Goal: Information Seeking & Learning: Learn about a topic

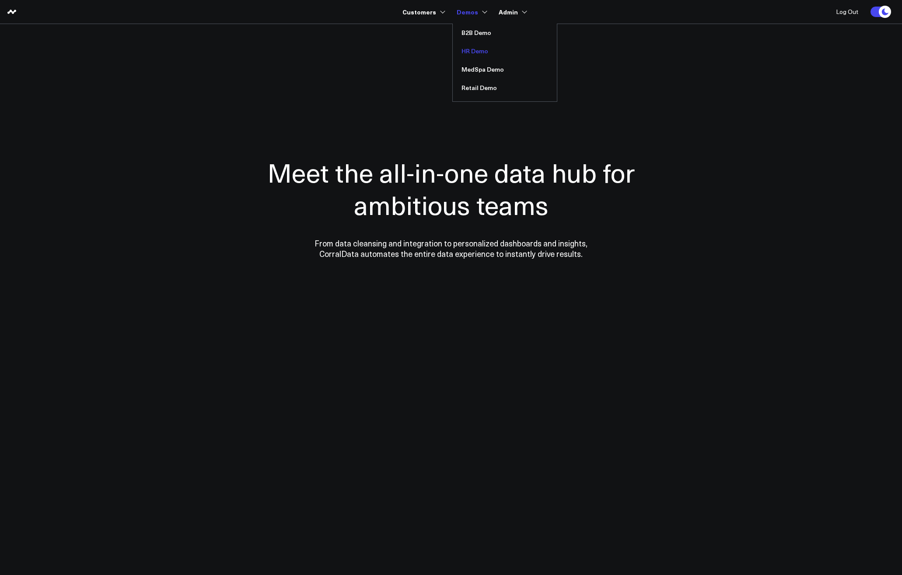
click at [475, 54] on link "HR Demo" at bounding box center [505, 51] width 104 height 18
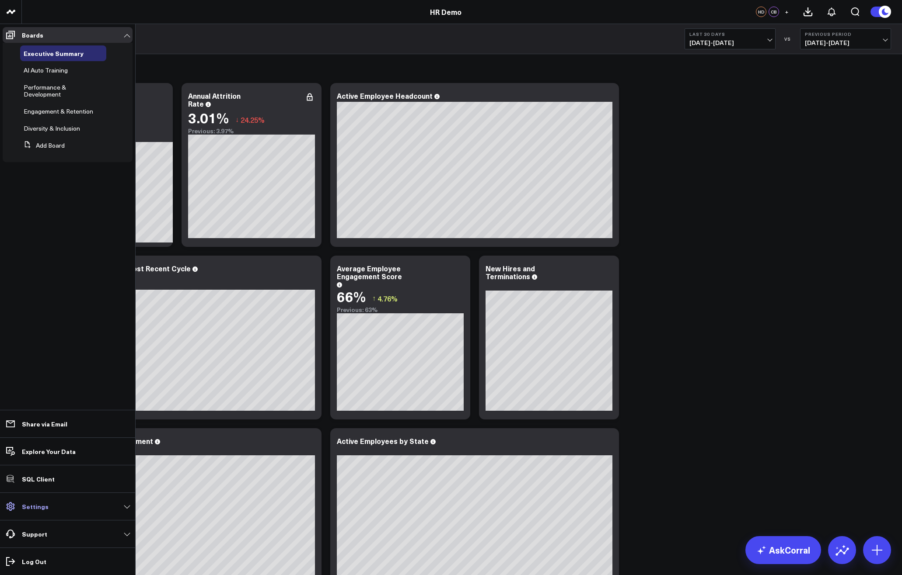
click at [30, 509] on p "Settings" at bounding box center [35, 506] width 27 height 7
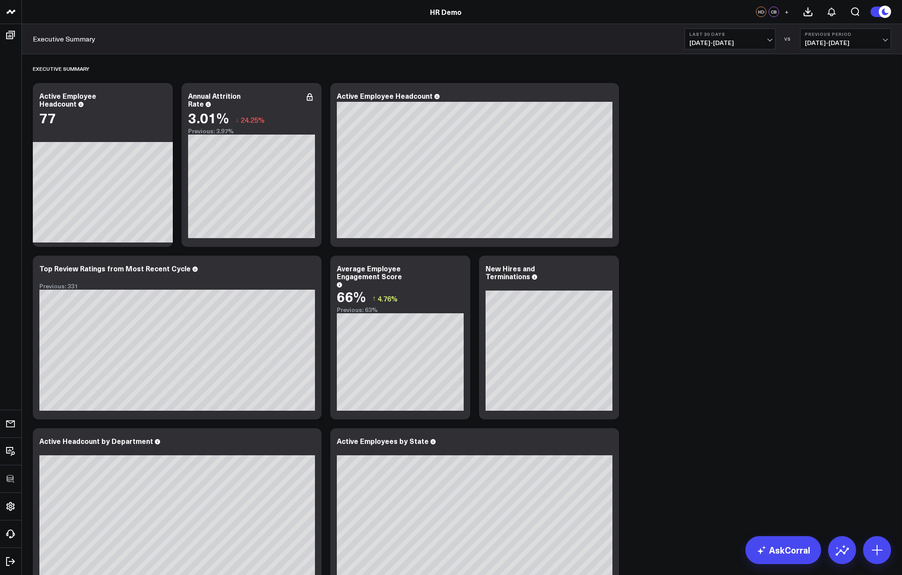
click at [791, 431] on div "Executive Summary Modify via AI Copy link to widget Ask support Remove Create l…" at bounding box center [461, 325] width 867 height 543
click at [781, 550] on link "AskCorral" at bounding box center [783, 551] width 76 height 28
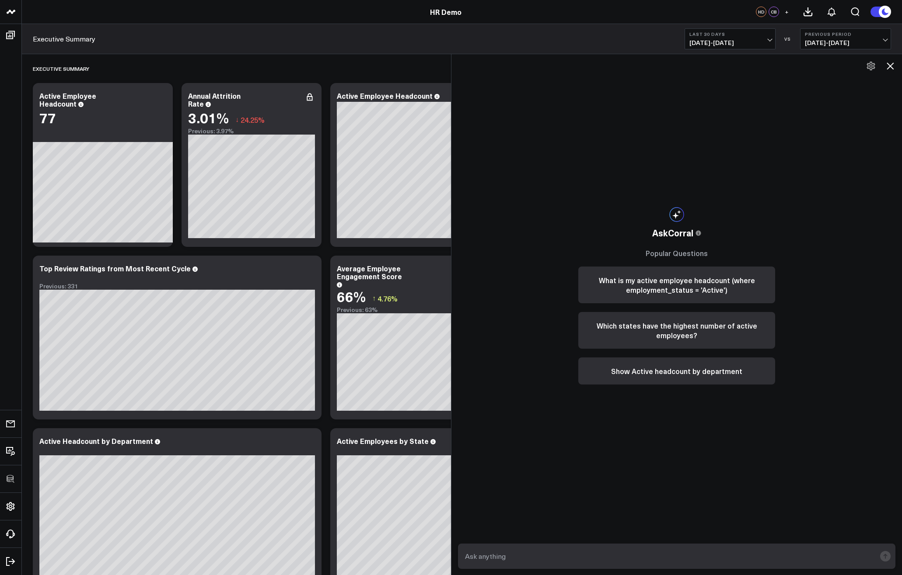
click at [891, 66] on icon at bounding box center [890, 66] width 10 height 10
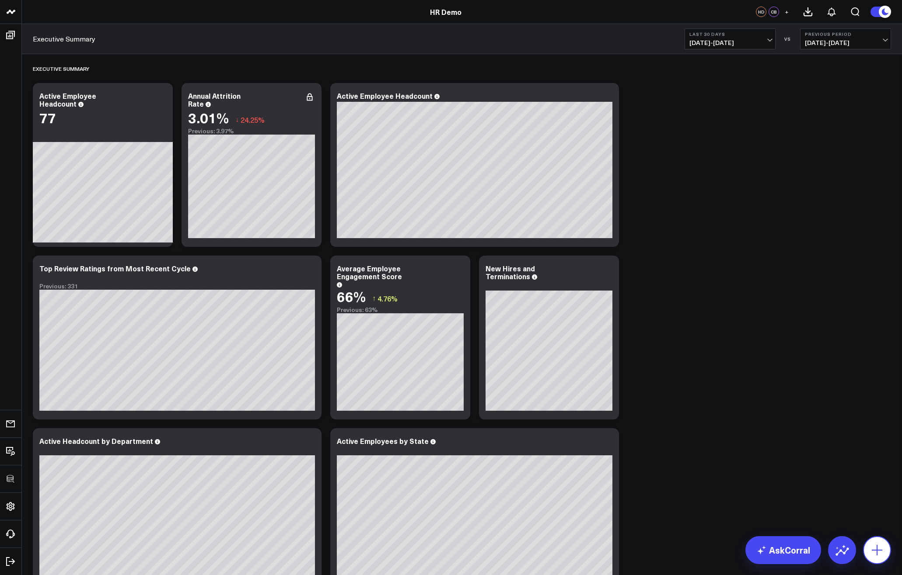
click at [876, 551] on icon at bounding box center [877, 550] width 10 height 10
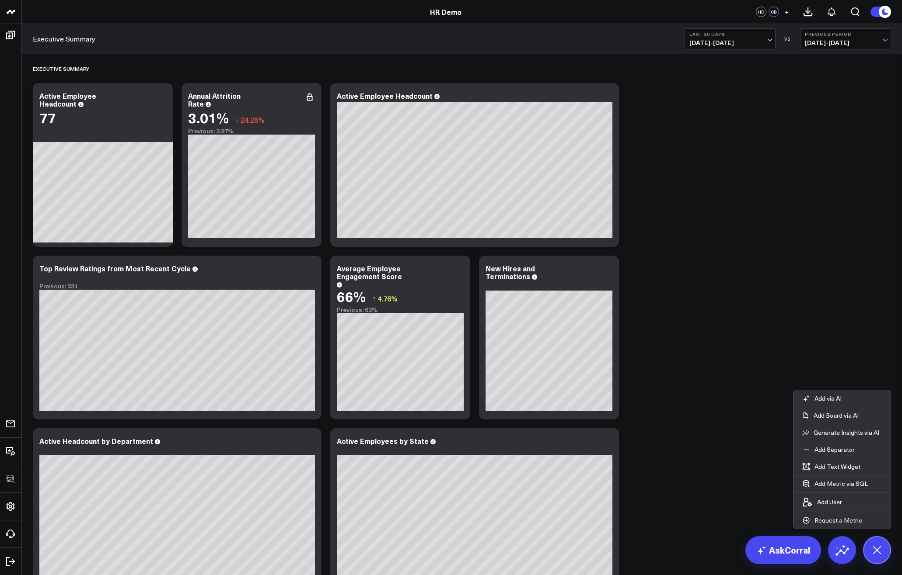
click at [841, 289] on div "Executive Summary Modify via AI Copy link to widget Ask support Remove Create l…" at bounding box center [461, 325] width 867 height 543
click at [782, 551] on link "AskCorral" at bounding box center [783, 551] width 76 height 28
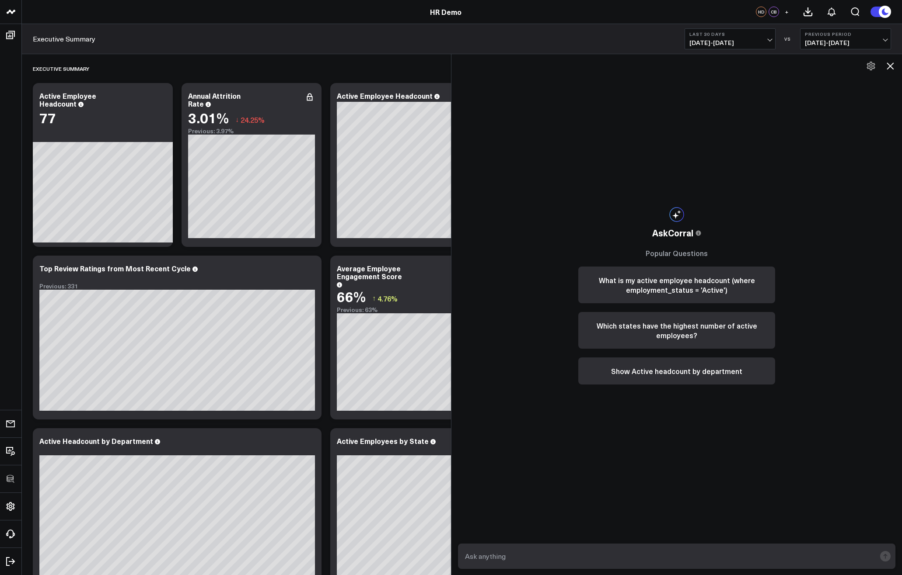
click at [870, 71] on icon at bounding box center [870, 66] width 10 height 10
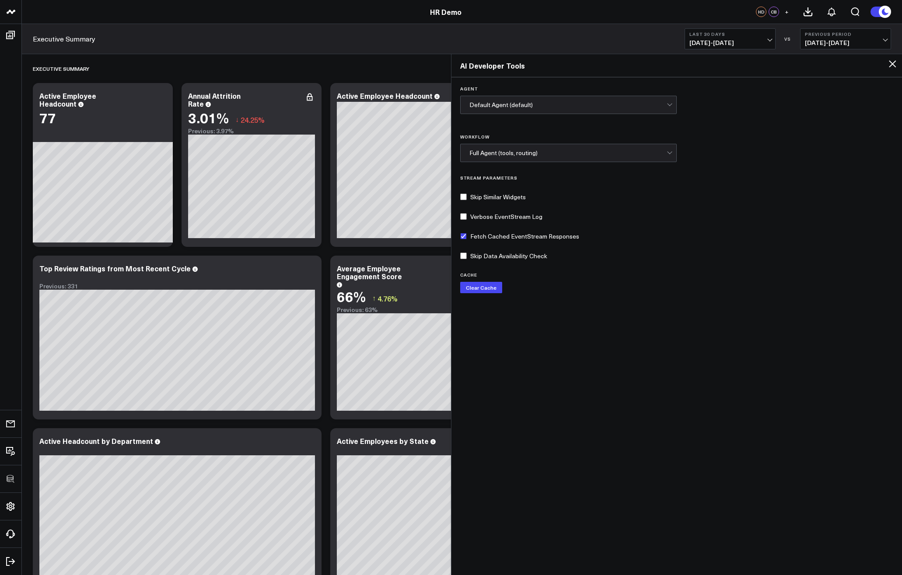
click at [615, 162] on div "Agent Default Agent (default) Workflow Full Agent (tools, routing) Stream Param…" at bounding box center [676, 325] width 450 height 497
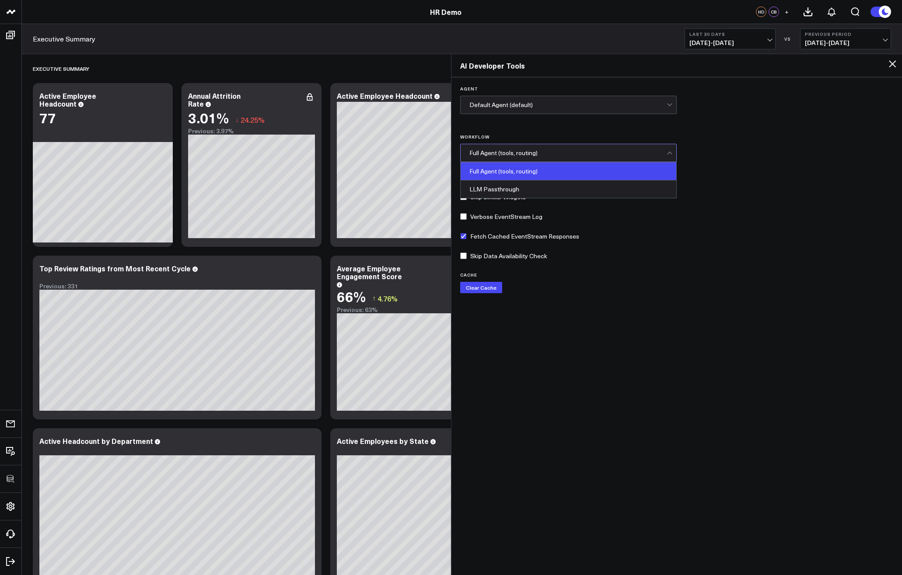
click at [614, 154] on div "Full Agent (tools, routing)" at bounding box center [567, 153] width 197 height 7
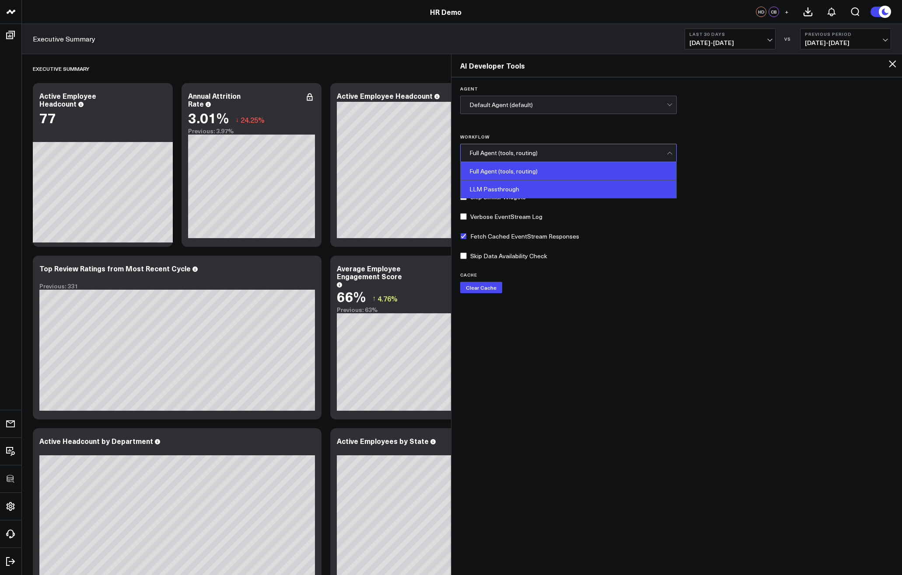
click at [575, 189] on div "LLM Passthrough" at bounding box center [568, 189] width 216 height 17
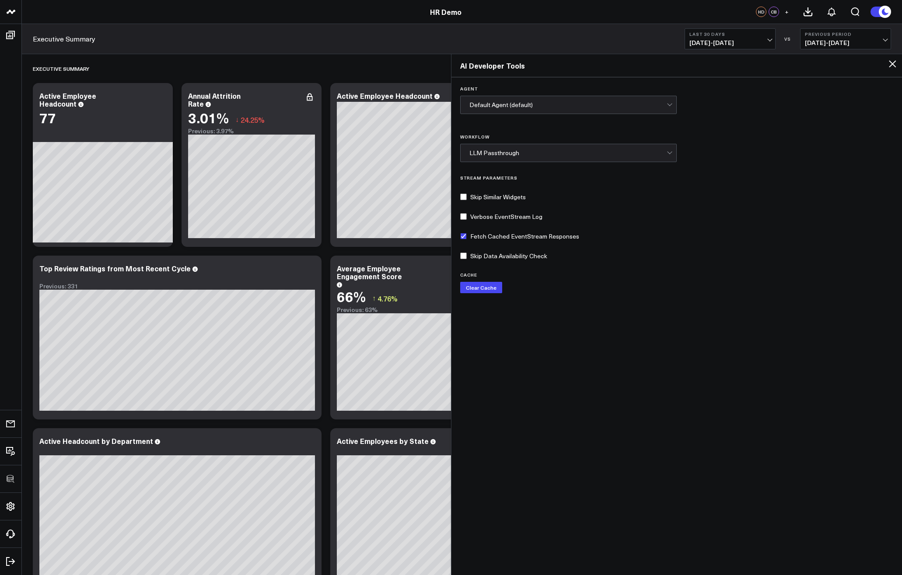
click at [889, 64] on icon at bounding box center [892, 64] width 10 height 10
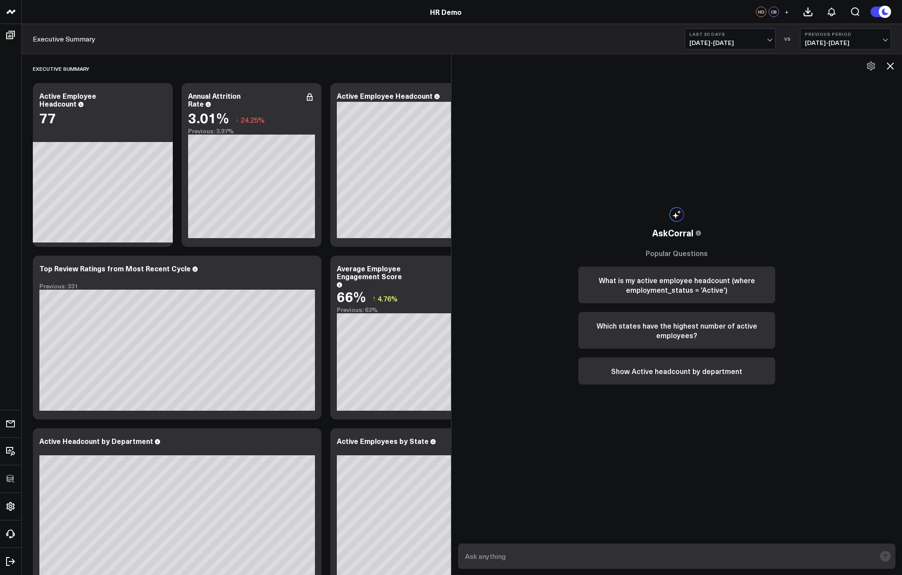
click at [706, 555] on textarea at bounding box center [669, 557] width 413 height 16
type textarea "What are the most populated cities in Africa?"
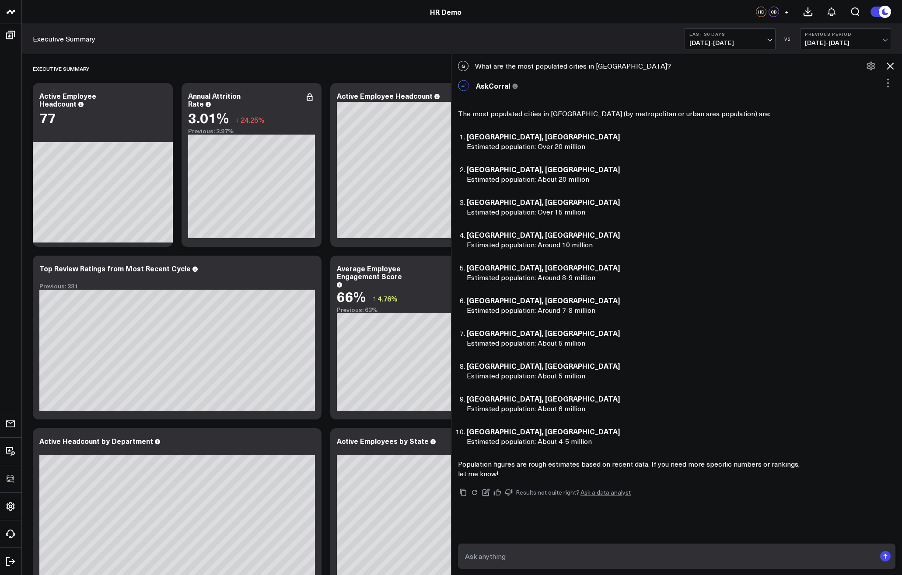
click at [750, 194] on div "The most populated cities in Africa (by metropolitan or urban area population) …" at bounding box center [676, 294] width 437 height 370
click at [39, 7] on div "HR Demo" at bounding box center [445, 12] width 891 height 10
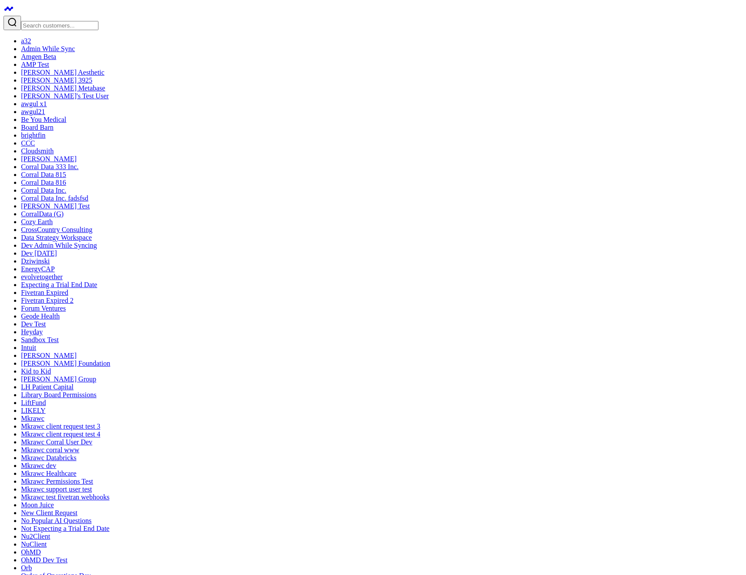
type input "test"
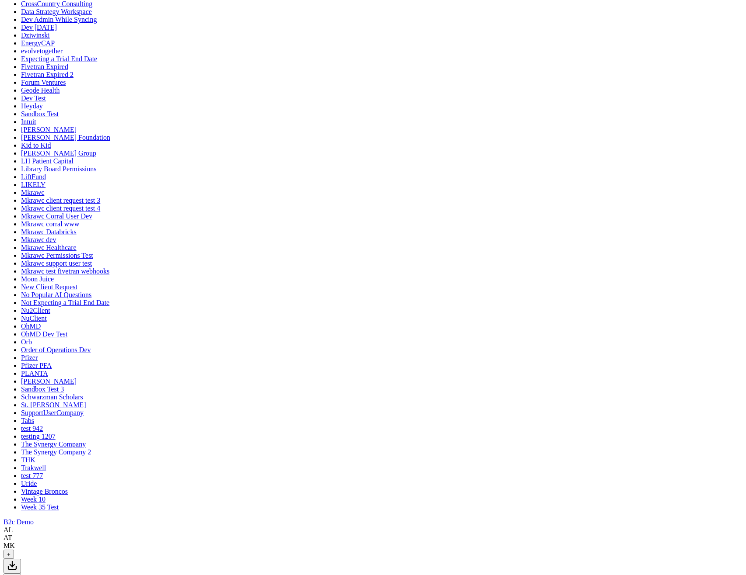
scroll to position [229, 0]
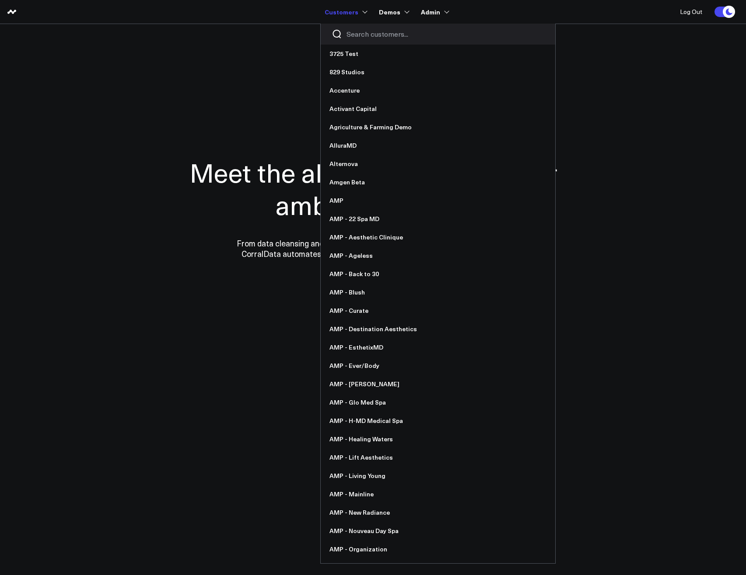
click at [362, 35] on input "Search customers input" at bounding box center [445, 34] width 198 height 10
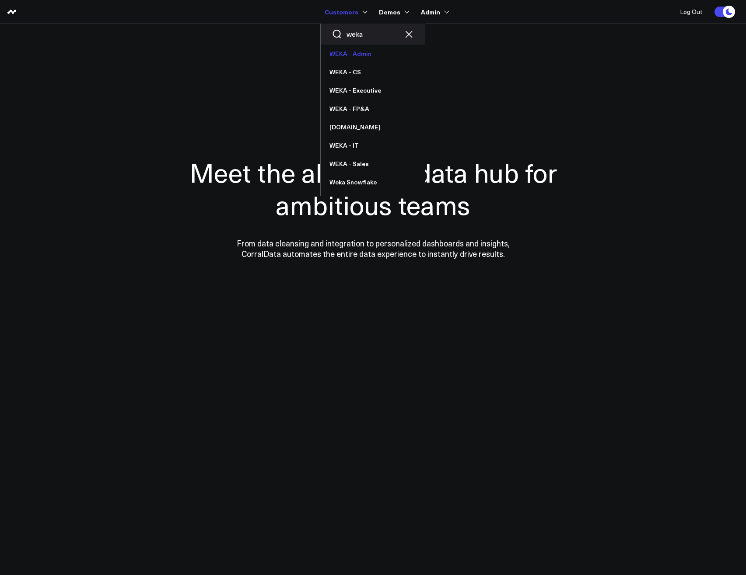
type input "weka"
click at [349, 52] on link "WEKA - Admin" at bounding box center [373, 54] width 104 height 18
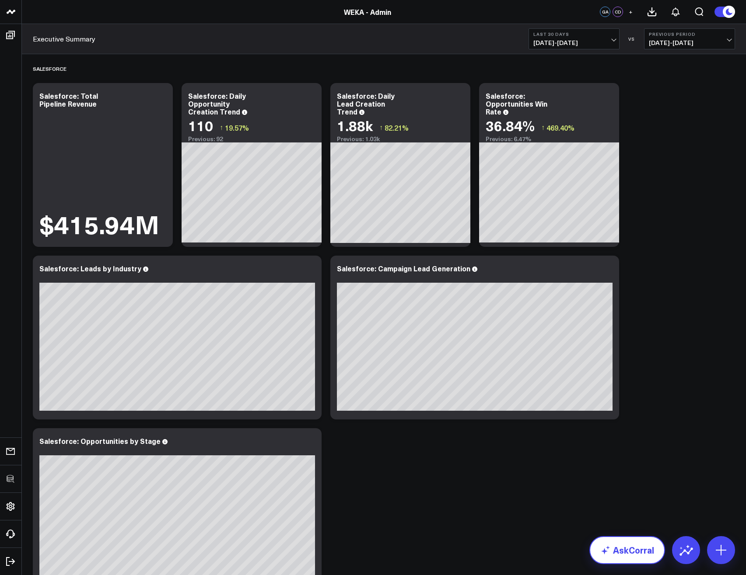
click at [600, 562] on link "AskCorral" at bounding box center [627, 551] width 76 height 28
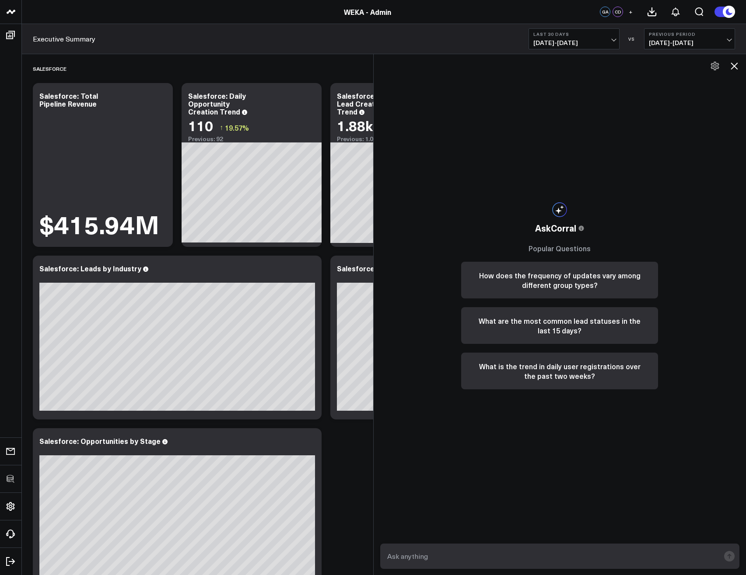
click at [510, 445] on div "AskCorral This feature is experimental, yet powerful. Always check your answers…" at bounding box center [559, 295] width 214 height 483
click at [530, 560] on textarea at bounding box center [552, 557] width 335 height 16
type textarea "Show me the distinct values in the No_of_GPUs__c column"
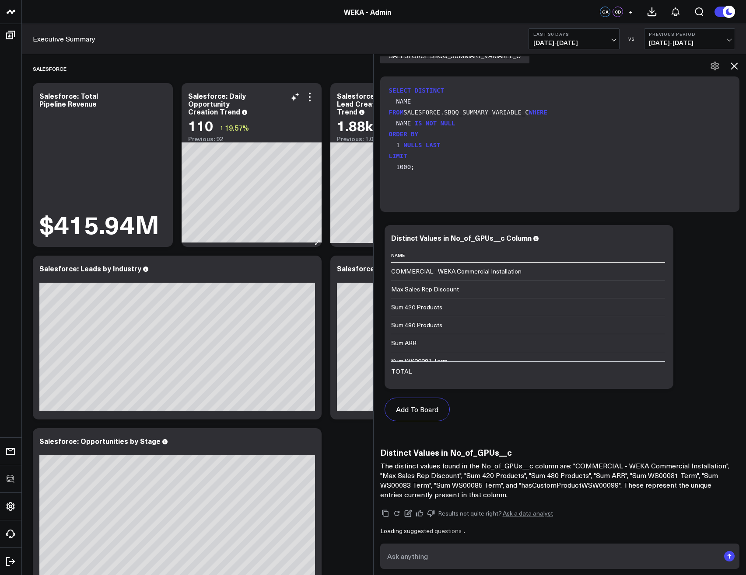
scroll to position [171, 0]
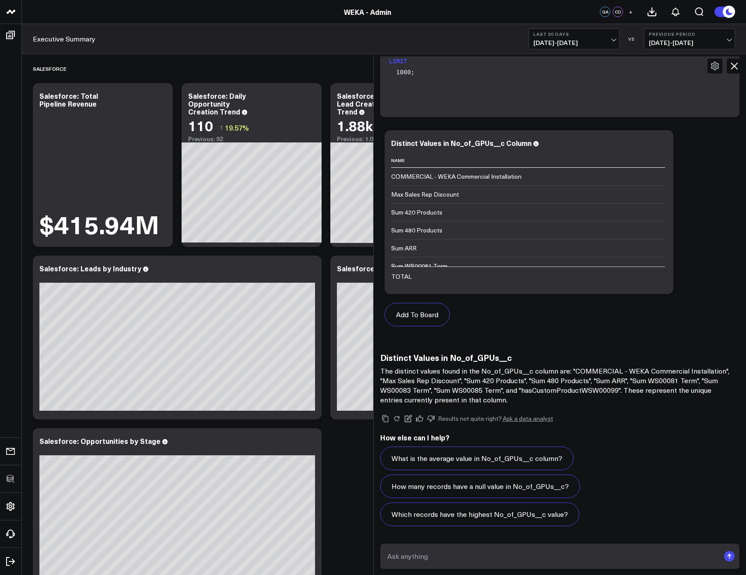
click at [530, 387] on p "The distinct values found in the No_of_GPUs__c column are: "COMMERCIAL - WEKA C…" at bounding box center [555, 385] width 350 height 38
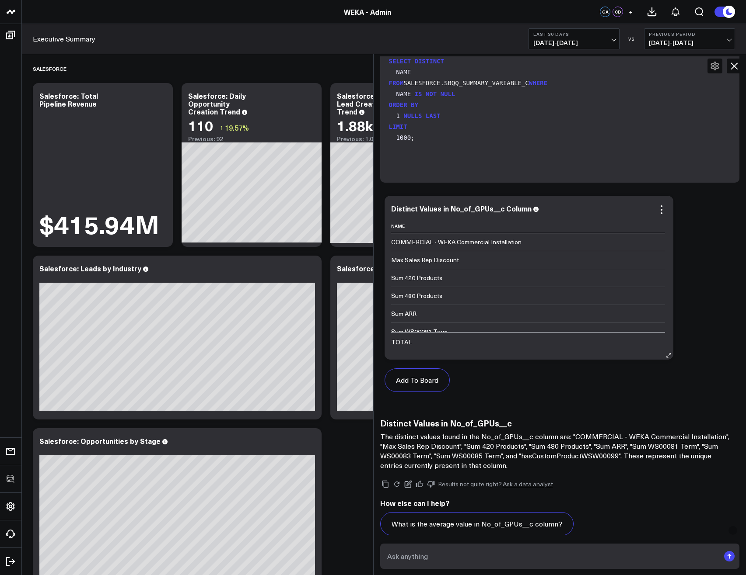
scroll to position [66, 0]
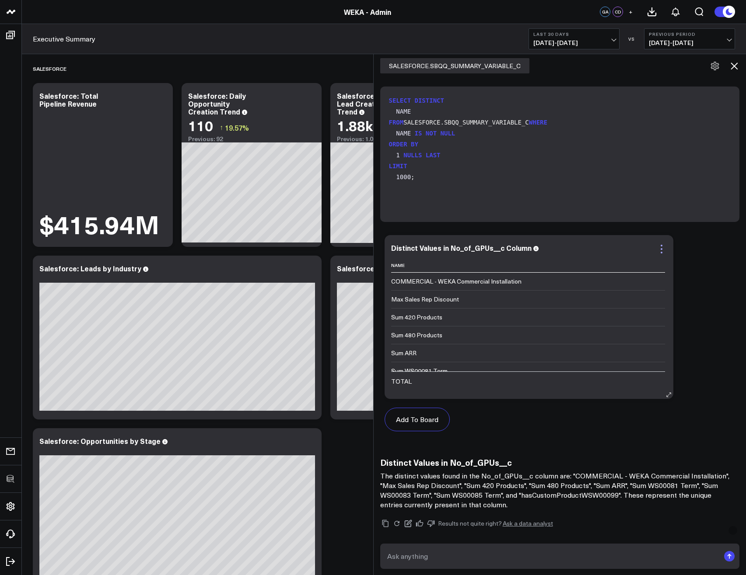
click at [663, 247] on icon at bounding box center [661, 249] width 10 height 10
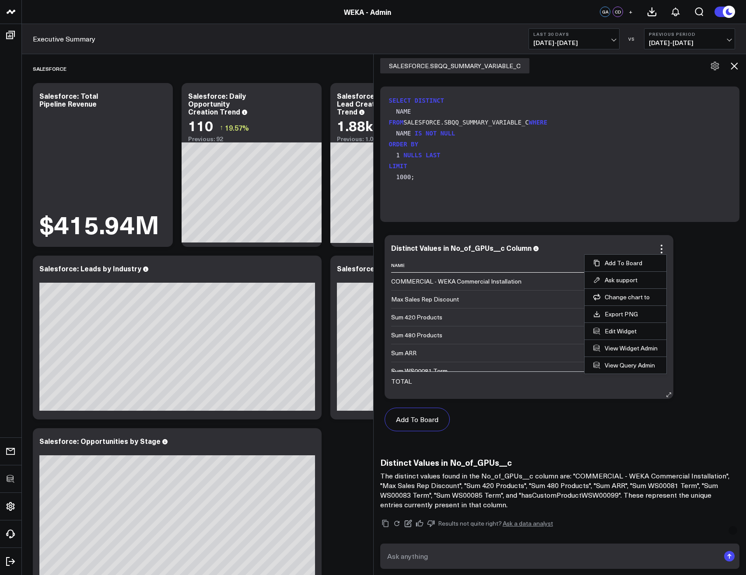
click at [619, 335] on li "Edit Widget" at bounding box center [625, 331] width 82 height 17
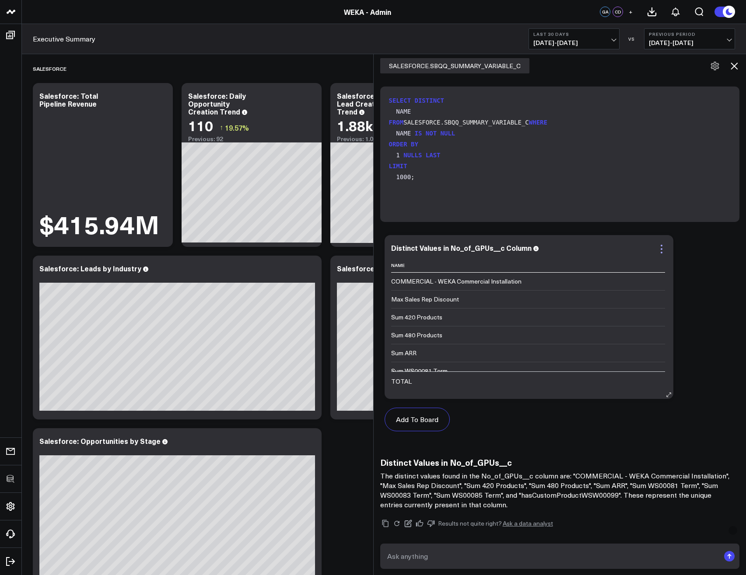
click at [665, 248] on icon at bounding box center [661, 249] width 10 height 10
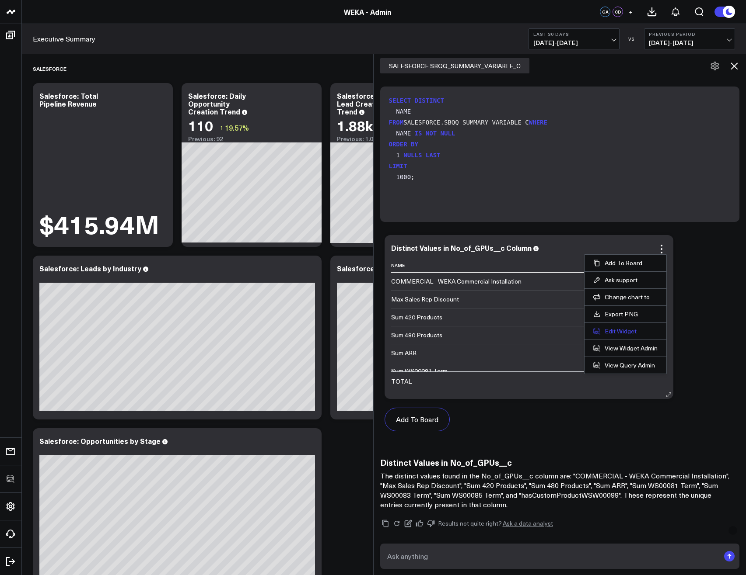
click at [627, 330] on button "Edit Widget" at bounding box center [625, 332] width 64 height 8
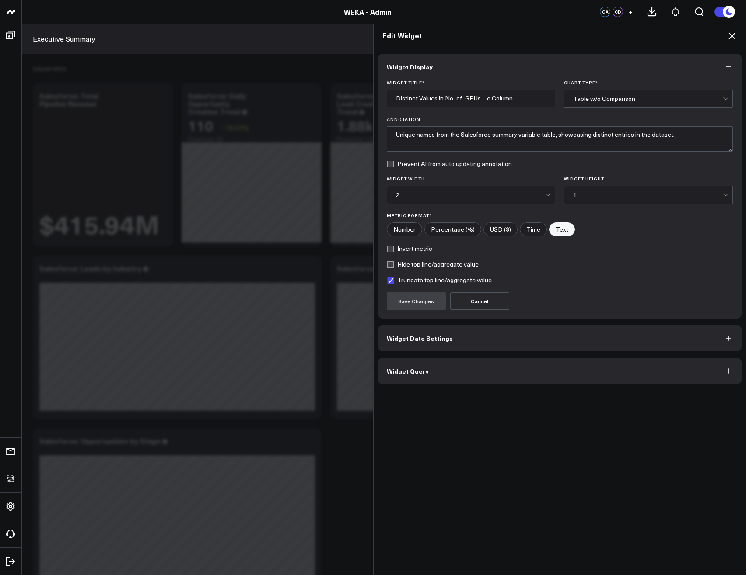
click at [410, 378] on button "Widget Query" at bounding box center [560, 371] width 364 height 26
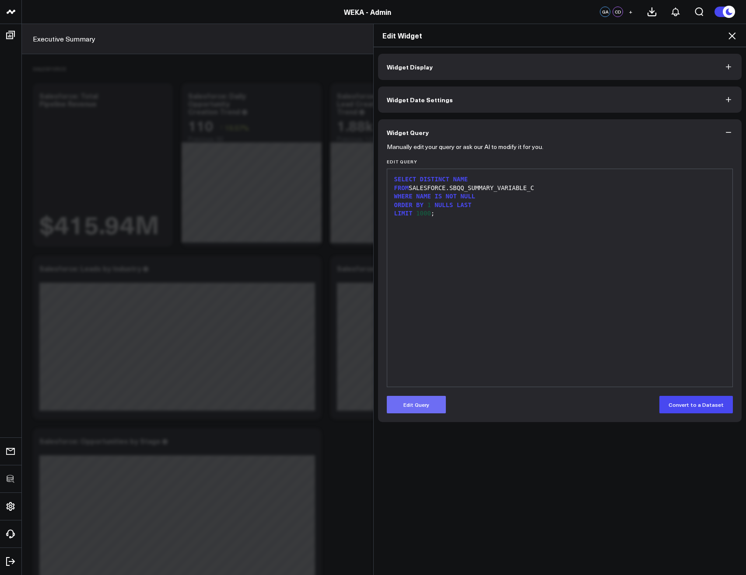
click at [419, 404] on button "Edit Query" at bounding box center [416, 404] width 59 height 17
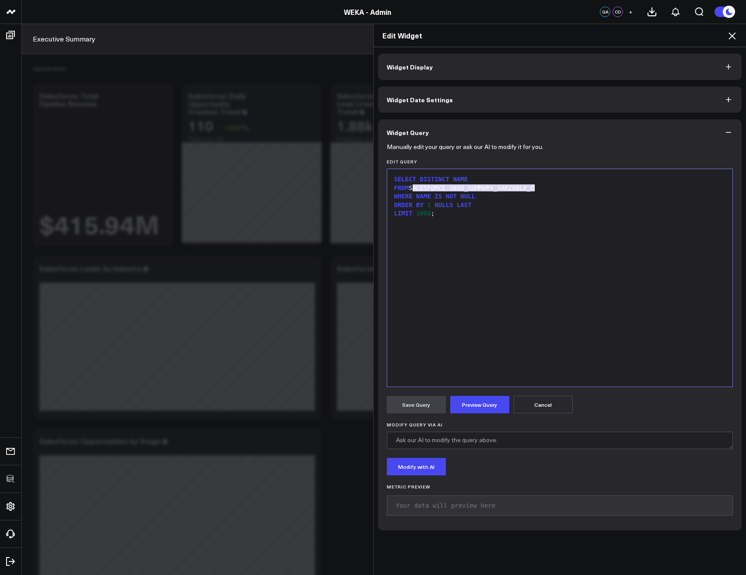
drag, startPoint x: 410, startPoint y: 190, endPoint x: 540, endPoint y: 191, distance: 129.9
click at [539, 191] on div "FROM SALESFORCE.SBQQ_SUMMARY_VARIABLE_C" at bounding box center [559, 188] width 337 height 9
click at [553, 286] on div "SELECT DISTINCT NAME FROM OPPORTUNITY.No) of WHERE NAME IS NOT NULL ORDER BY 1 …" at bounding box center [559, 278] width 337 height 209
click at [481, 191] on div "FROM OPPORTUNITY.No) of" at bounding box center [559, 188] width 337 height 9
click at [481, 404] on button "Preview Query" at bounding box center [479, 404] width 59 height 17
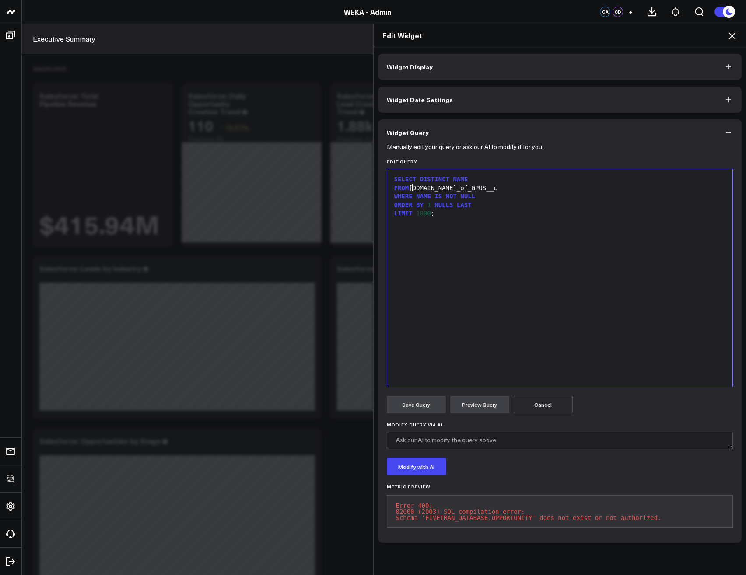
click at [411, 187] on div "FROM OPPORTUNITY.No_of_GPUS__c" at bounding box center [559, 188] width 337 height 9
click at [466, 406] on button "Preview Query" at bounding box center [479, 404] width 59 height 17
click at [445, 188] on div "FROM SALESFORCE.OPPORTUNITY.No_of_GPUS__c" at bounding box center [559, 188] width 337 height 9
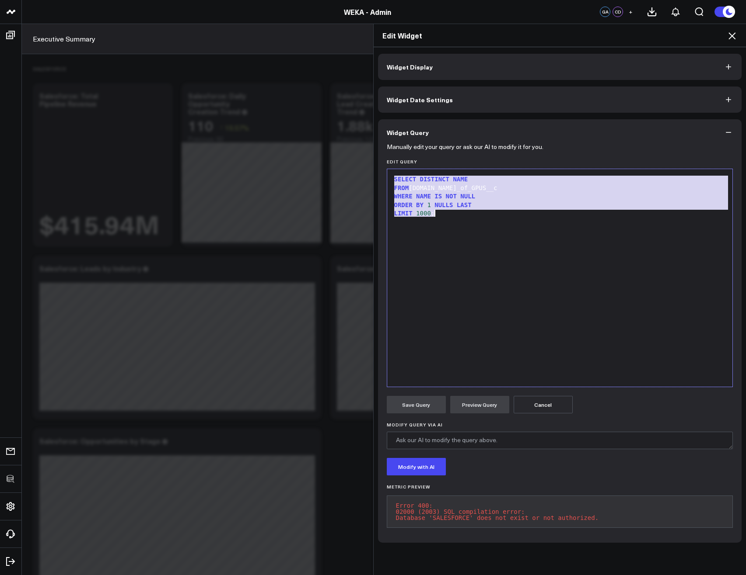
copy div "SELECT DISTINCT NAME FROM SALESFORCE.OPPORTUNITY.No_of_GPUS__c WHERE NAME IS NO…"
click at [733, 39] on icon at bounding box center [731, 36] width 10 height 10
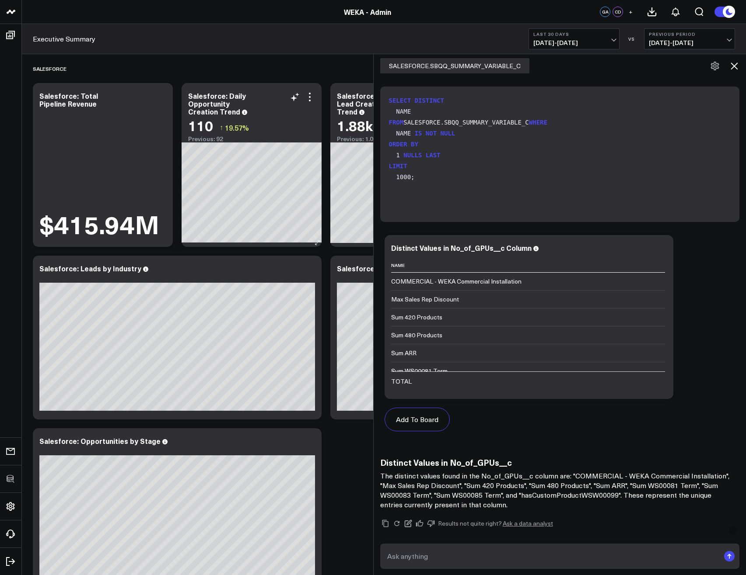
click at [265, 109] on div "Salesforce: Daily Opportunity Creation Trend" at bounding box center [251, 104] width 127 height 24
click at [157, 97] on icon at bounding box center [161, 97] width 10 height 10
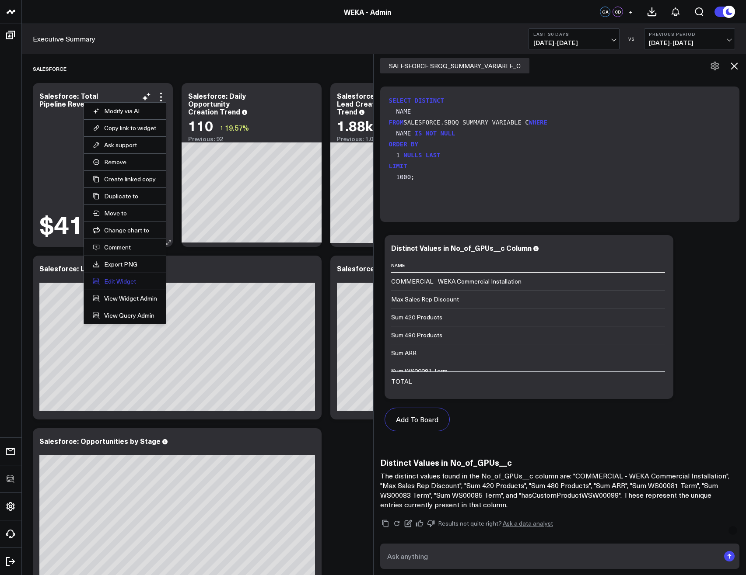
click at [126, 279] on button "Edit Widget" at bounding box center [125, 282] width 64 height 8
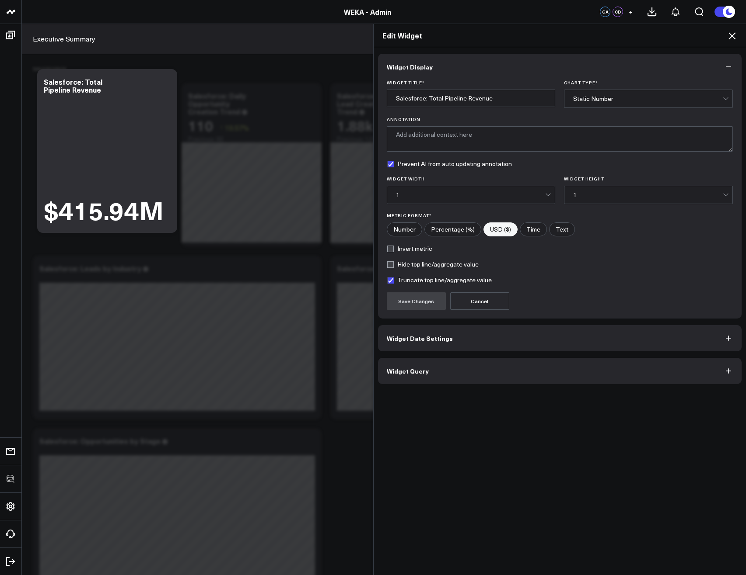
click at [465, 372] on button "Widget Query" at bounding box center [560, 371] width 364 height 26
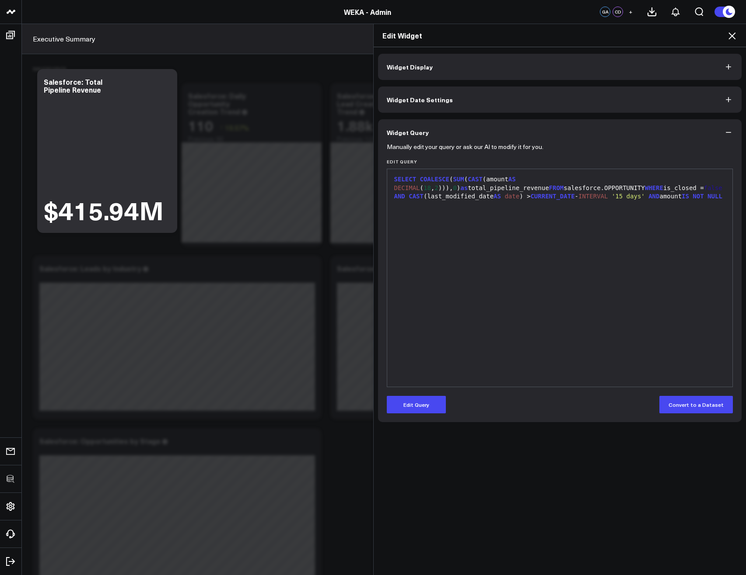
click at [640, 218] on div "SELECT COALESCE ( SUM ( CAST (amount AS DECIMAL ( 18 , 2 ))), 0 ) as total_pipe…" at bounding box center [559, 278] width 337 height 209
click at [729, 35] on icon at bounding box center [731, 36] width 10 height 10
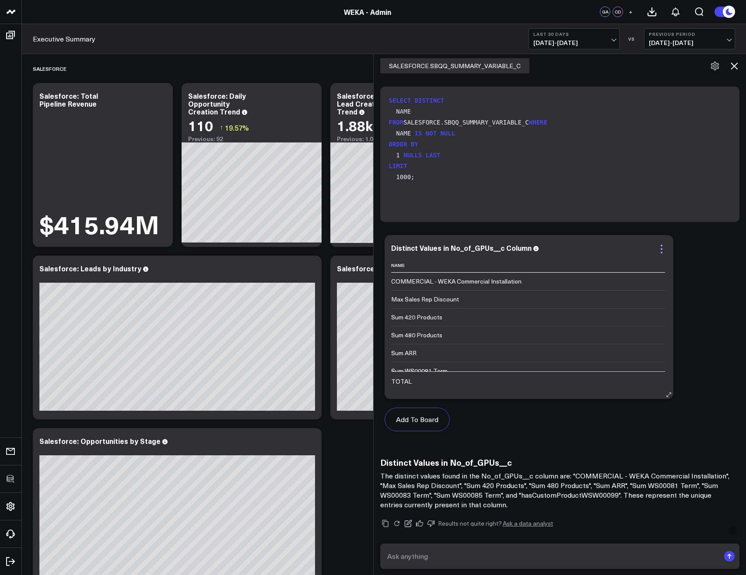
click at [666, 245] on icon at bounding box center [661, 249] width 10 height 10
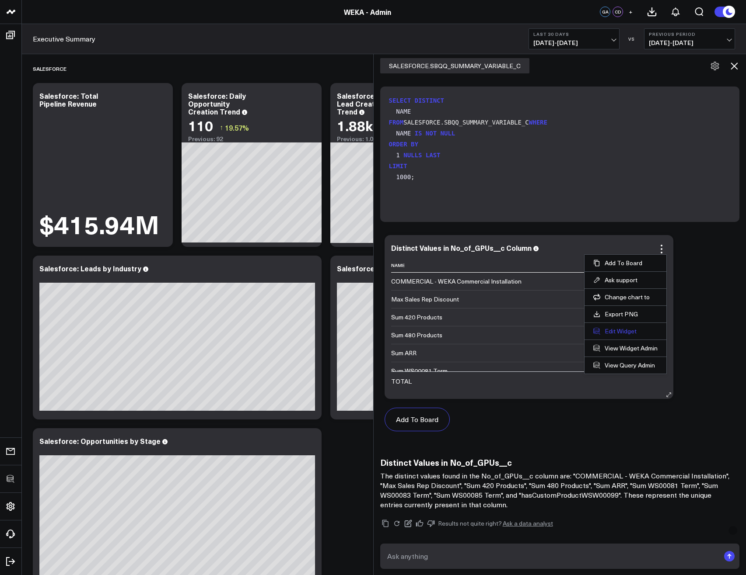
click at [622, 333] on button "Edit Widget" at bounding box center [625, 332] width 64 height 8
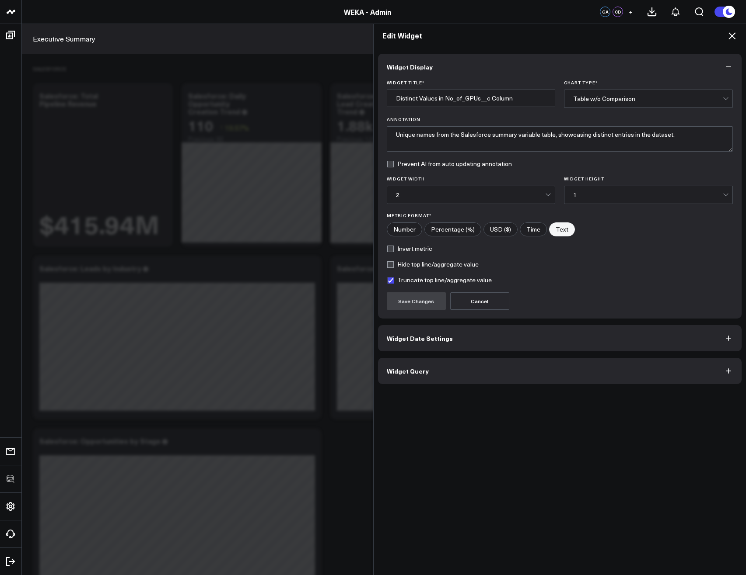
click at [483, 367] on button "Widget Query" at bounding box center [560, 371] width 364 height 26
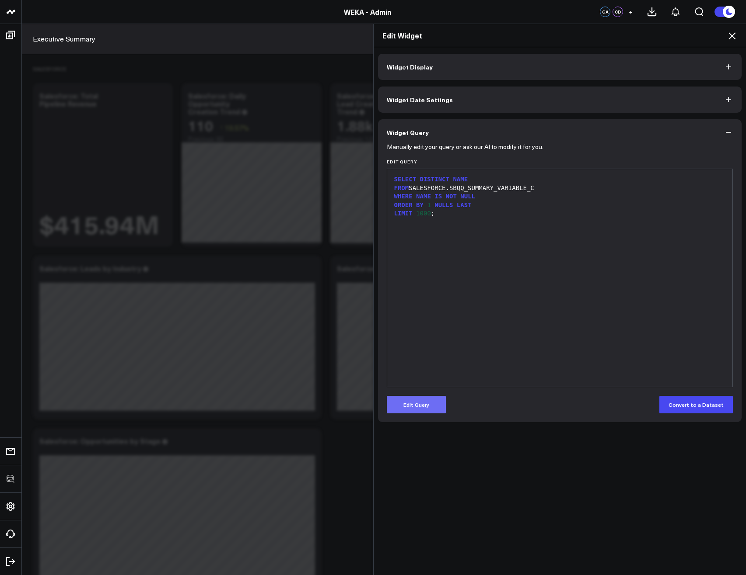
click at [416, 412] on button "Edit Query" at bounding box center [416, 404] width 59 height 17
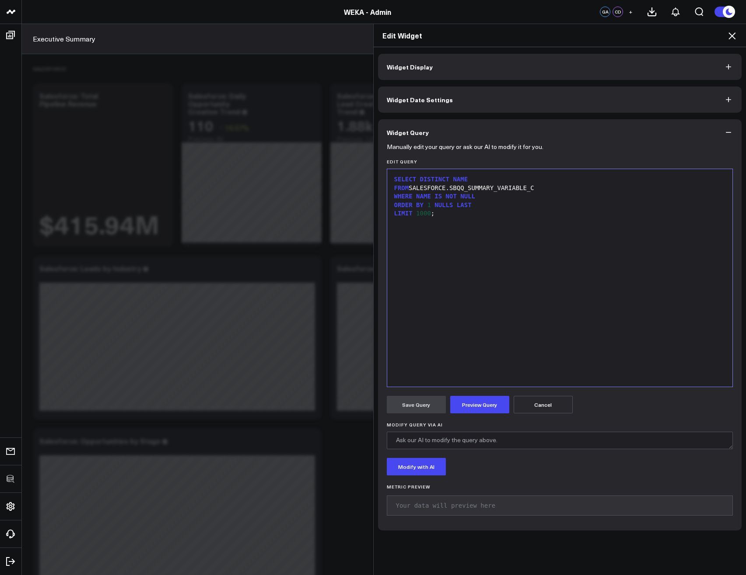
click at [475, 272] on div "SELECT DISTINCT NAME FROM SALESFORCE.SBQQ_SUMMARY_VARIABLE_C WHERE NAME IS NOT …" at bounding box center [559, 278] width 337 height 209
drag, startPoint x: 410, startPoint y: 189, endPoint x: 540, endPoint y: 190, distance: 129.4
click at [540, 189] on div "FROM SALESFORCE.SBQQ_SUMMARY_VARIABLE_C" at bounding box center [559, 188] width 337 height 9
click at [485, 402] on button "Preview Query" at bounding box center [479, 404] width 59 height 17
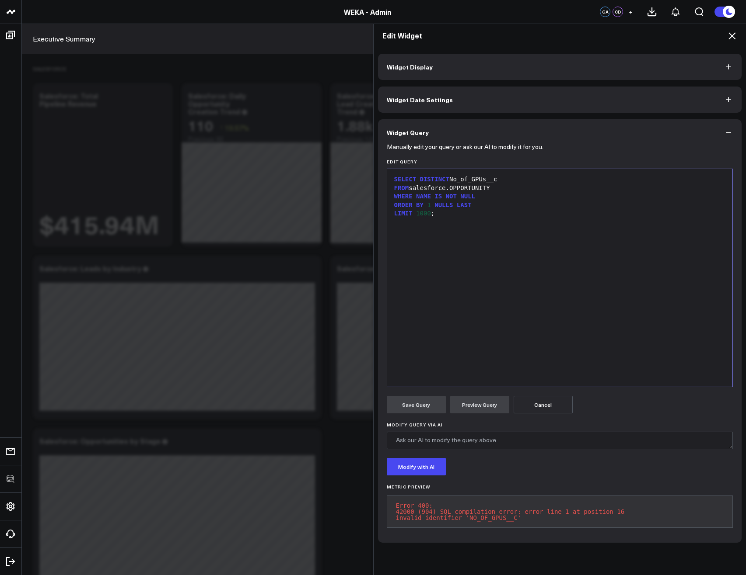
click at [518, 188] on div "FROM salesforce.OPPORTUNITY" at bounding box center [559, 188] width 337 height 9
click at [484, 403] on button "Preview Query" at bounding box center [479, 404] width 59 height 17
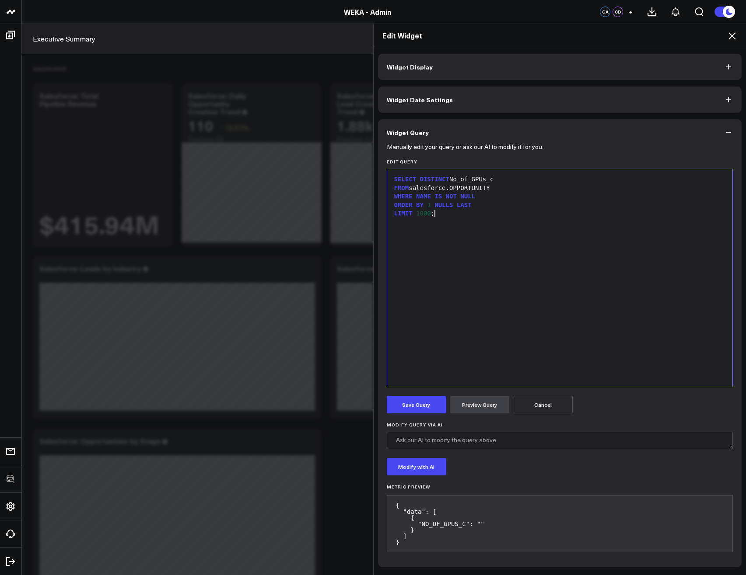
click at [530, 216] on div "LIMIT 1000 ;" at bounding box center [559, 213] width 337 height 9
click at [523, 182] on div "SELECT DISTINCT No_of_GPUs_c" at bounding box center [559, 179] width 337 height 9
drag, startPoint x: 501, startPoint y: 179, endPoint x: 461, endPoint y: 181, distance: 39.4
click at [461, 181] on div "SELECT DISTINCT No_of_GPUs_c" at bounding box center [559, 179] width 337 height 9
click at [487, 403] on button "Preview Query" at bounding box center [479, 404] width 59 height 17
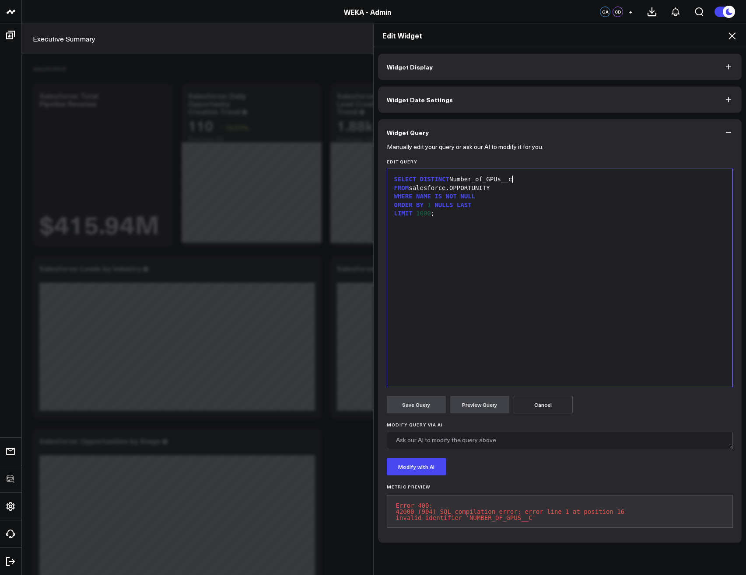
click at [509, 180] on div "SELECT DISTINCT Number_of_GPUs__c" at bounding box center [559, 179] width 337 height 9
click at [479, 398] on button "Preview Query" at bounding box center [479, 404] width 59 height 17
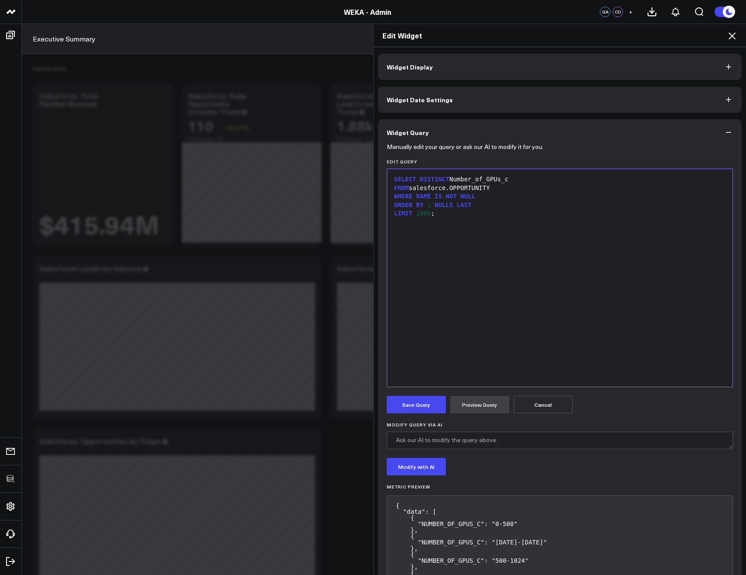
scroll to position [72, 0]
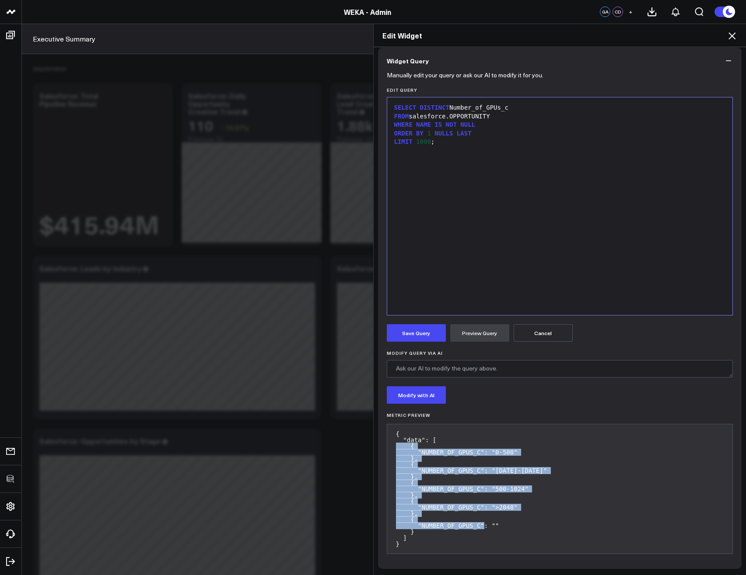
drag, startPoint x: 499, startPoint y: 526, endPoint x: 384, endPoint y: 445, distance: 140.4
click at [387, 445] on pre "{ "data": [ { "NUMBER_OF_GPUS_C": "0-500" }, { "NUMBER_OF_GPUS_C": "1024-2048" …" at bounding box center [560, 489] width 346 height 130
copy pre "{ "NUMBER_OF_GPUS_C": "0-500" }, { "NUMBER_OF_GPUS_C": "1024-2048" }, { "NUMBER…"
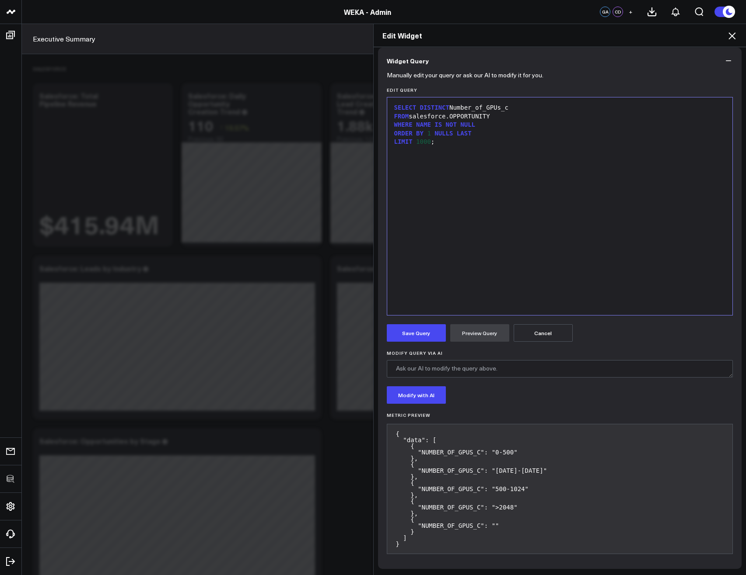
click at [470, 182] on div "SELECT DISTINCT Number_of_GPUs_c FROM salesforce.OPPORTUNITY WHERE NAME IS NOT …" at bounding box center [559, 206] width 337 height 209
click at [440, 227] on div "SELECT DISTINCT Number_of_GPUs_c FROM salesforce.OPPORTUNITY WHERE NAME IS NOT …" at bounding box center [559, 206] width 337 height 209
click at [524, 198] on div "SELECT DISTINCT No_of_GPUs_c FROM salesforce.OPPORTUNITY WHERE NAME IS NOT NULL…" at bounding box center [559, 206] width 337 height 209
click at [487, 332] on button "Preview Query" at bounding box center [479, 332] width 59 height 17
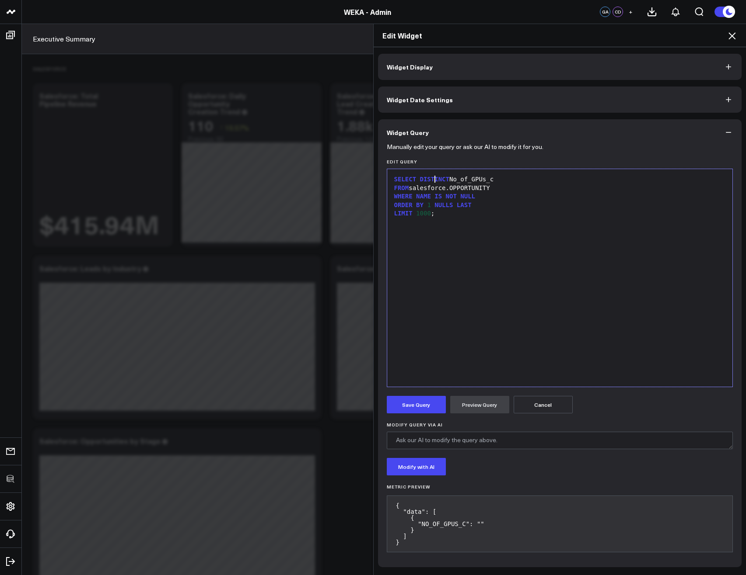
click at [430, 176] on span "DISTINCT" at bounding box center [434, 179] width 29 height 7
click at [512, 179] on div "SELECT COUNT (No_of_GPUs_c" at bounding box center [559, 179] width 337 height 9
click at [484, 407] on button "Preview Query" at bounding box center [479, 404] width 59 height 17
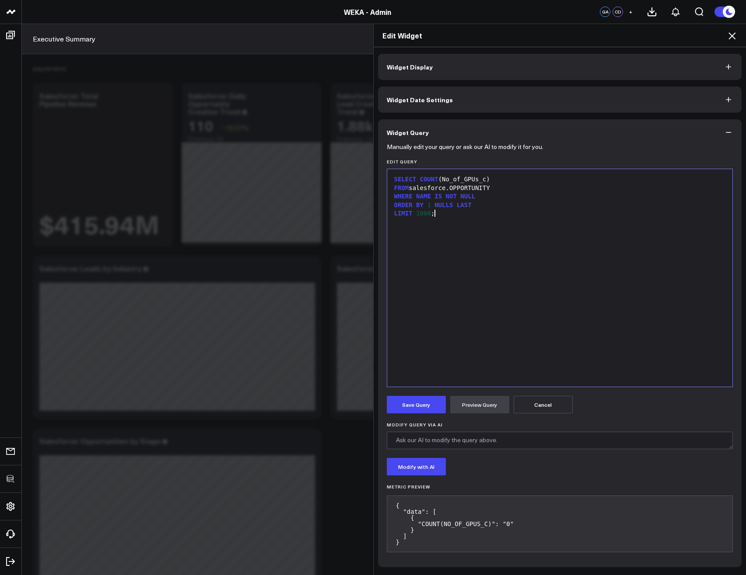
click at [468, 288] on div "SELECT COUNT (No_of_GPUs_c) FROM salesforce.OPPORTUNITY WHERE NAME IS NOT NULL …" at bounding box center [559, 278] width 337 height 209
click at [476, 205] on div "ORDER BY 1 NULLS LAST" at bounding box center [559, 205] width 337 height 9
click at [534, 296] on div "SELECT COUNT (No_of_GPUs_c) FROM salesforce.OPPORTUNITY WHERE NAME IS NOT NULL …" at bounding box center [559, 278] width 337 height 209
drag, startPoint x: 416, startPoint y: 178, endPoint x: 492, endPoint y: 179, distance: 76.1
click at [492, 179] on div "SELECT COUNT (No_of_GPUs_c)" at bounding box center [559, 179] width 337 height 9
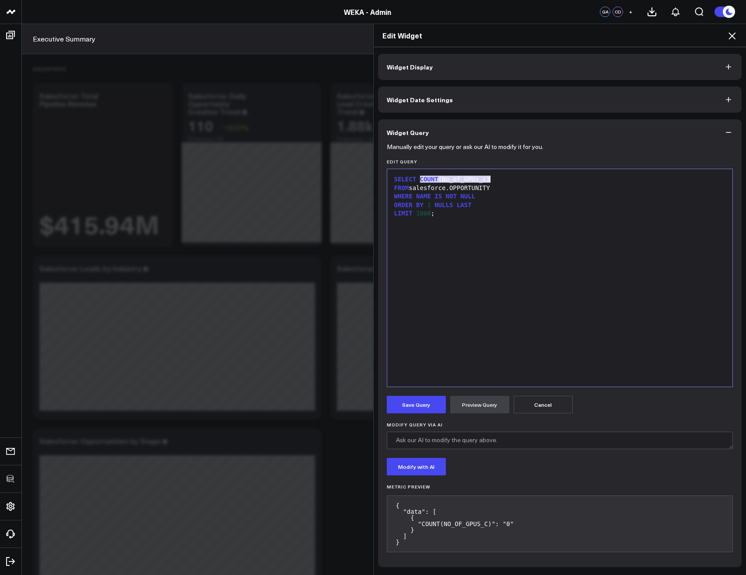
click at [488, 212] on div "LIMIT 1000 ;" at bounding box center [559, 213] width 337 height 9
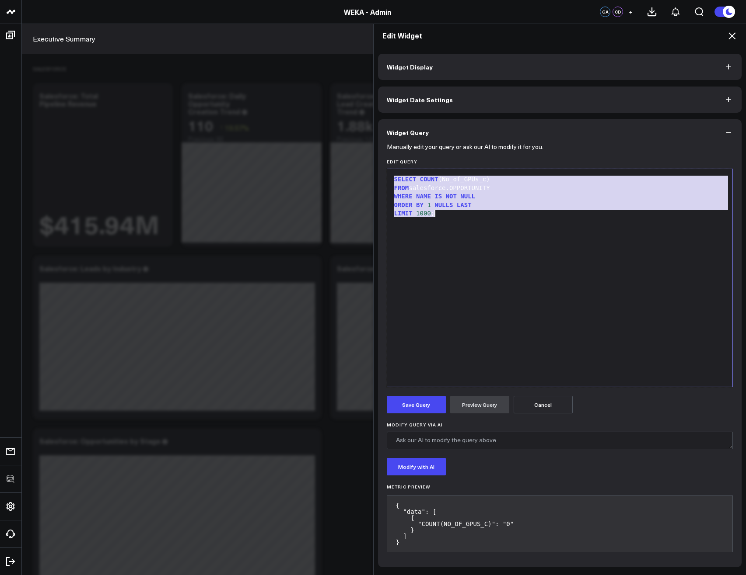
copy div "SELECT COUNT (No_of_GPUs_c) FROM salesforce.OPPORTUNITY WHERE NAME IS NOT NULL …"
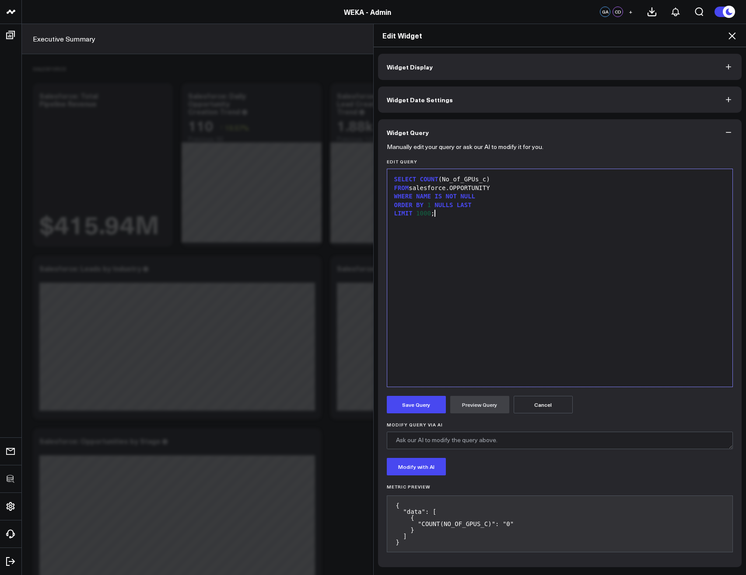
click at [510, 366] on div "SELECT COUNT (No_of_GPUs_c) FROM salesforce.OPPORTUNITY WHERE NAME IS NOT NULL …" at bounding box center [559, 278] width 337 height 209
click at [434, 178] on span "COUNT" at bounding box center [429, 179] width 18 height 7
drag, startPoint x: 434, startPoint y: 179, endPoint x: 504, endPoint y: 178, distance: 70.4
click at [504, 178] on div "SELECT COUNT (No_of_GPUs_c)" at bounding box center [559, 179] width 337 height 9
click at [453, 214] on div "LIMIT 1000 ;" at bounding box center [559, 213] width 337 height 9
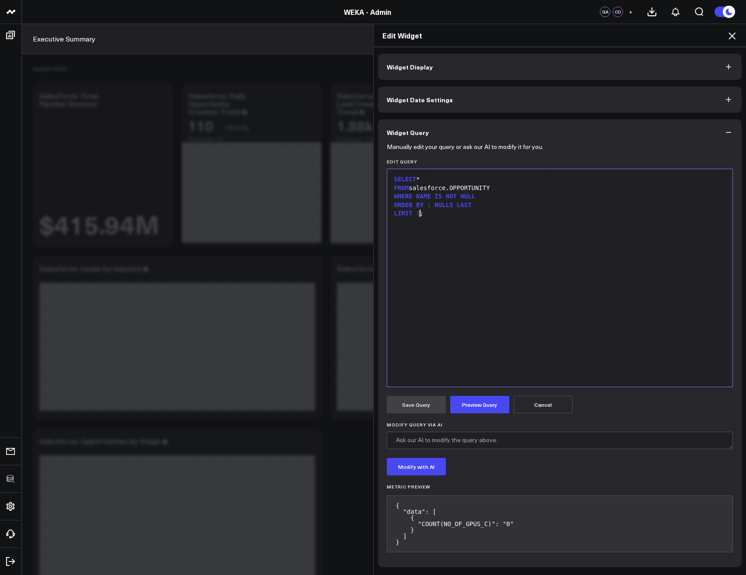
click at [493, 417] on form "Manually edit your query or ask our AI to modify it for you. Edit Query Selecti…" at bounding box center [560, 352] width 346 height 413
click at [475, 402] on button "Preview Query" at bounding box center [479, 404] width 59 height 17
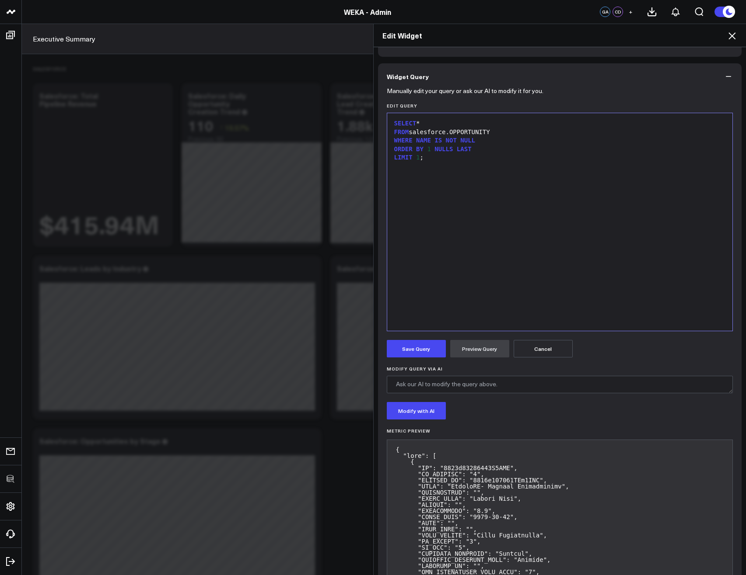
scroll to position [52, 0]
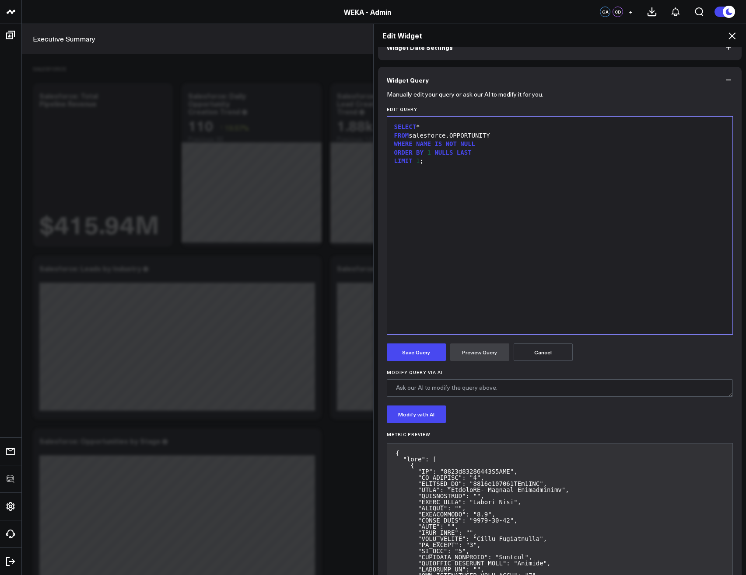
click at [494, 282] on div "SELECT * FROM salesforce.OPPORTUNITY WHERE NAME IS NOT NULL ORDER BY 1 NULLS LA…" at bounding box center [559, 225] width 337 height 209
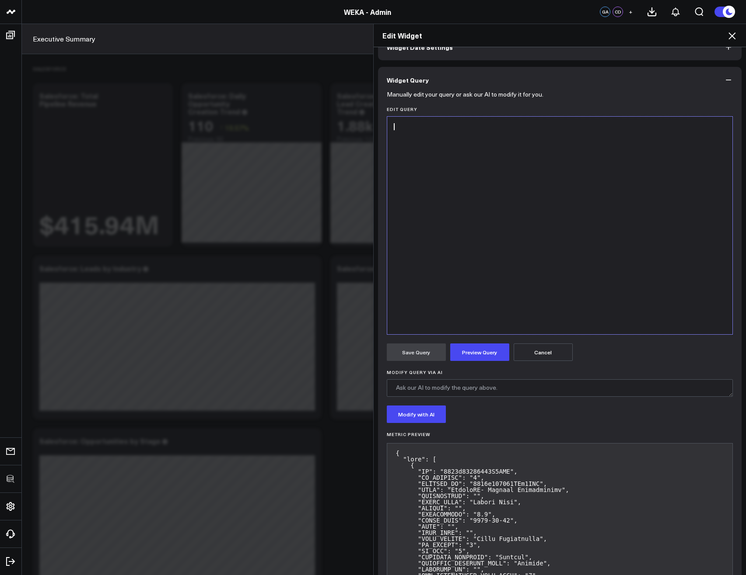
click at [732, 39] on icon at bounding box center [731, 36] width 10 height 10
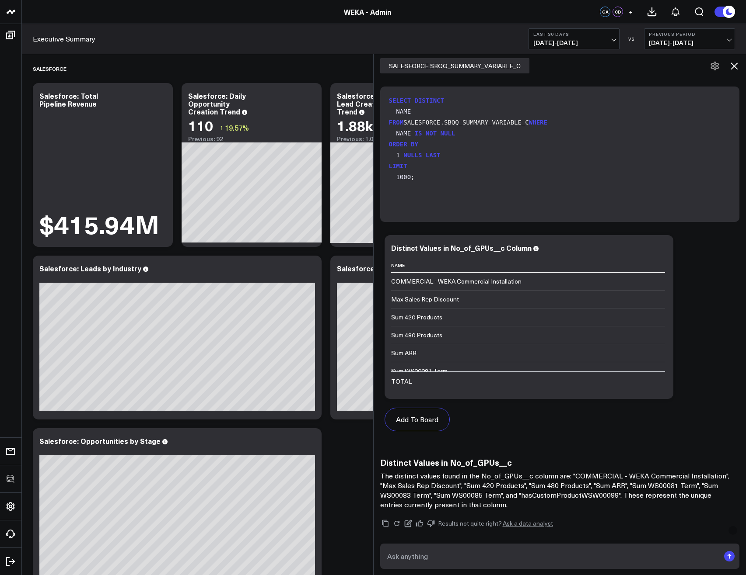
click at [491, 557] on textarea at bounding box center [552, 557] width 335 height 16
paste textarea "SELECT * FROM salesforce.OPPORTUNITY WHERE NAME IS NOT NULL ORDER BY 1 NULLS LA…"
click at [412, 524] on icon at bounding box center [408, 524] width 8 height 8
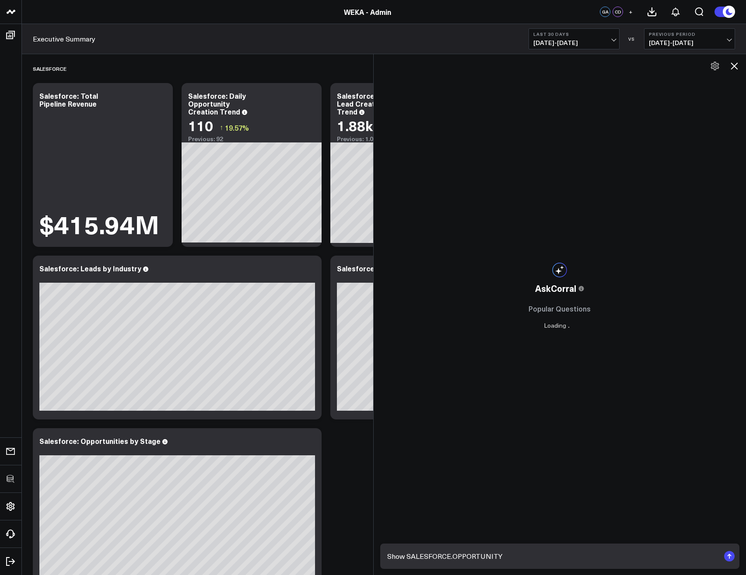
click at [409, 555] on textarea "Show SALESFORCE.OPPORTUNITY" at bounding box center [552, 557] width 335 height 16
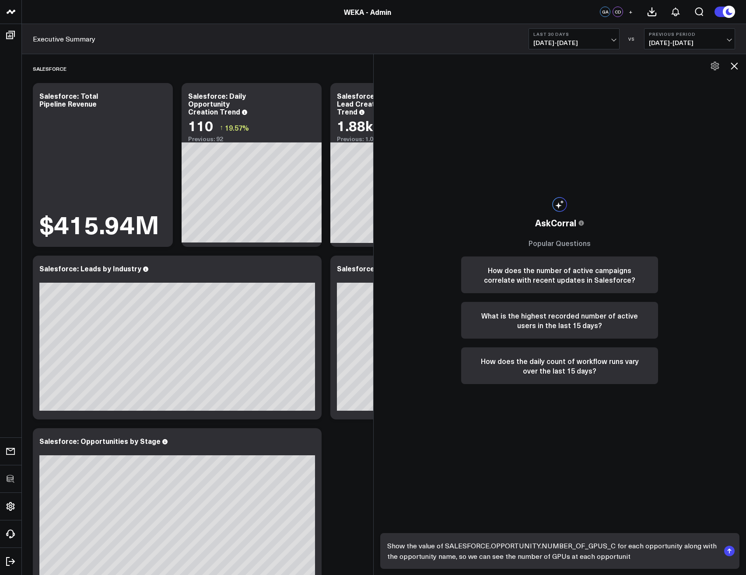
type textarea "Show the value of SALESFORCE.OPPORTUNITY.NUMBER_OF_GPUS_C for each opportunity …"
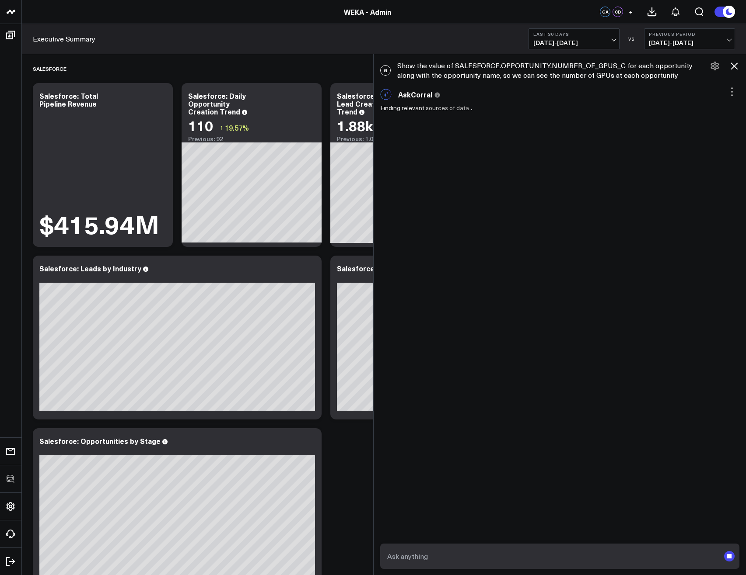
click at [602, 70] on div "G Show the value of SALESFORCE.OPPORTUNITY.NUMBER_OF_GPUS_C for each opportunit…" at bounding box center [559, 70] width 373 height 28
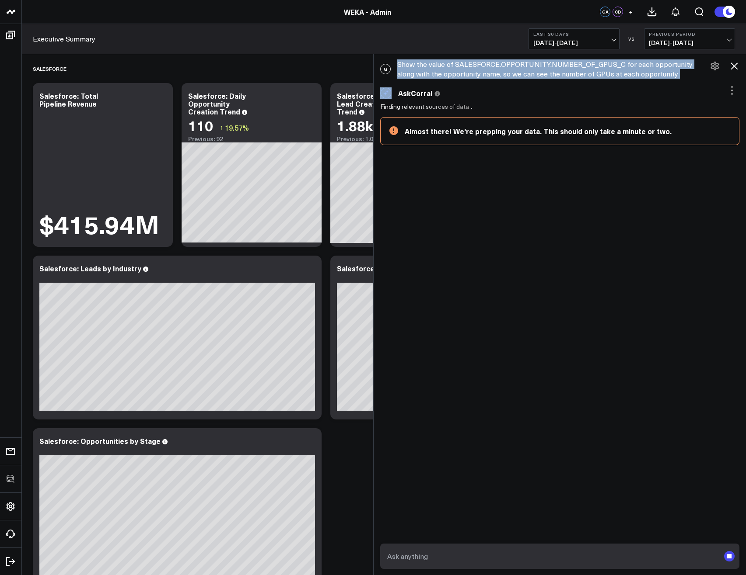
click at [602, 70] on div "G Show the value of SALESFORCE.OPPORTUNITY.NUMBER_OF_GPUS_C for each opportunit…" at bounding box center [559, 69] width 373 height 28
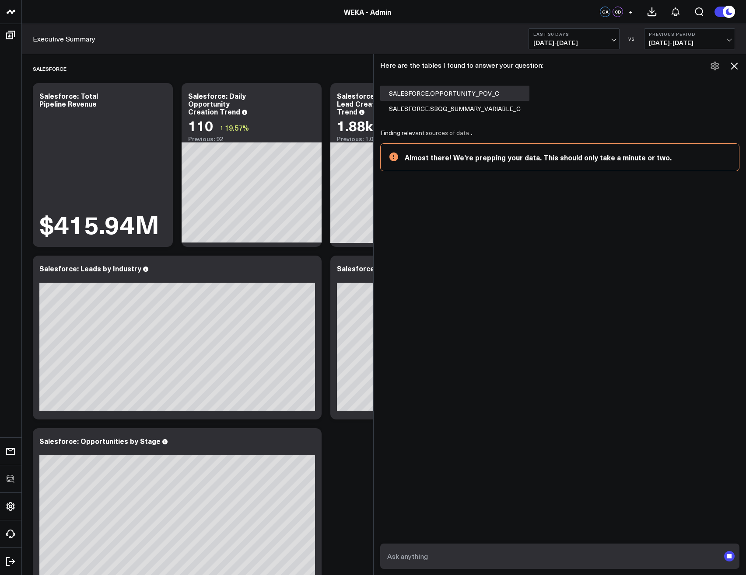
copy div "Show the value of SALESFORCE.OPPORTUNITY.NUMBER_OF_GPUS_C for each opportunity …"
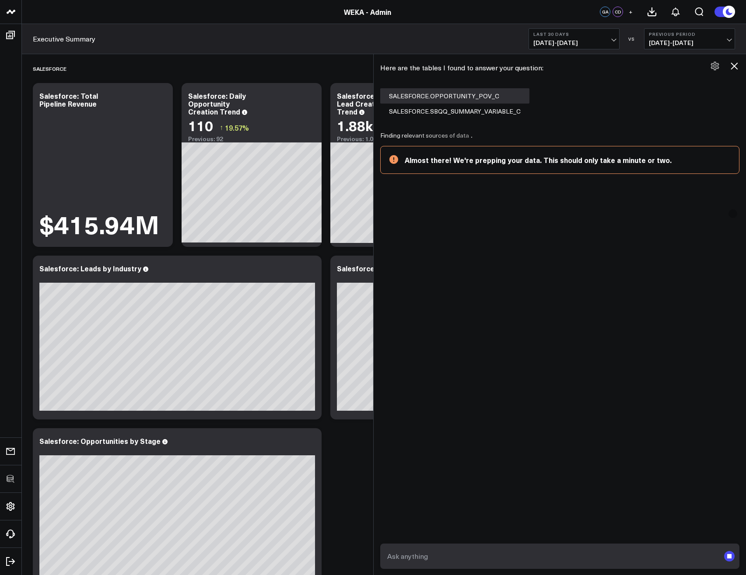
scroll to position [0, 0]
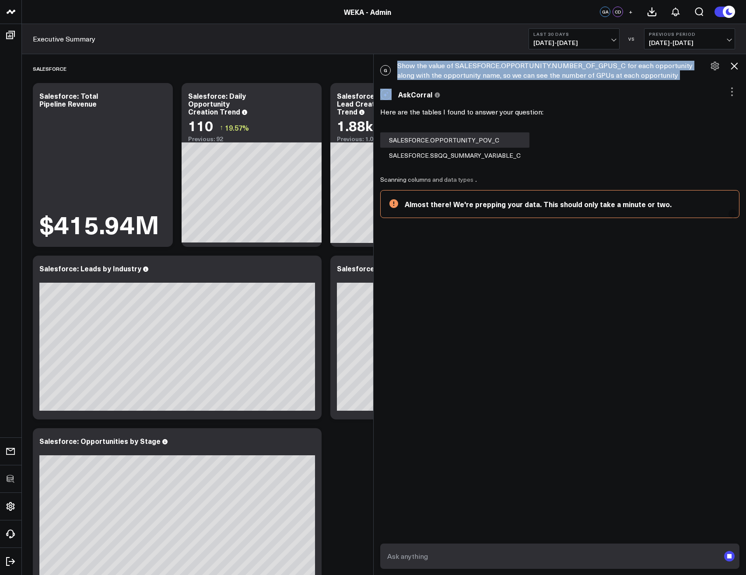
copy div "Show the value of SALESFORCE.OPPORTUNITY.NUMBER_OF_GPUS_C for each opportunity …"
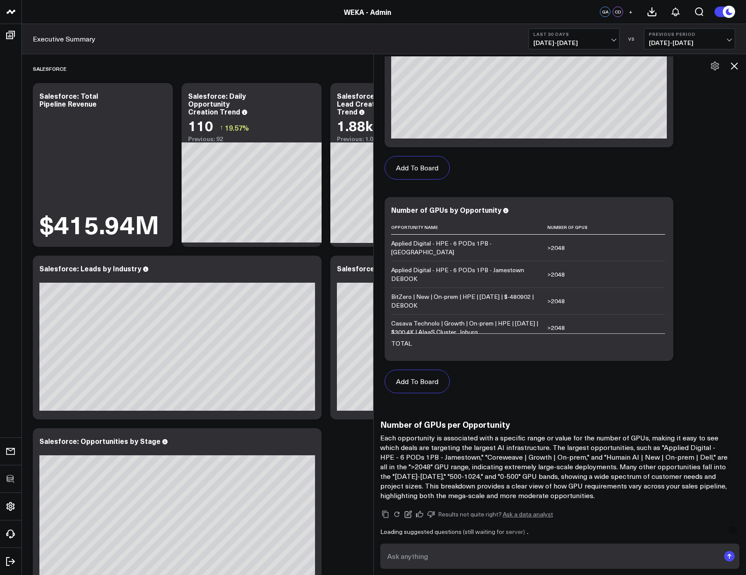
scroll to position [342, 0]
click at [663, 209] on icon at bounding box center [661, 210] width 10 height 10
click at [602, 420] on h3 "Number of GPUs per Opportunity" at bounding box center [555, 424] width 350 height 10
click at [548, 558] on textarea at bounding box center [552, 557] width 335 height 16
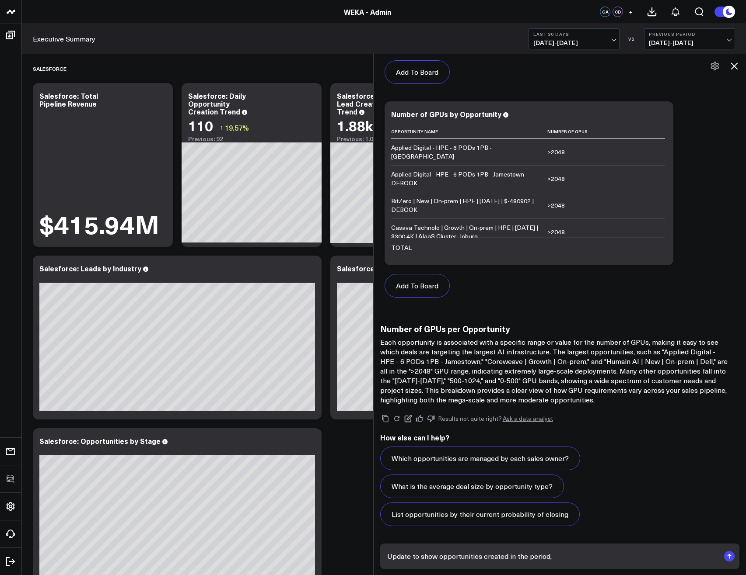
type textarea "Update to show opportunities created in the period,"
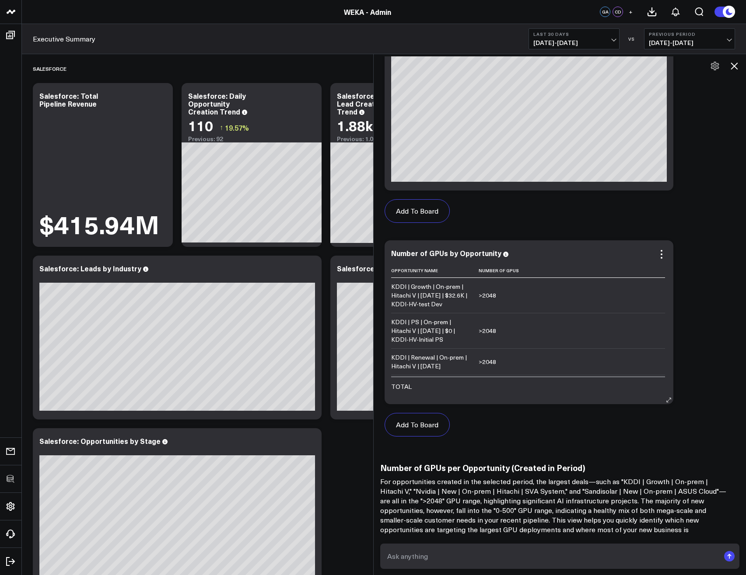
scroll to position [1123, 0]
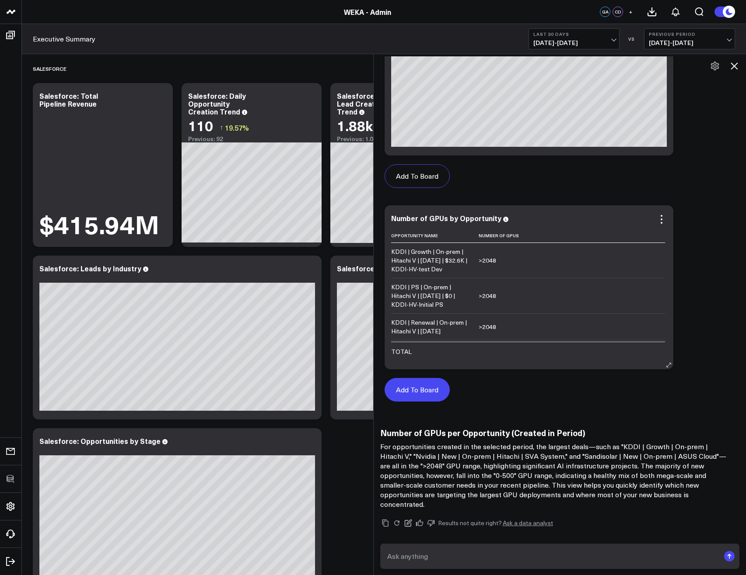
click at [421, 392] on div "Here are the tables I found to answer your question: SALESFORCE.OPPORTUNITY_FLA…" at bounding box center [559, 140] width 359 height 738
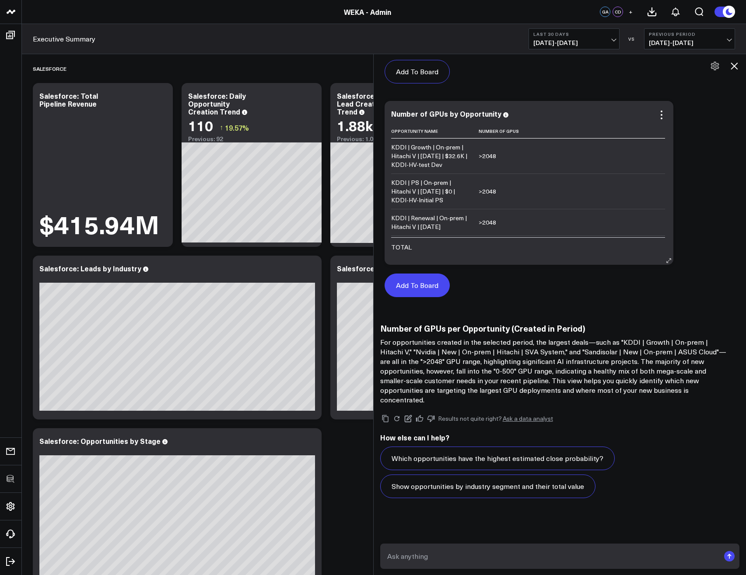
scroll to position [1218, 0]
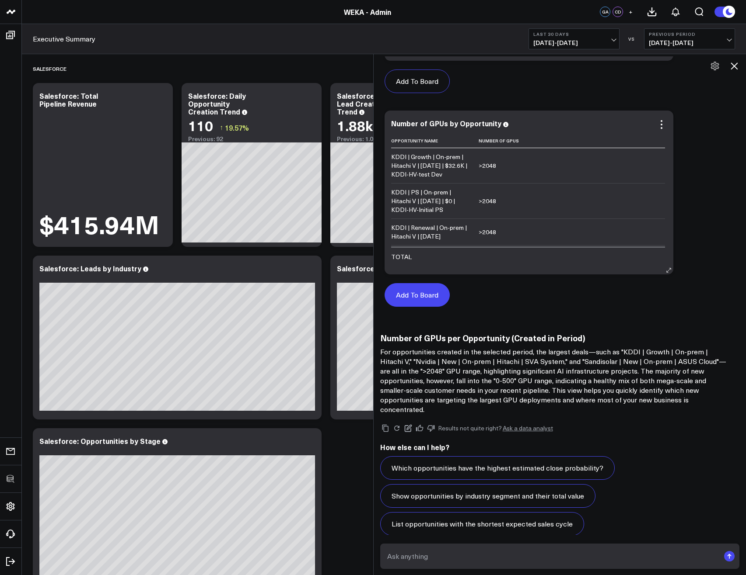
click at [425, 296] on button "Add To Board" at bounding box center [416, 295] width 65 height 24
click at [663, 126] on icon at bounding box center [661, 124] width 10 height 10
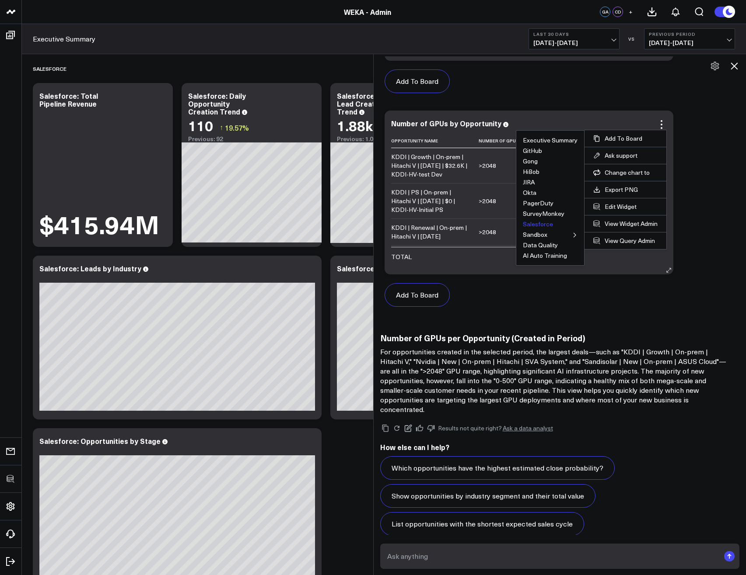
click at [542, 226] on button "Salesforce" at bounding box center [538, 224] width 30 height 6
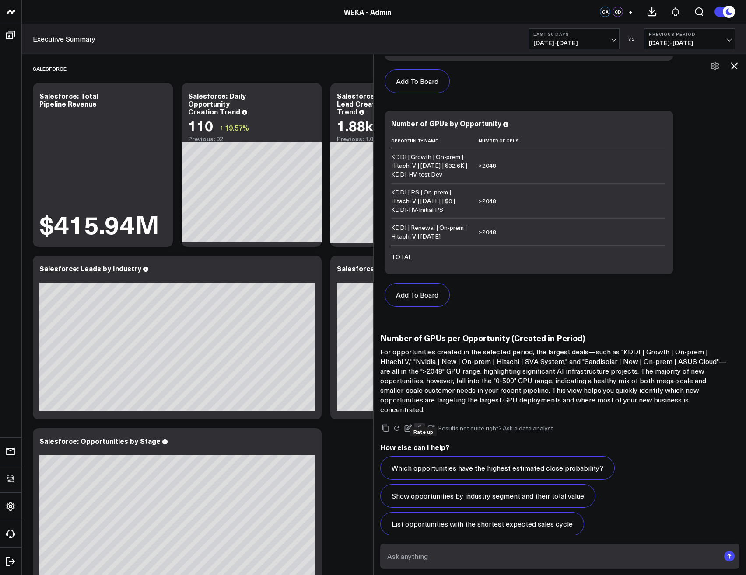
click at [423, 425] on icon at bounding box center [418, 428] width 7 height 7
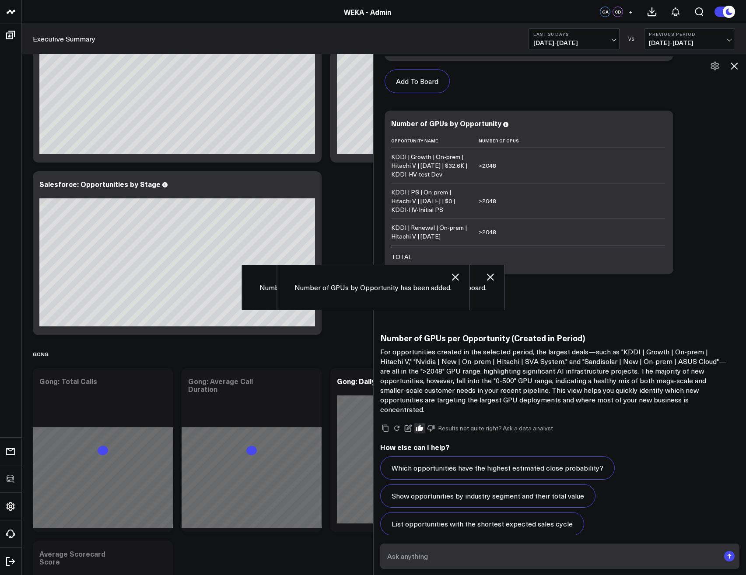
scroll to position [2121, 0]
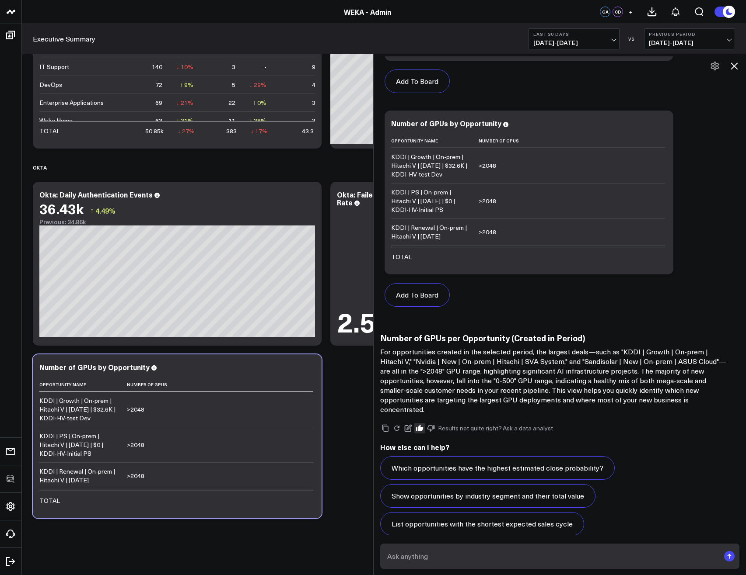
click at [306, 371] on icon at bounding box center [309, 368] width 10 height 10
click at [309, 372] on icon at bounding box center [310, 372] width 2 height 2
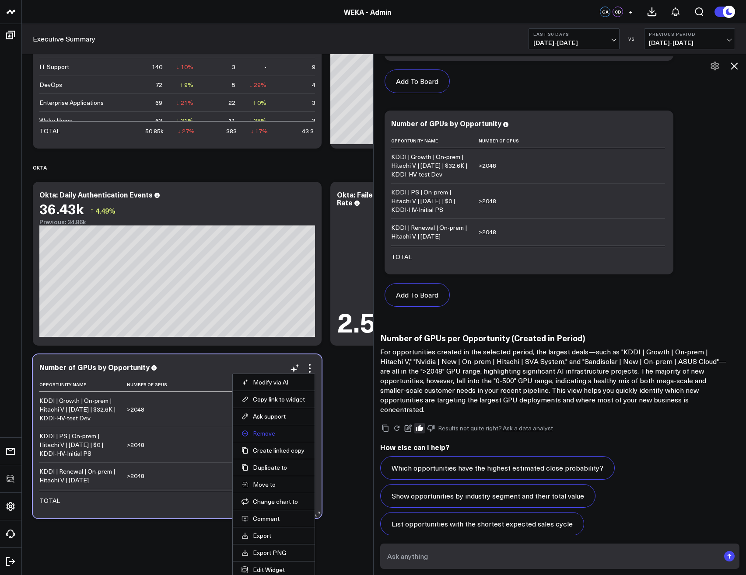
click at [274, 435] on button "Remove" at bounding box center [273, 434] width 64 height 8
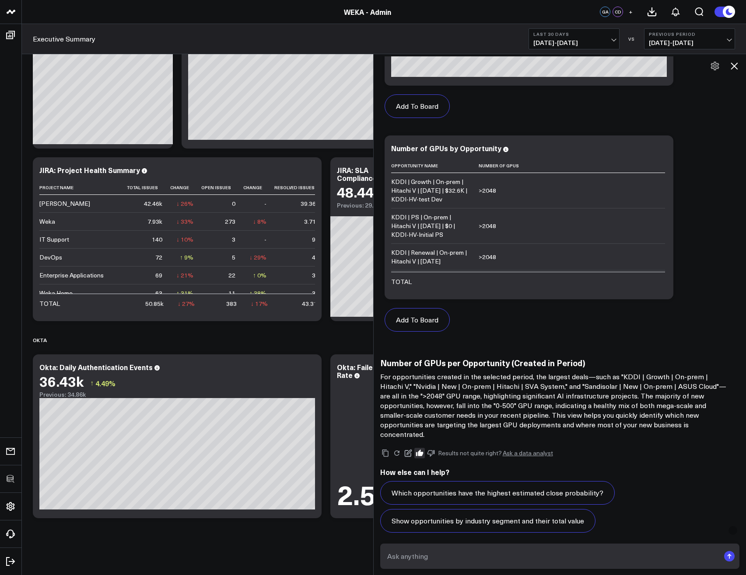
scroll to position [1218, 0]
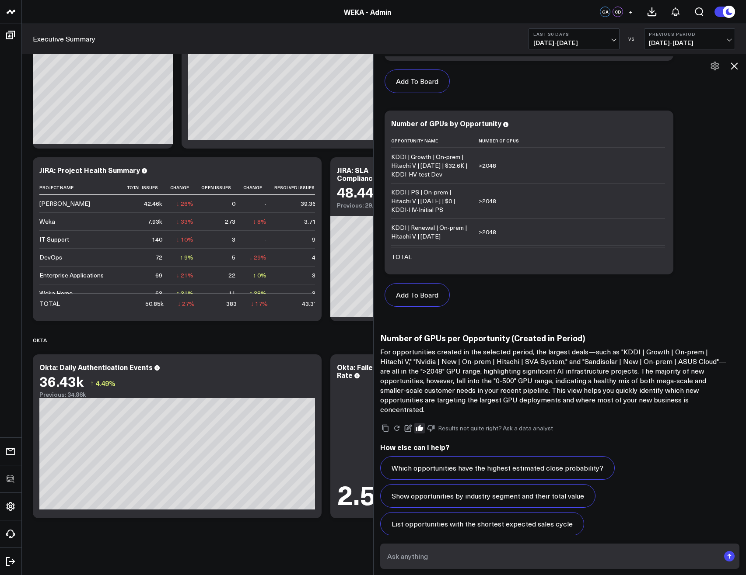
click at [509, 562] on textarea at bounding box center [552, 557] width 335 height 16
type textarea "Show a bar chart with the number of opportunities for each grouped number of gp…"
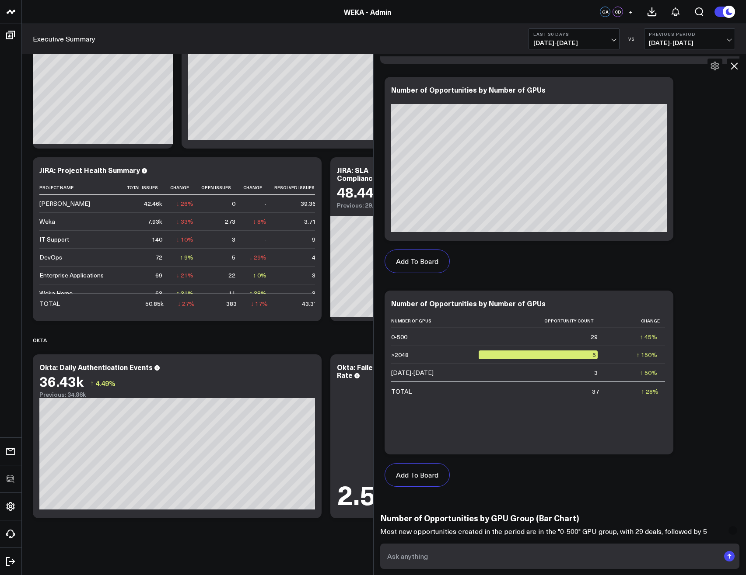
scroll to position [1822, 0]
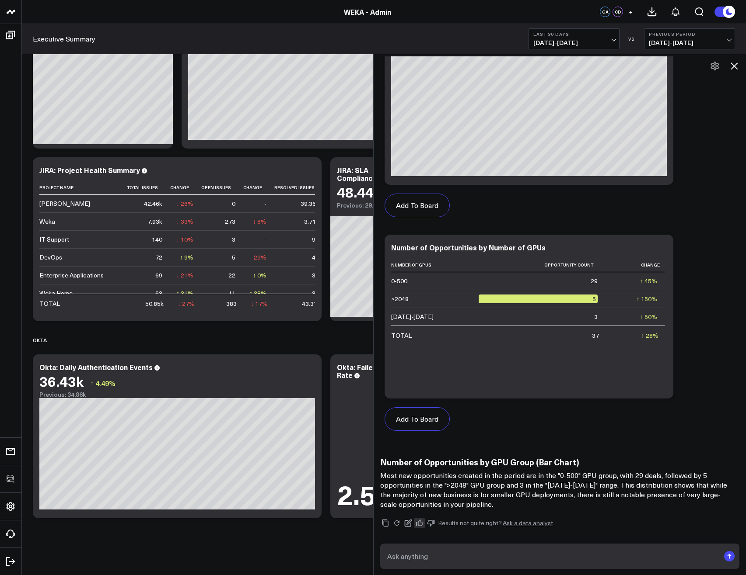
click at [419, 520] on icon at bounding box center [419, 524] width 8 height 8
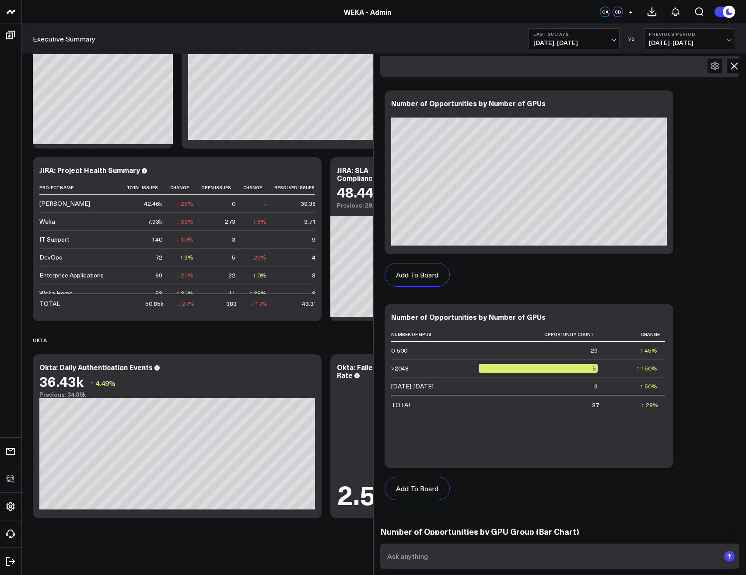
scroll to position [1664, 0]
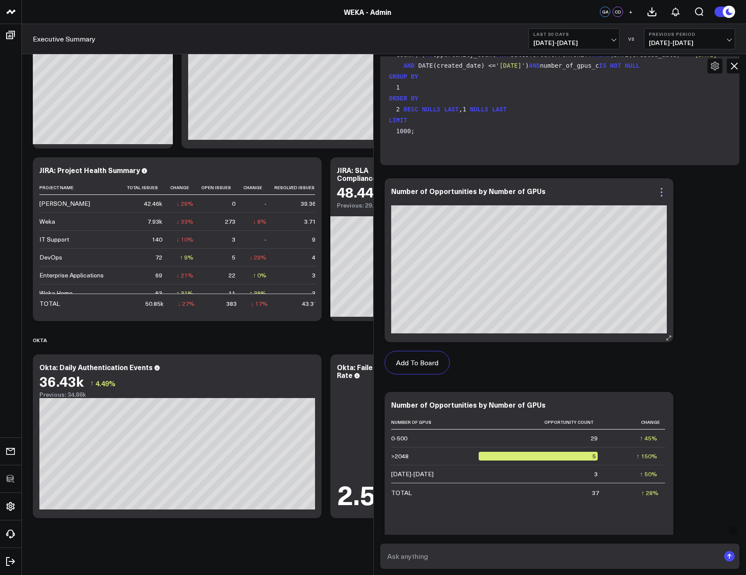
click at [665, 187] on icon at bounding box center [661, 192] width 10 height 10
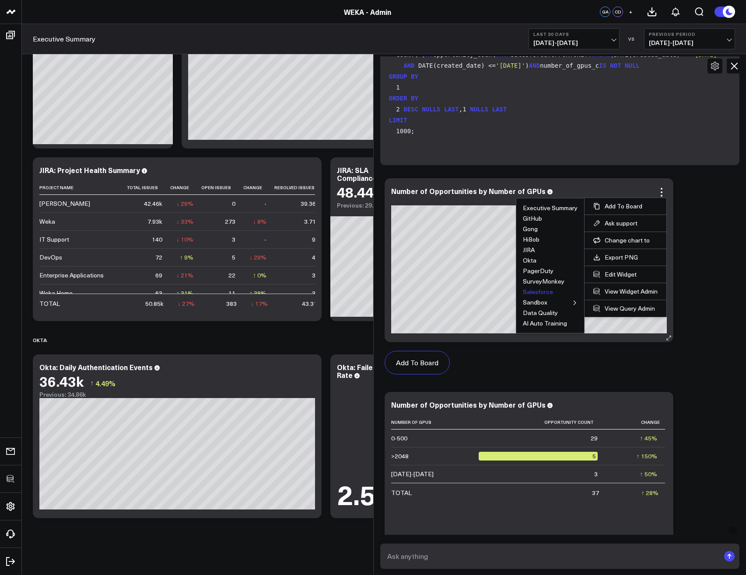
click at [539, 289] on button "Salesforce" at bounding box center [538, 292] width 30 height 6
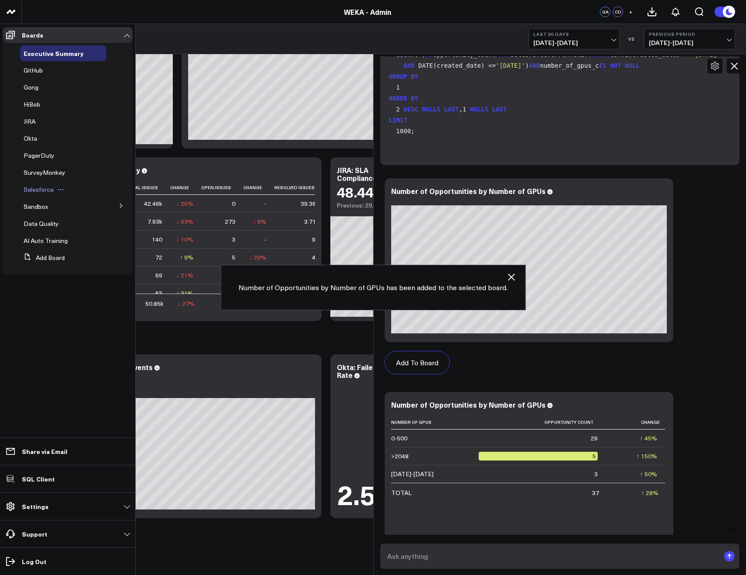
click at [45, 187] on span "Salesforce" at bounding box center [39, 189] width 30 height 8
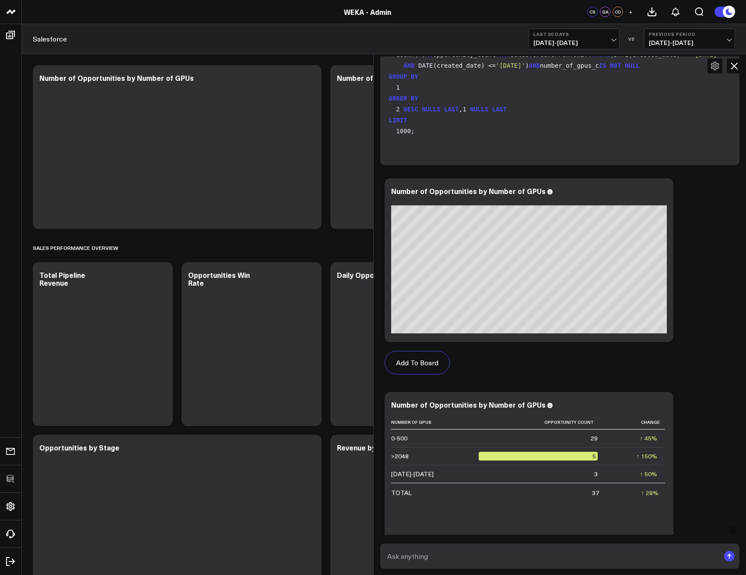
click at [730, 67] on icon at bounding box center [734, 66] width 10 height 10
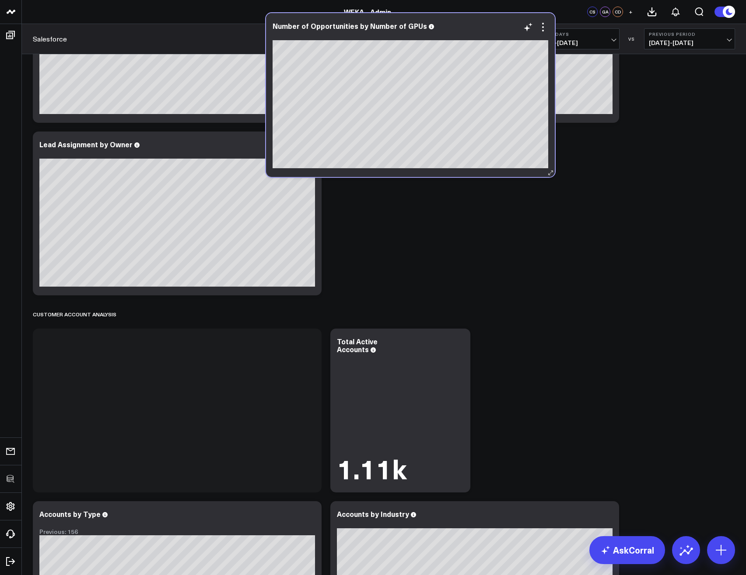
scroll to position [1259, 0]
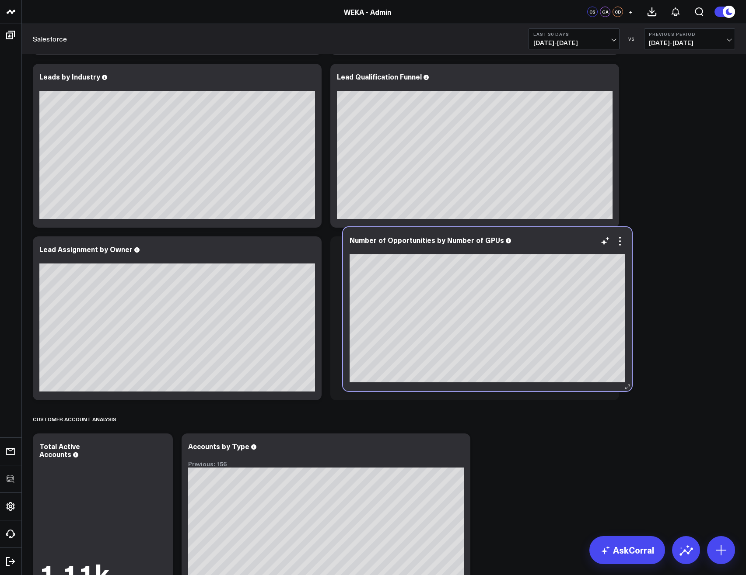
drag, startPoint x: 221, startPoint y: 75, endPoint x: 531, endPoint y: 238, distance: 350.3
click at [531, 238] on div "Number of Opportunities by Number of GPUs" at bounding box center [487, 240] width 276 height 8
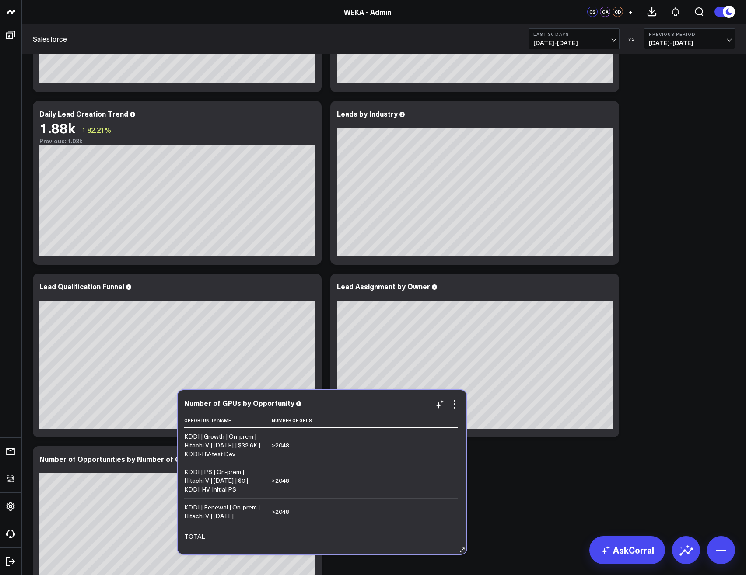
scroll to position [1154, 0]
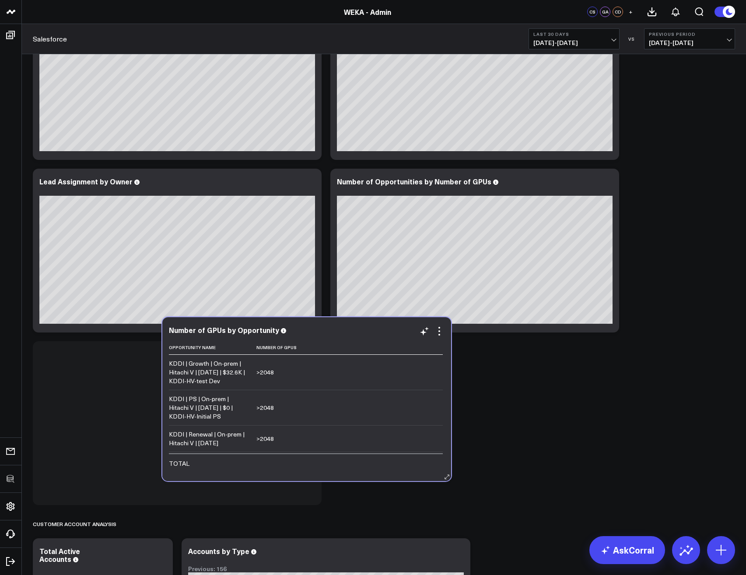
drag, startPoint x: 257, startPoint y: 84, endPoint x: 387, endPoint y: 337, distance: 283.6
click at [387, 337] on div "Number of GPUs by Opportunity Opportunity Name Number Of Gpus KDDI | Growth | O…" at bounding box center [307, 399] width 276 height 146
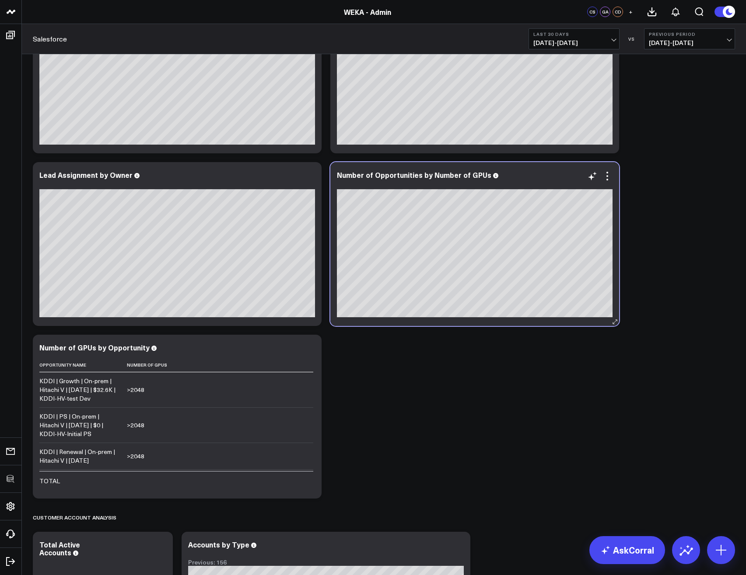
click at [608, 183] on div at bounding box center [475, 184] width 276 height 6
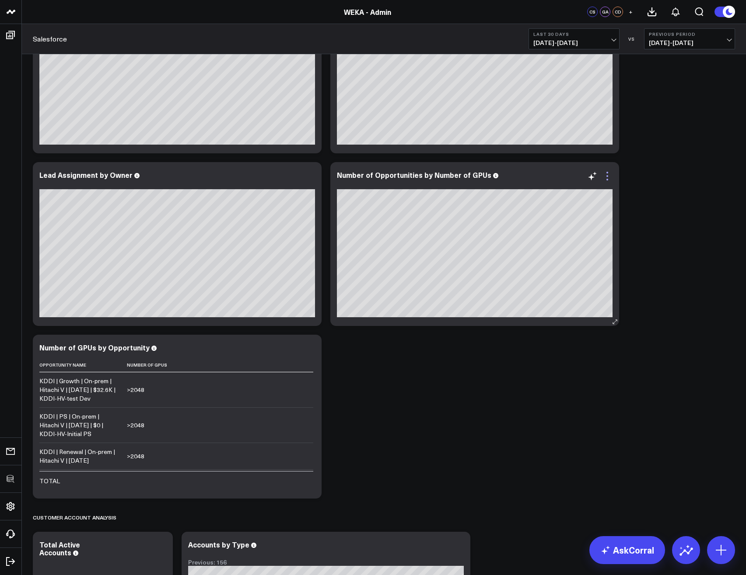
click at [608, 175] on icon at bounding box center [607, 176] width 10 height 10
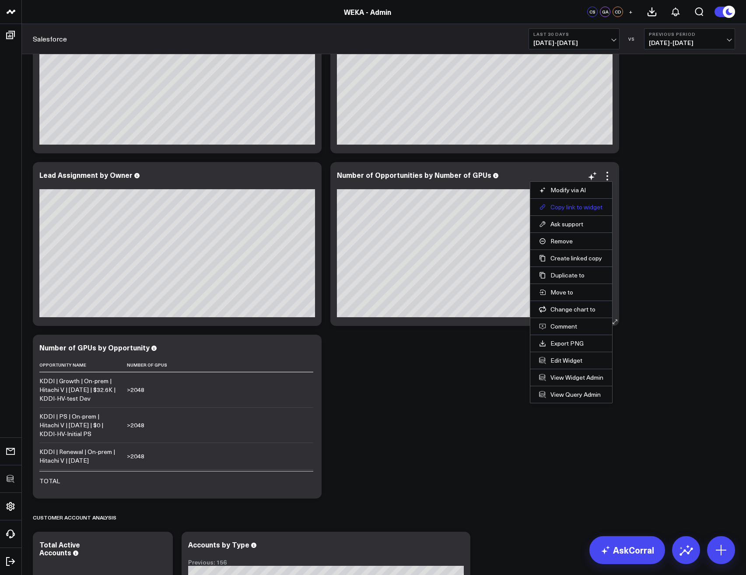
click at [567, 208] on button "Copy link to widget" at bounding box center [571, 207] width 64 height 8
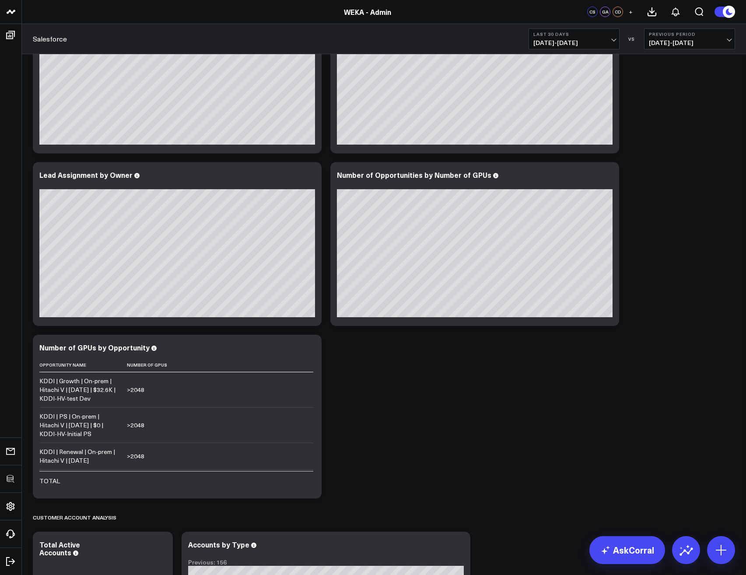
click at [309, 350] on icon at bounding box center [309, 349] width 10 height 10
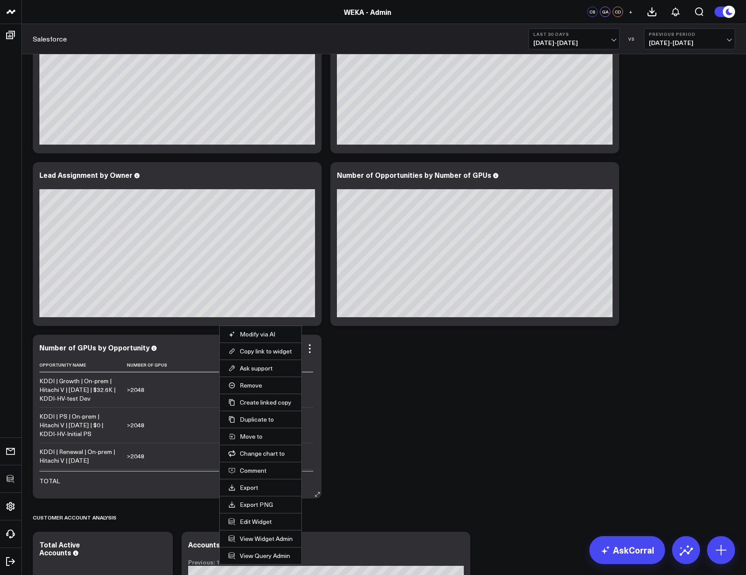
click at [272, 356] on li "Copy link to widget" at bounding box center [261, 351] width 82 height 17
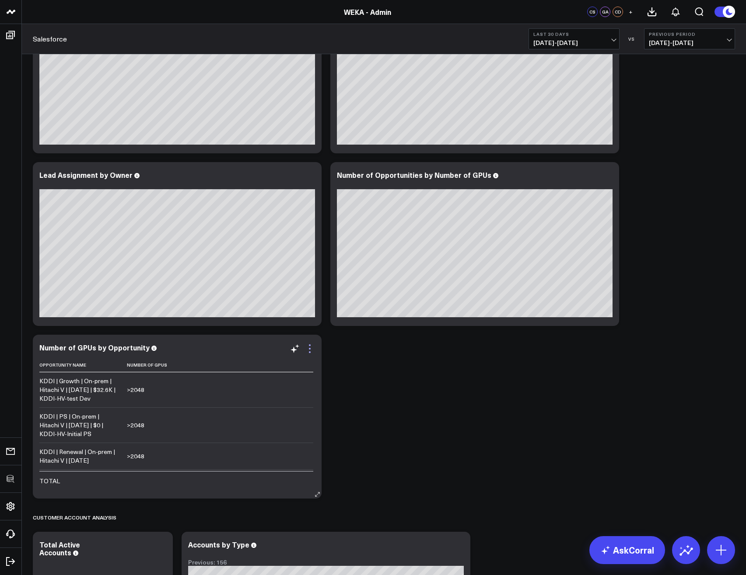
click at [307, 346] on icon at bounding box center [309, 349] width 10 height 10
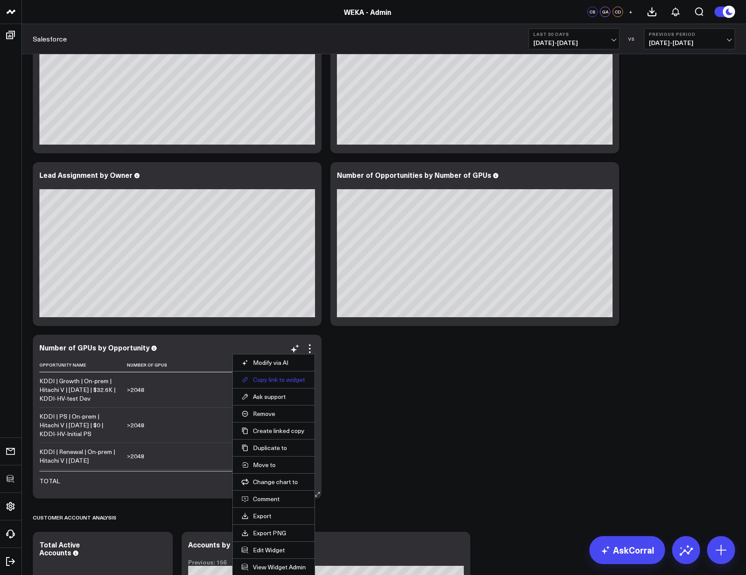
click at [287, 378] on button "Copy link to widget" at bounding box center [273, 380] width 64 height 8
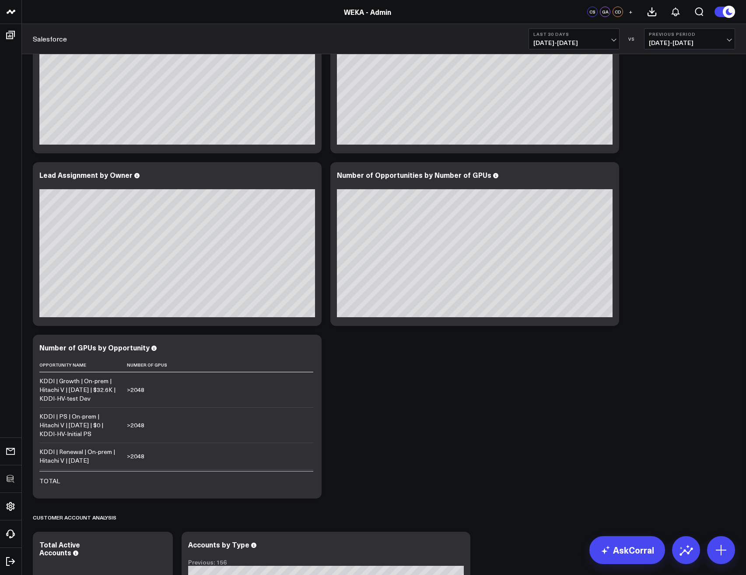
click at [618, 560] on link "AskCorral" at bounding box center [627, 551] width 76 height 28
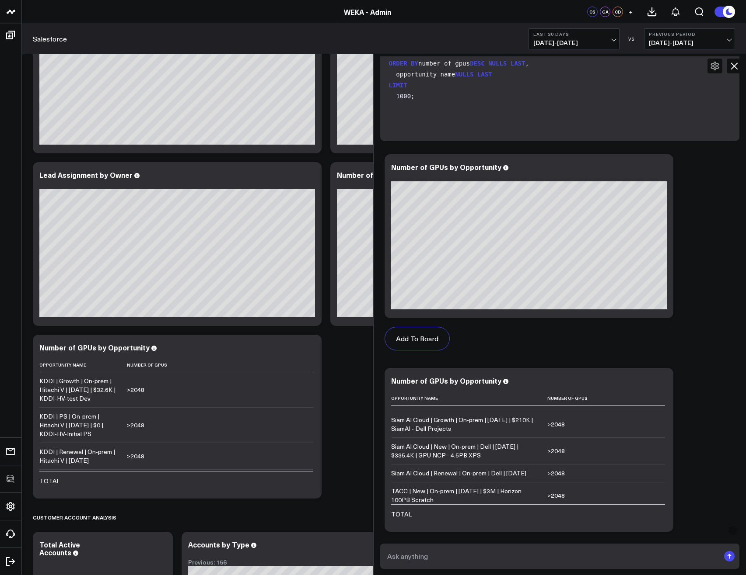
scroll to position [0, 0]
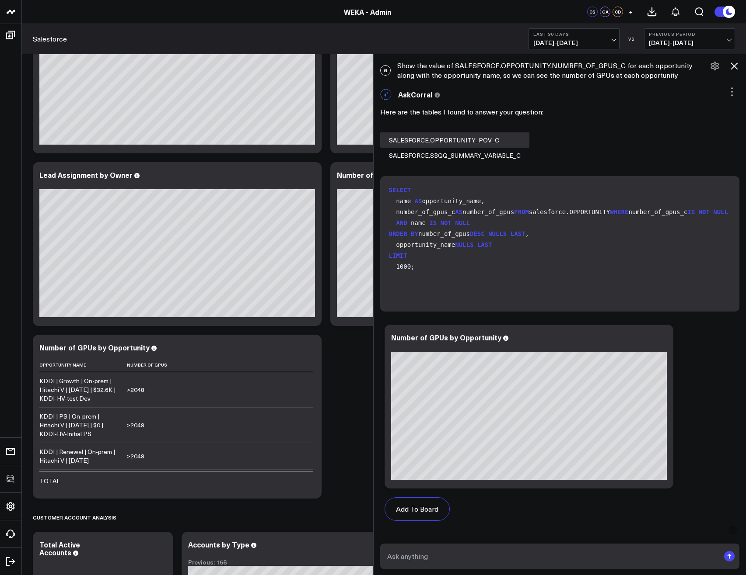
drag, startPoint x: 400, startPoint y: 63, endPoint x: 677, endPoint y: 72, distance: 277.8
click at [677, 72] on div "G Show the value of SALESFORCE.OPPORTUNITY.NUMBER_OF_GPUS_C for each opportunit…" at bounding box center [559, 70] width 373 height 28
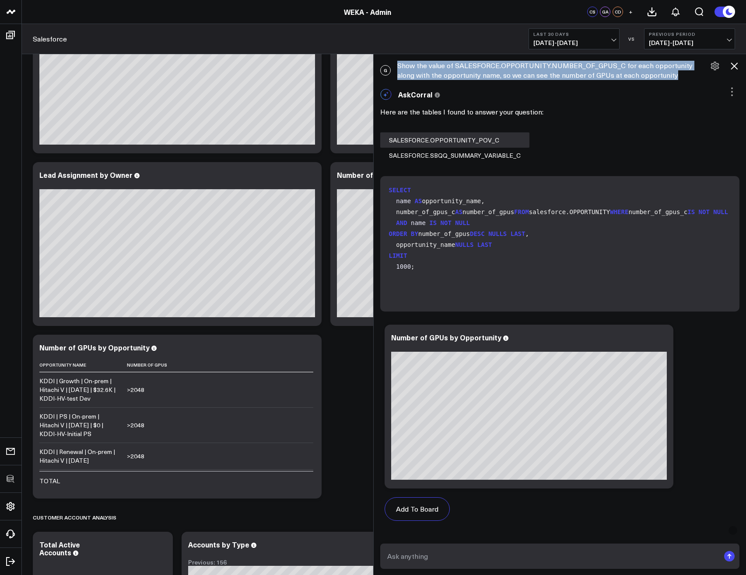
drag, startPoint x: 682, startPoint y: 76, endPoint x: 395, endPoint y: 66, distance: 287.0
click at [395, 66] on div "G Show the value of SALESFORCE.OPPORTUNITY.NUMBER_OF_GPUS_C for each opportunit…" at bounding box center [559, 70] width 373 height 28
copy div "Show the value of SALESFORCE.OPPORTUNITY.NUMBER_OF_GPUS_C for each opportunity …"
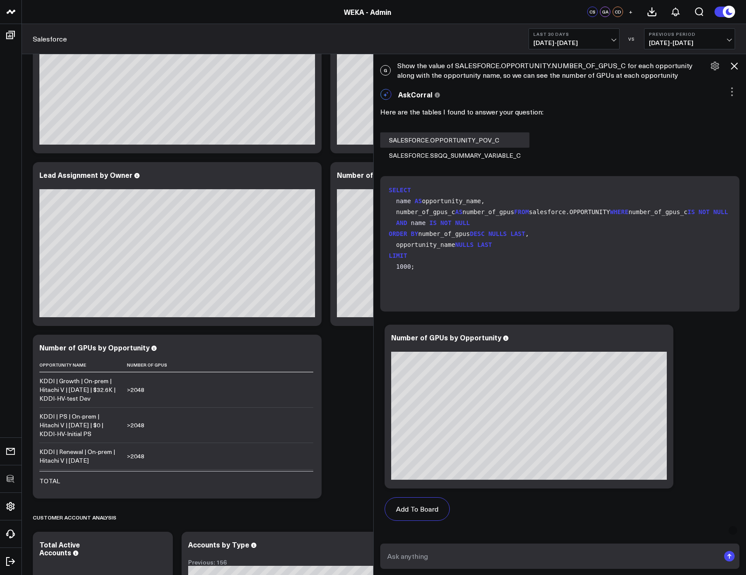
click at [484, 267] on code "SELECT name AS opportunity_name, number_of_gpus_c AS number_of_gpus FROM salesf…" at bounding box center [561, 228] width 345 height 87
click at [733, 65] on icon at bounding box center [733, 66] width 7 height 7
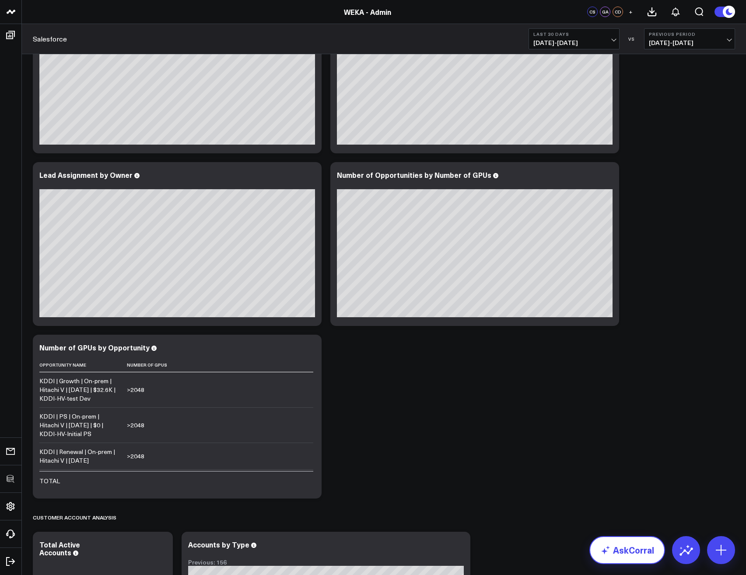
click at [621, 543] on link "AskCorral" at bounding box center [627, 551] width 76 height 28
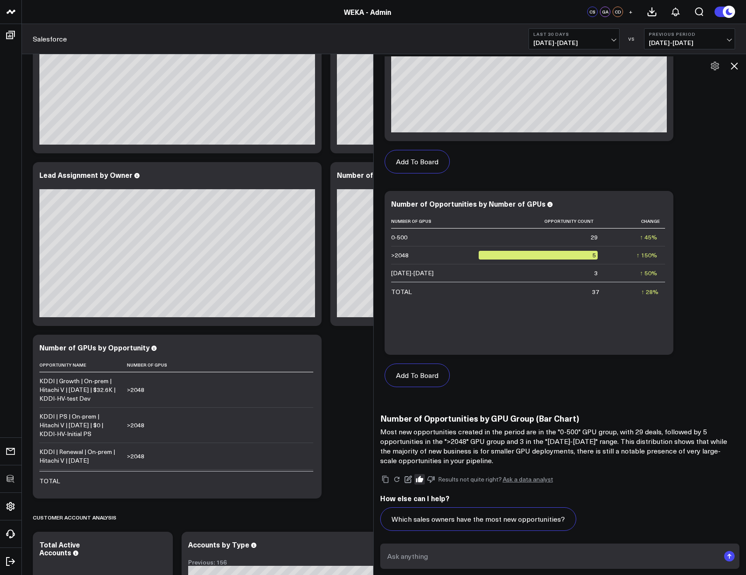
scroll to position [1917, 0]
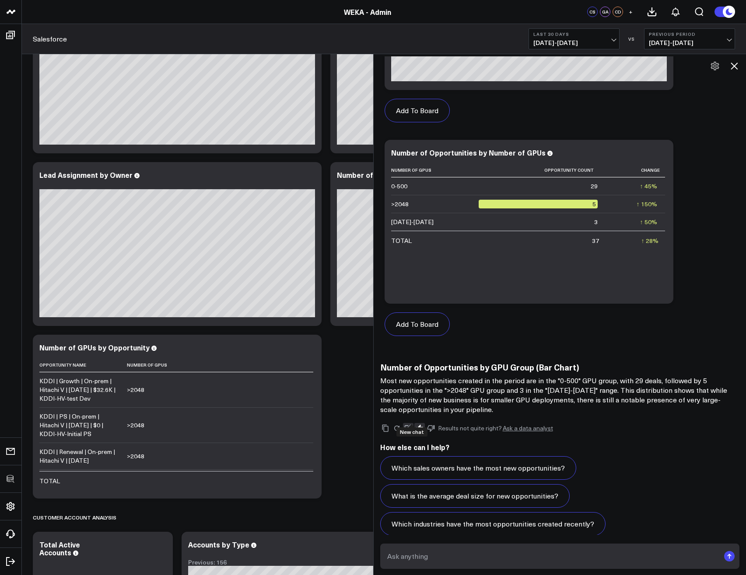
click at [408, 425] on icon at bounding box center [408, 429] width 8 height 8
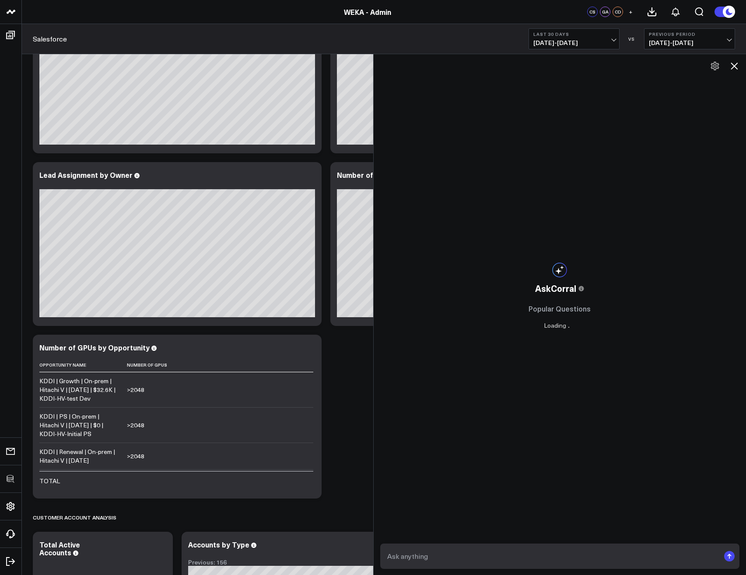
click at [457, 564] on textarea at bounding box center [552, 557] width 335 height 16
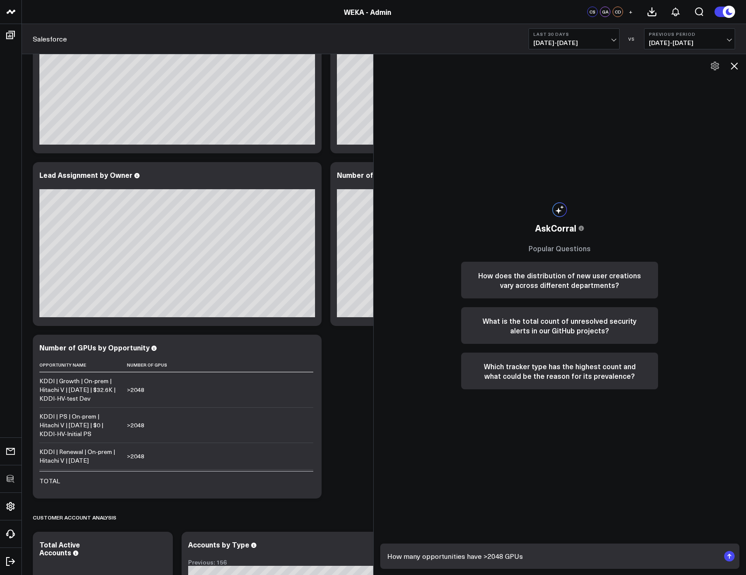
type textarea "How many opportunities have >2048 GPUs?"
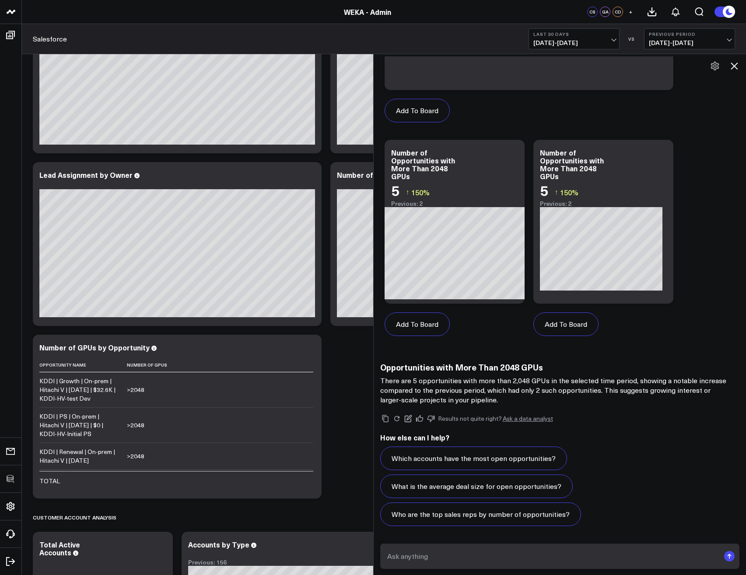
scroll to position [421, 0]
click at [642, 417] on div "Results not quite right? Ask a data analyst" at bounding box center [559, 419] width 359 height 10
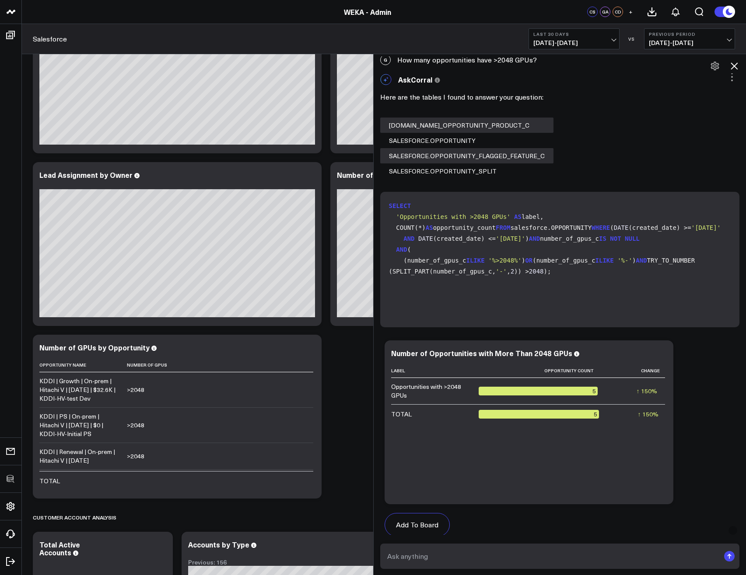
scroll to position [0, 0]
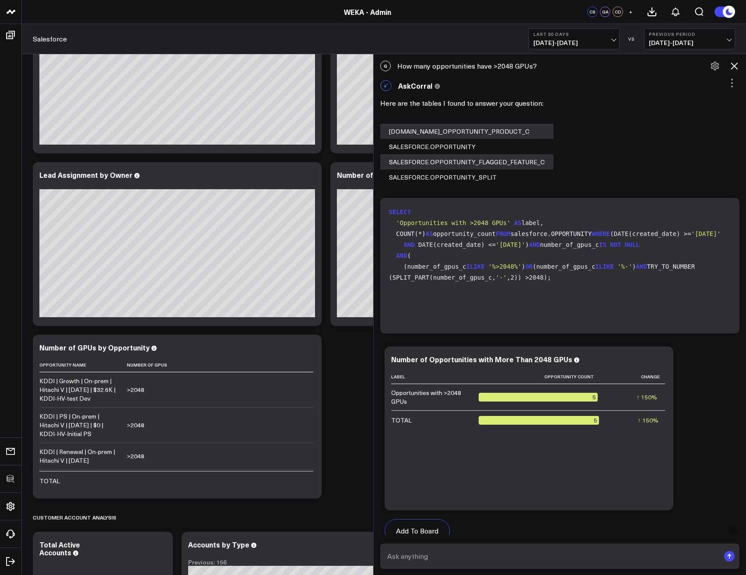
click at [487, 67] on div "G How many opportunities have >2048 GPUs?" at bounding box center [559, 65] width 373 height 19
copy div "How many opportunities have >2048 GPUs?"
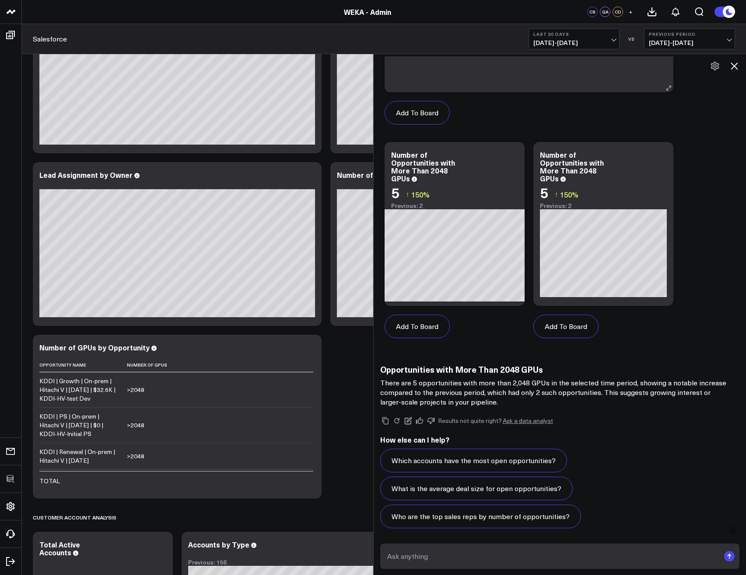
scroll to position [420, 0]
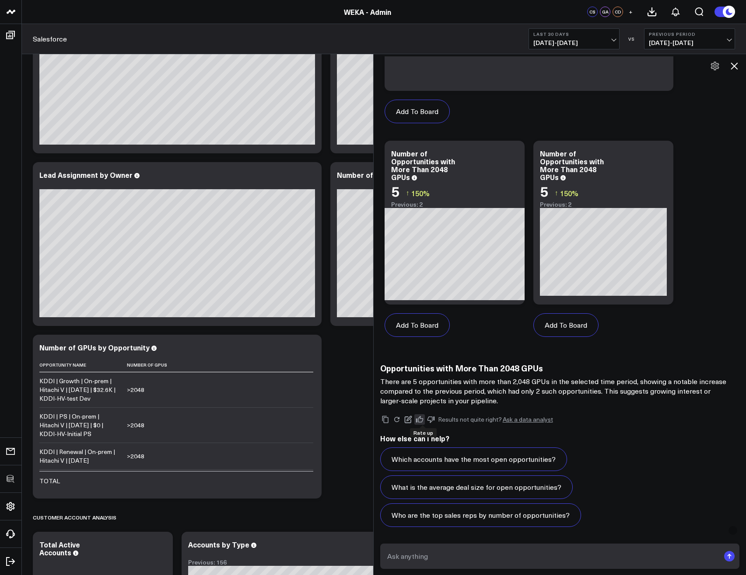
click at [423, 422] on icon at bounding box center [419, 420] width 8 height 8
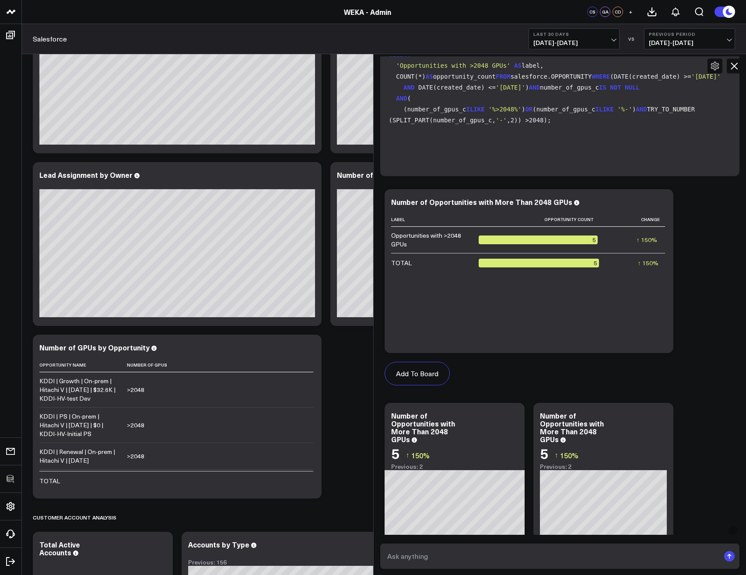
click at [520, 126] on code "SELECT 'Opportunities with >2048 GPUs' AS label, COUNT(*) AS opportunity_count …" at bounding box center [561, 87] width 345 height 77
drag, startPoint x: 516, startPoint y: 150, endPoint x: 576, endPoint y: 152, distance: 59.5
click at [576, 126] on code "SELECT 'Opportunities with >2048 GPUs' AS label, COUNT(*) AS opportunity_count …" at bounding box center [561, 87] width 345 height 77
click at [734, 65] on icon at bounding box center [734, 66] width 10 height 10
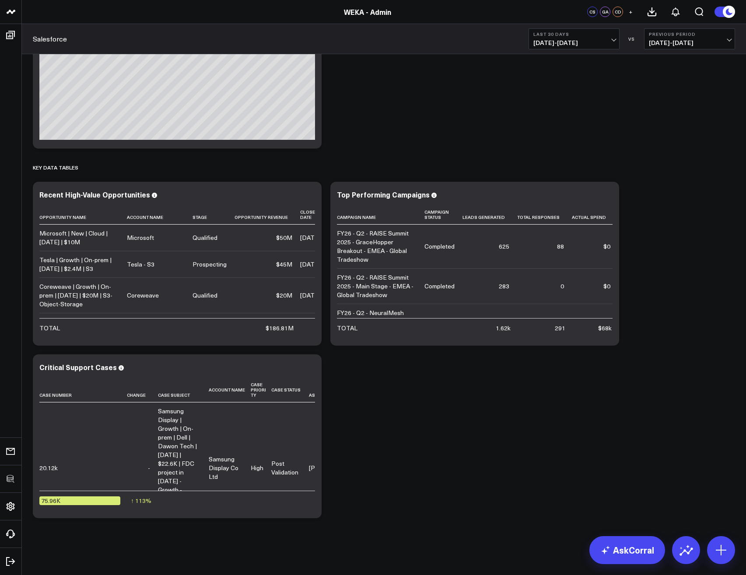
scroll to position [3509, 0]
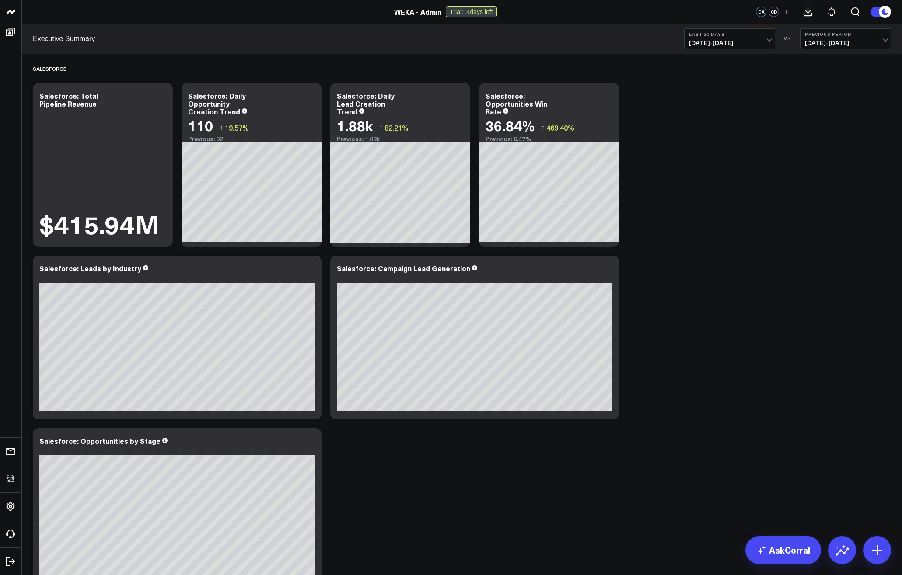
click at [735, 41] on span "07/28/25 - 08/26/25" at bounding box center [729, 42] width 81 height 7
click at [715, 109] on link "Last 60 Days" at bounding box center [730, 109] width 90 height 17
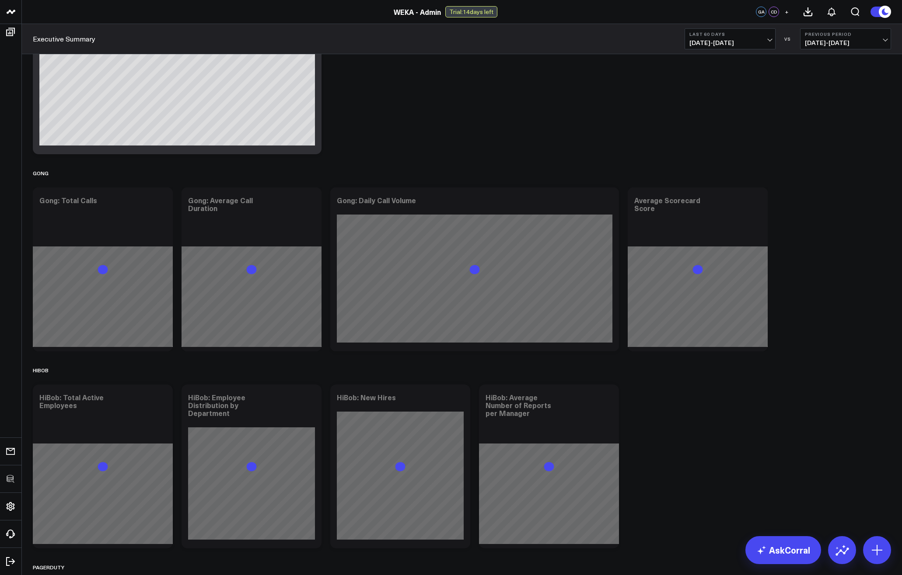
scroll to position [472, 0]
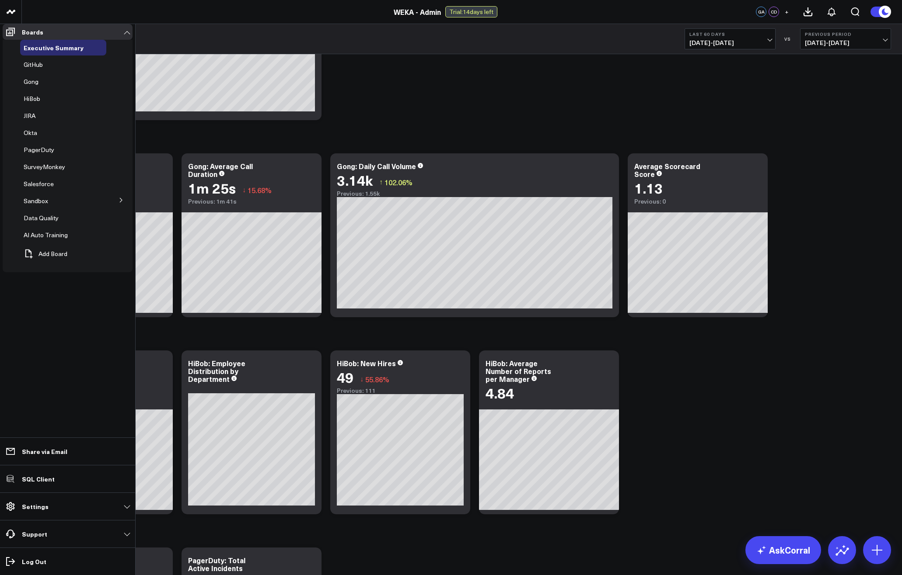
click at [118, 206] on button at bounding box center [121, 199] width 23 height 13
click at [118, 209] on button at bounding box center [121, 199] width 13 height 23
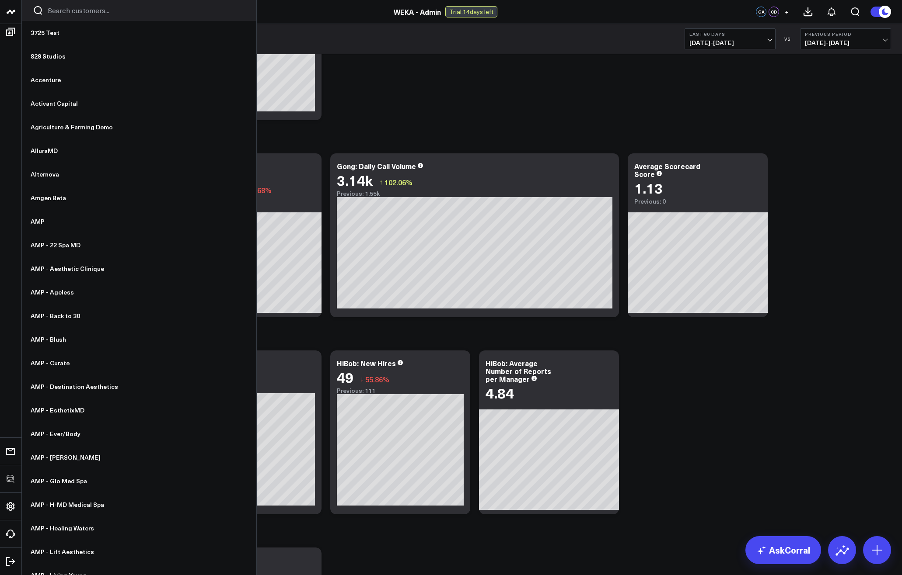
click at [59, 14] on input "Search customers input" at bounding box center [147, 11] width 198 height 10
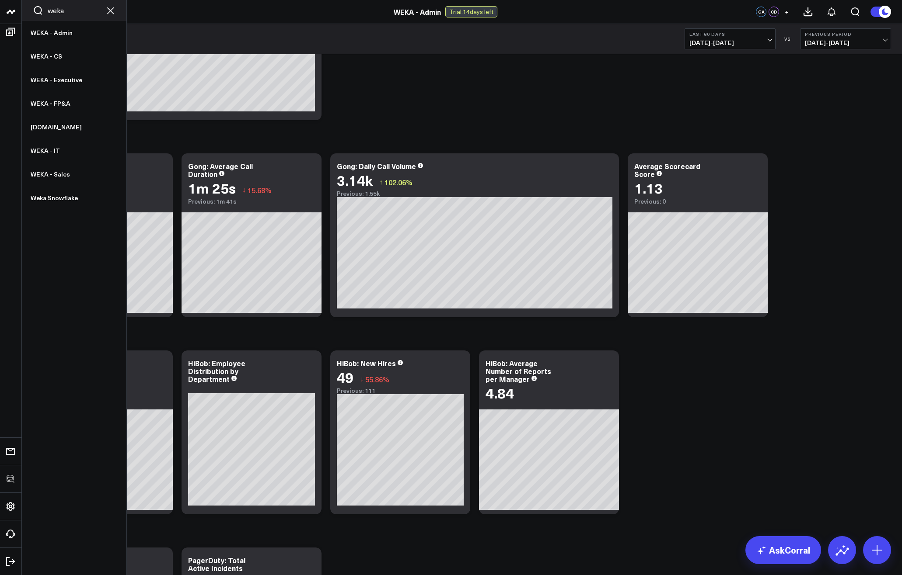
type input "weka -"
click at [59, 14] on input "weka -s" at bounding box center [74, 11] width 53 height 10
click at [81, 12] on input "weka -s" at bounding box center [74, 11] width 53 height 10
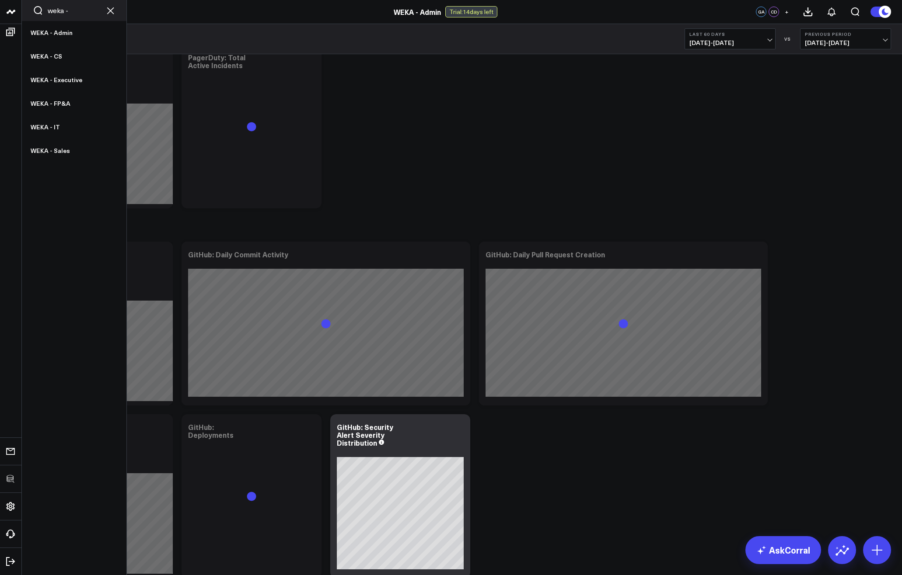
click at [81, 12] on input "weka -" at bounding box center [74, 11] width 53 height 10
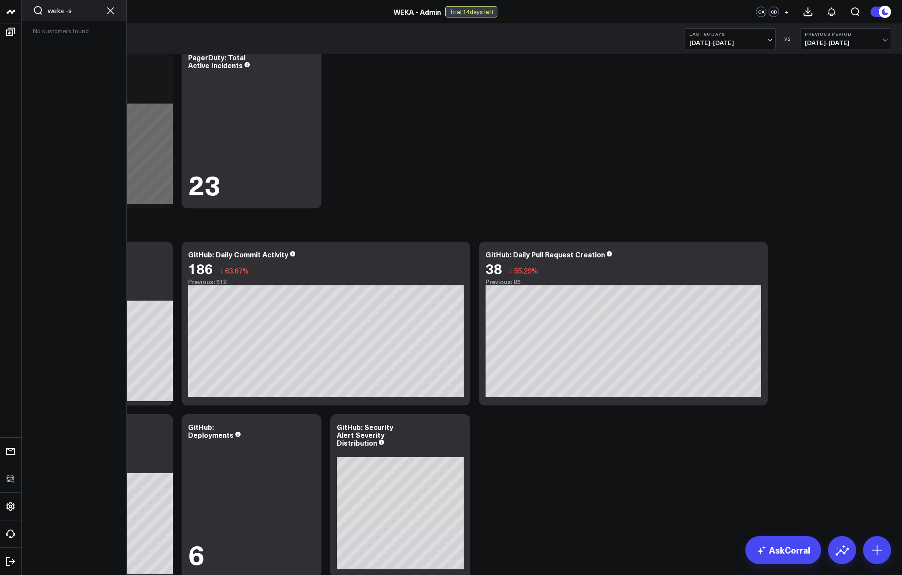
scroll to position [1479, 0]
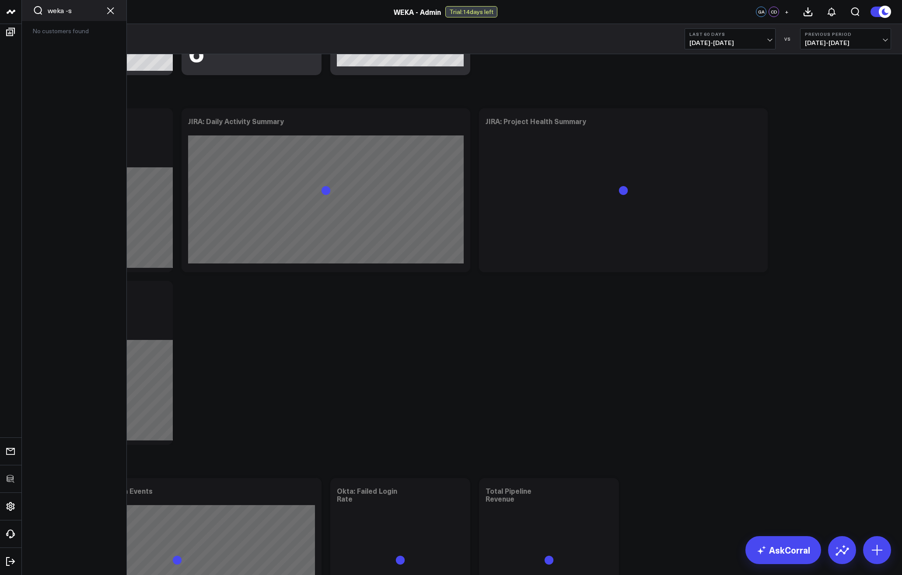
click at [81, 12] on input "weka -s" at bounding box center [74, 11] width 53 height 10
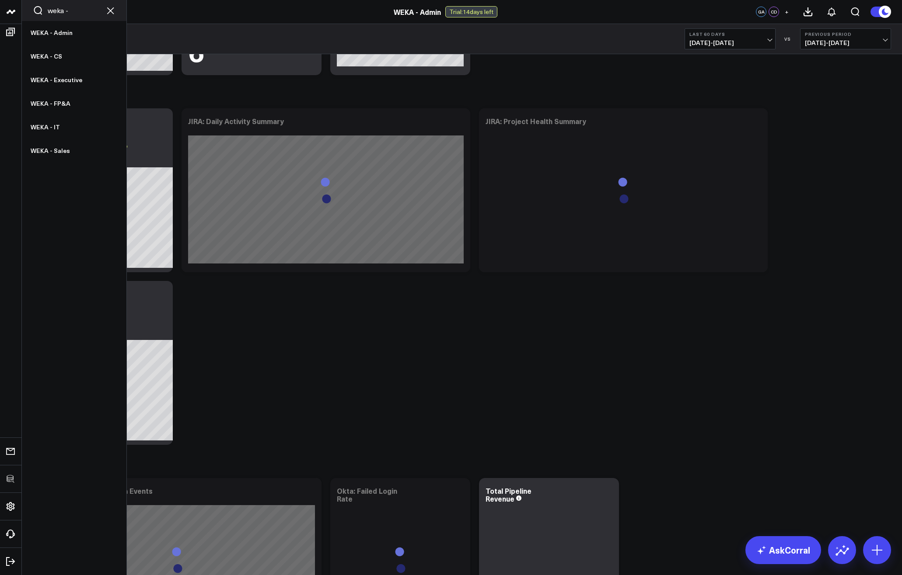
click at [80, 12] on input "weka -" at bounding box center [74, 11] width 53 height 10
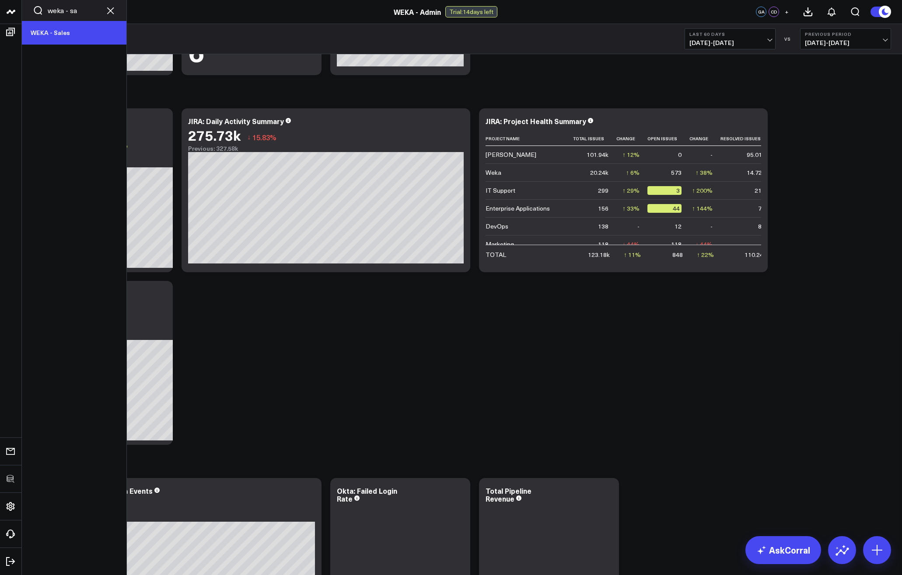
type input "weka - sa"
click at [46, 34] on link "WEKA - Sales" at bounding box center [74, 33] width 105 height 24
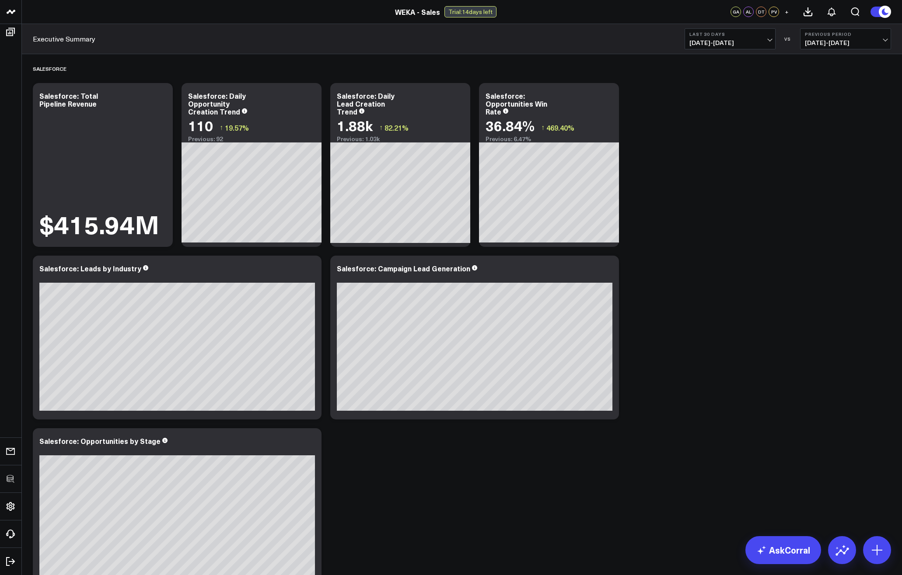
click at [606, 99] on icon at bounding box center [607, 97] width 10 height 10
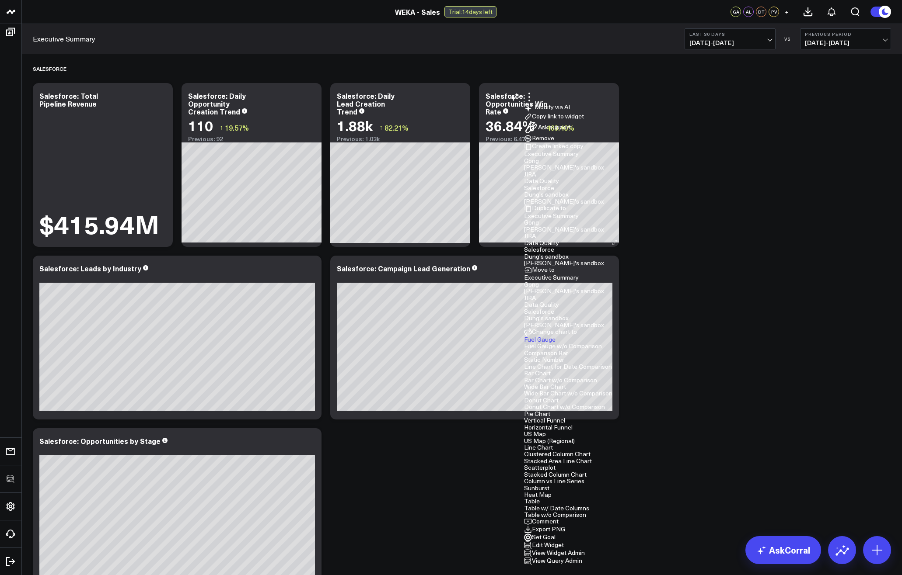
click at [564, 542] on button "Edit Widget" at bounding box center [544, 546] width 40 height 8
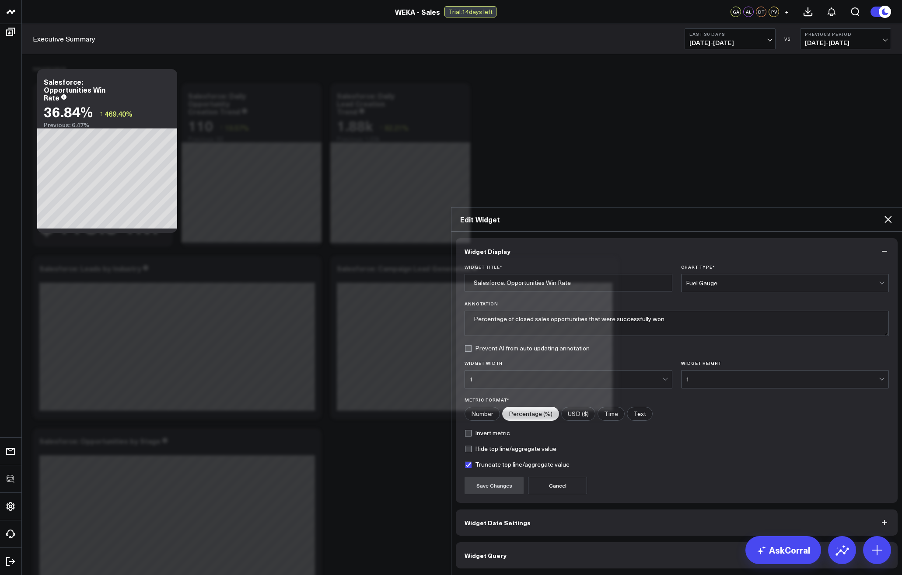
click at [510, 543] on button "Widget Query" at bounding box center [677, 556] width 442 height 26
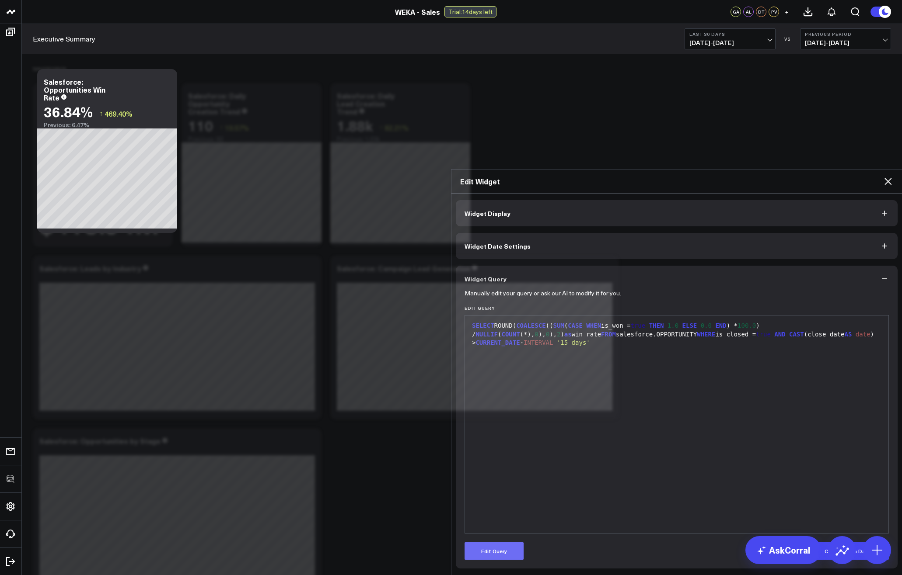
click at [514, 543] on button "Edit Query" at bounding box center [493, 551] width 59 height 17
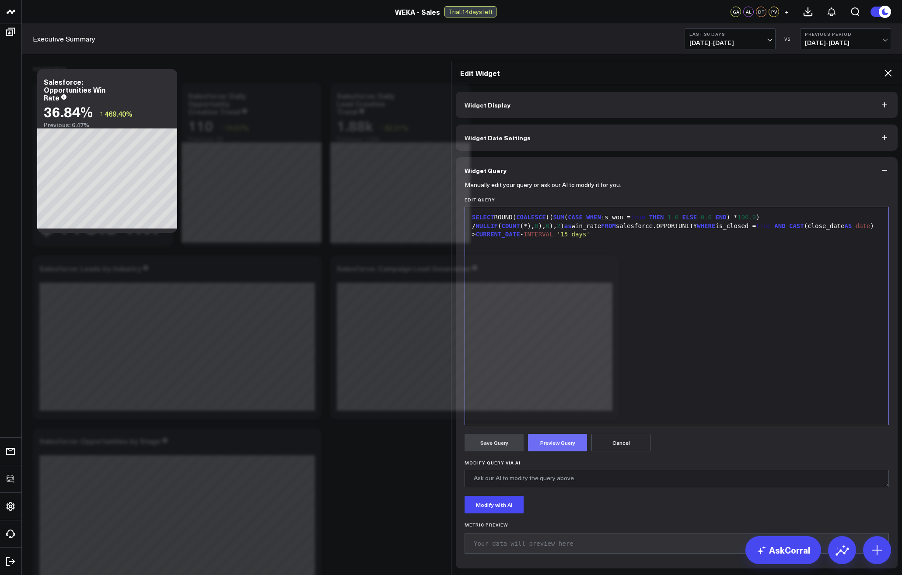
click at [548, 434] on button "Preview Query" at bounding box center [557, 442] width 59 height 17
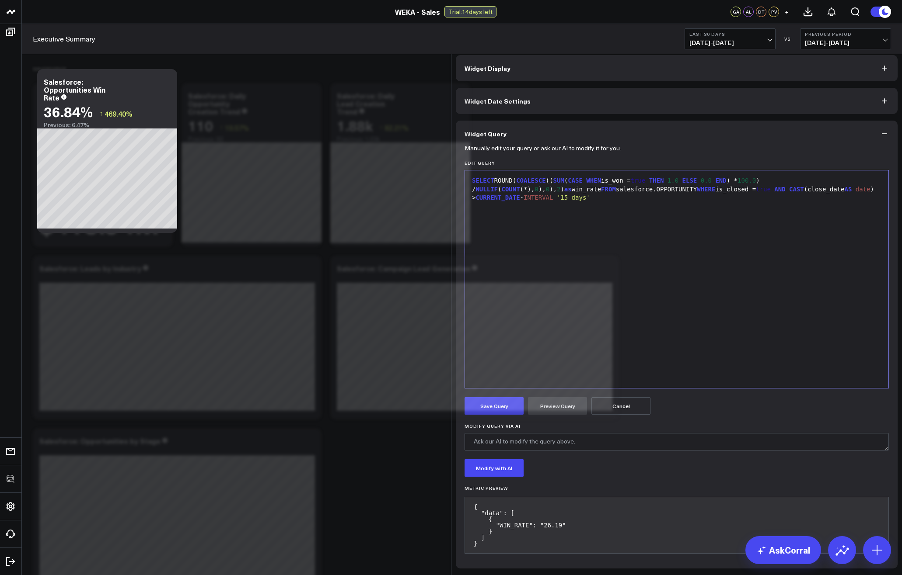
click at [726, 312] on div "SELECT ROUND( COALESCE (( SUM ( CASE WHEN is_won = true THEN 1.0 ELSE 0.0 END )…" at bounding box center [676, 279] width 415 height 209
click at [891, 38] on icon at bounding box center [887, 36] width 10 height 10
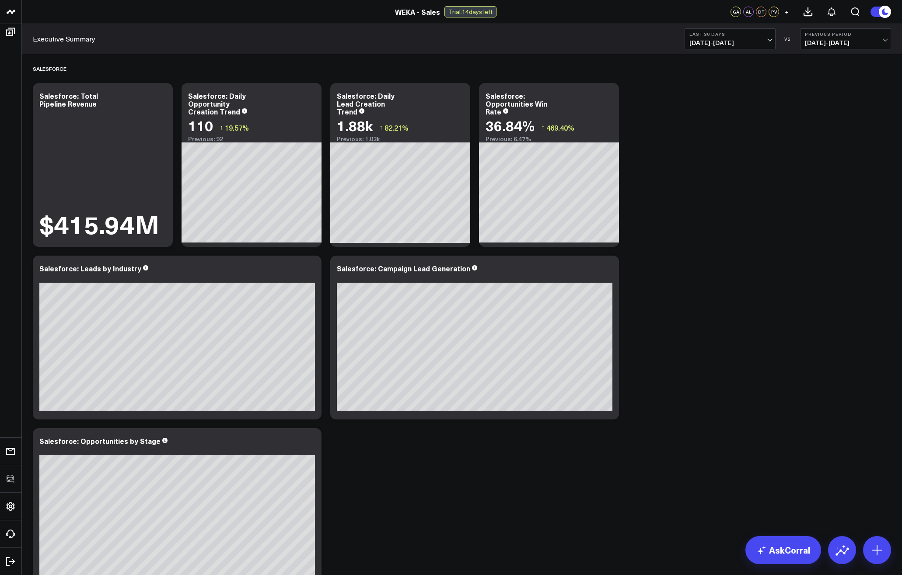
click at [737, 50] on div "Executive Summary Last 30 Days 07/28/25 - 08/26/25 VS Previous Period 06/28/25 …" at bounding box center [462, 39] width 880 height 30
click at [736, 45] on span "07/28/25 - 08/26/25" at bounding box center [729, 42] width 81 height 7
click at [706, 108] on link "Last 60 Days" at bounding box center [730, 109] width 90 height 17
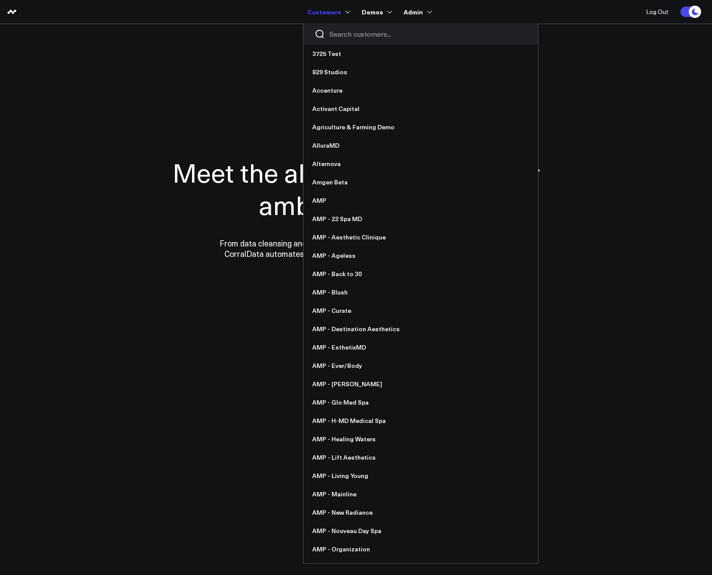
click at [334, 36] on input "Search customers input" at bounding box center [428, 34] width 198 height 10
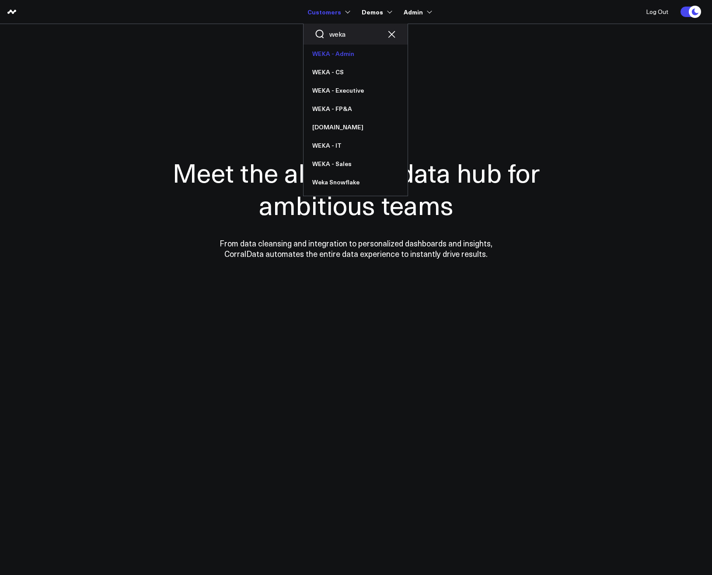
type input "weka"
click at [332, 55] on link "WEKA - Admin" at bounding box center [355, 54] width 104 height 18
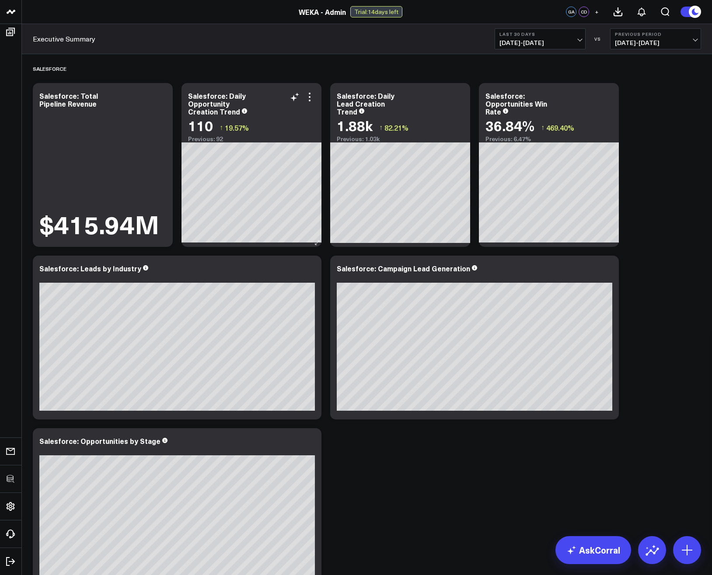
click at [301, 114] on div "Salesforce: Daily Opportunity Creation Trend" at bounding box center [251, 104] width 127 height 24
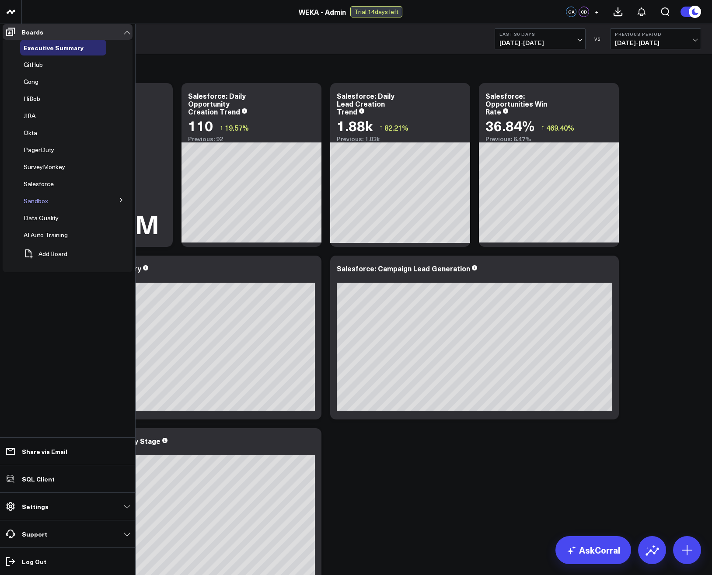
click at [38, 205] on span "Sandbox" at bounding box center [36, 201] width 24 height 8
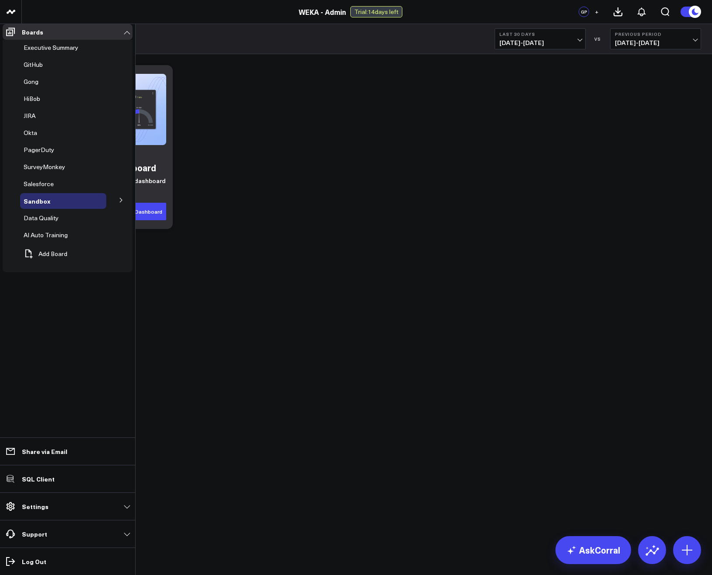
click at [122, 203] on icon at bounding box center [121, 200] width 5 height 5
click at [36, 52] on span "Executive Summary" at bounding box center [51, 47] width 55 height 8
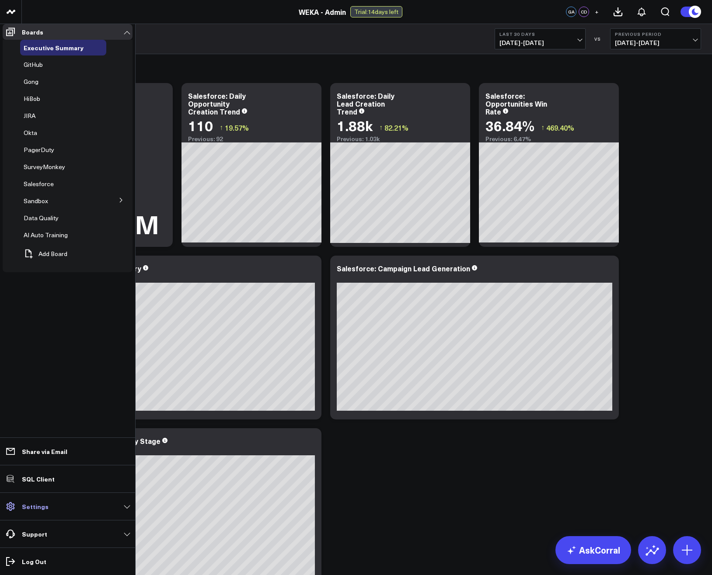
click at [34, 514] on link "Settings" at bounding box center [68, 507] width 130 height 16
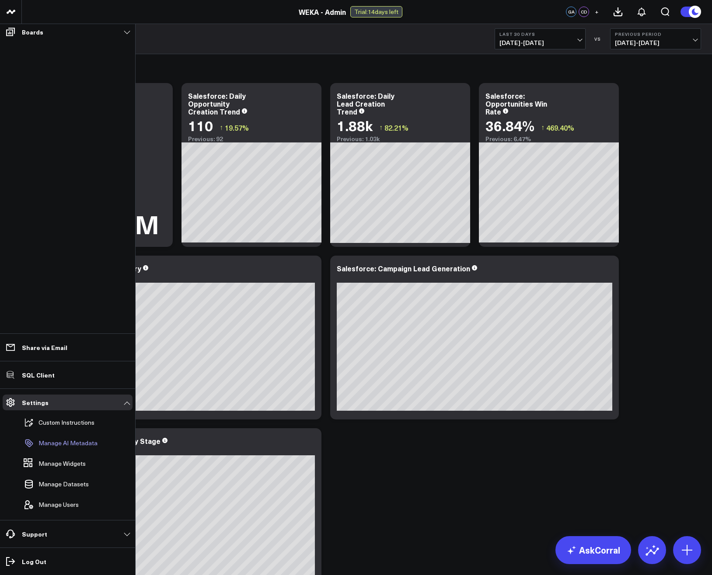
click at [62, 445] on p "Manage AI Metadata" at bounding box center [67, 443] width 59 height 7
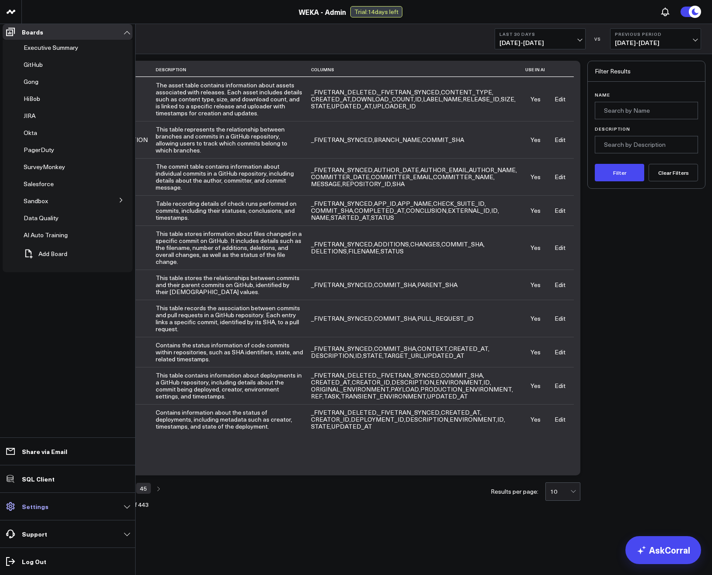
click at [40, 505] on p "Settings" at bounding box center [35, 506] width 27 height 7
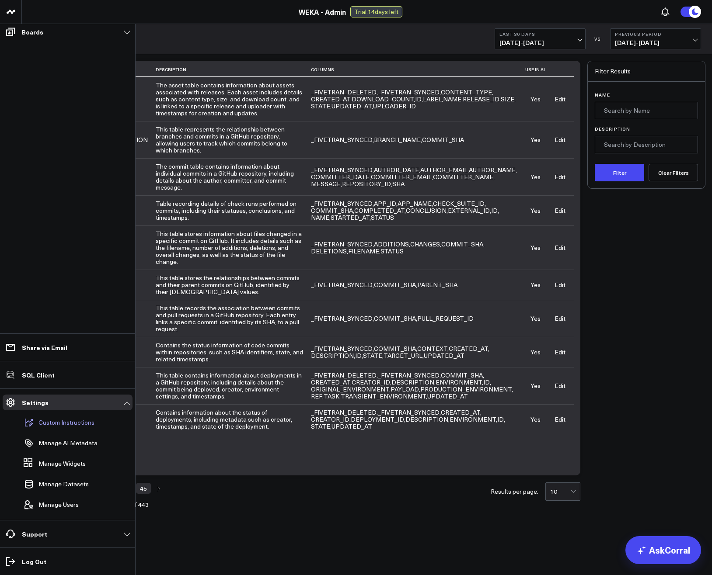
click at [76, 421] on p "Custom Instructions" at bounding box center [66, 422] width 56 height 7
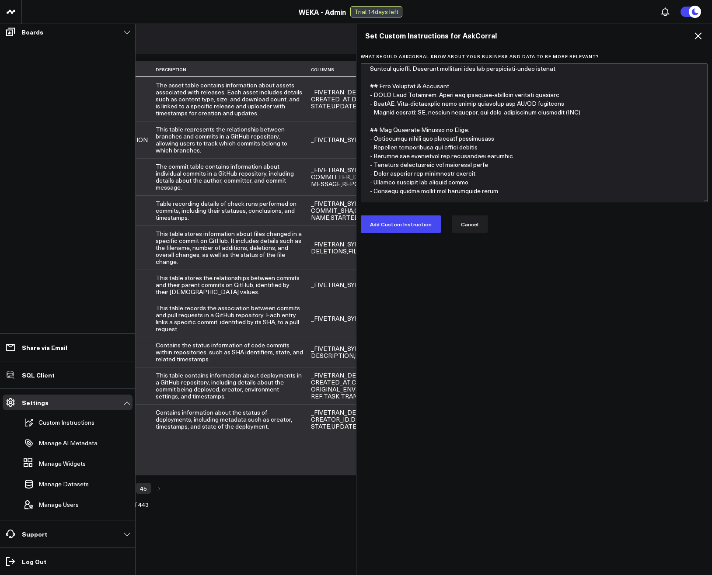
scroll to position [105, 0]
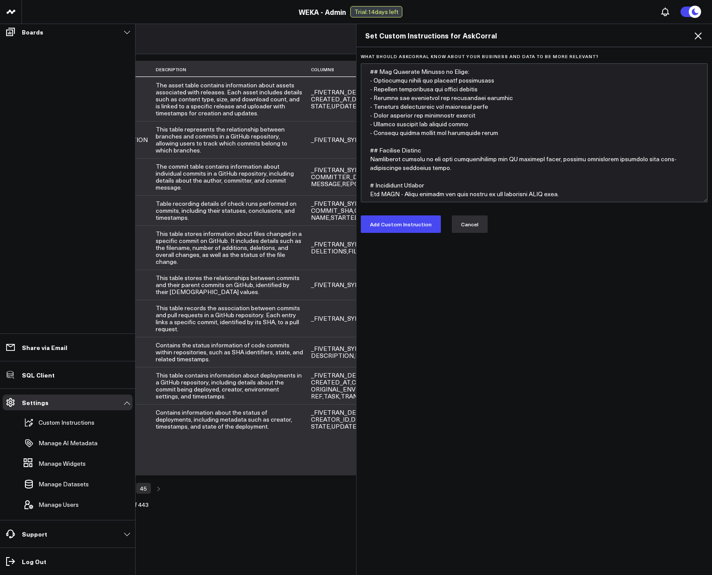
click at [464, 223] on button "Cancel" at bounding box center [470, 224] width 36 height 17
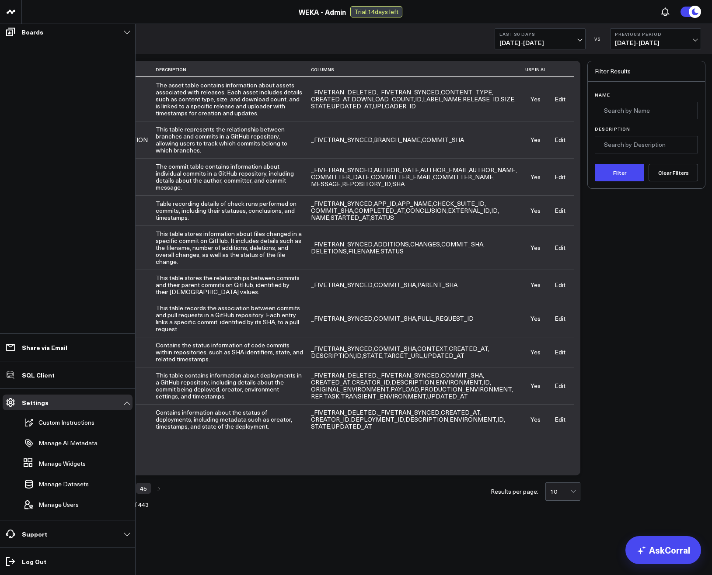
click at [249, 240] on td "This table stores information about files changed in a specific commit on GitHu…" at bounding box center [233, 248] width 155 height 44
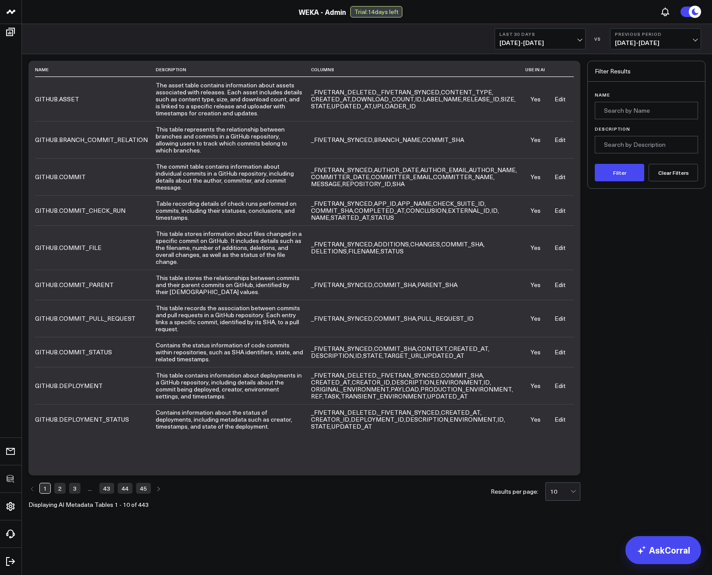
click at [61, 483] on link "2" at bounding box center [59, 488] width 11 height 10
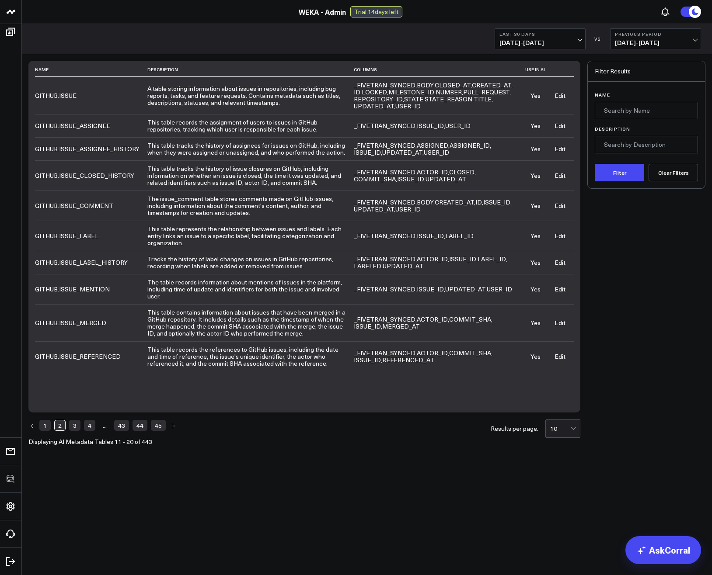
click at [558, 149] on link "Edit" at bounding box center [560, 149] width 11 height 8
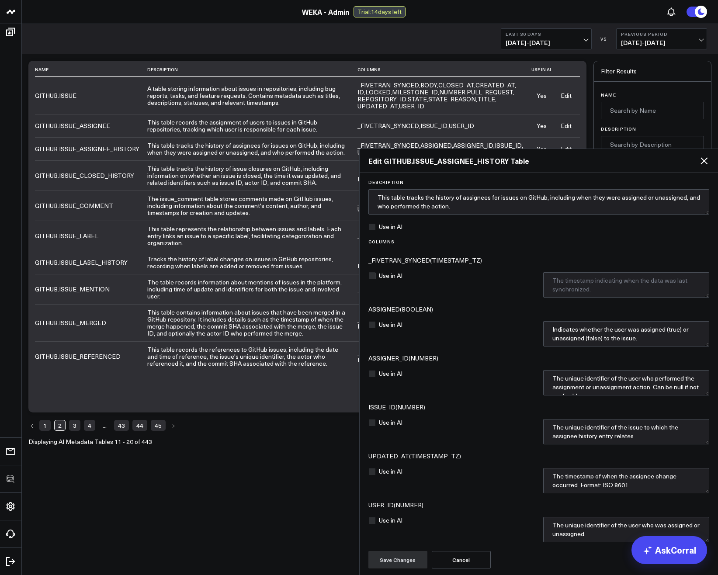
click at [704, 157] on icon at bounding box center [704, 160] width 7 height 7
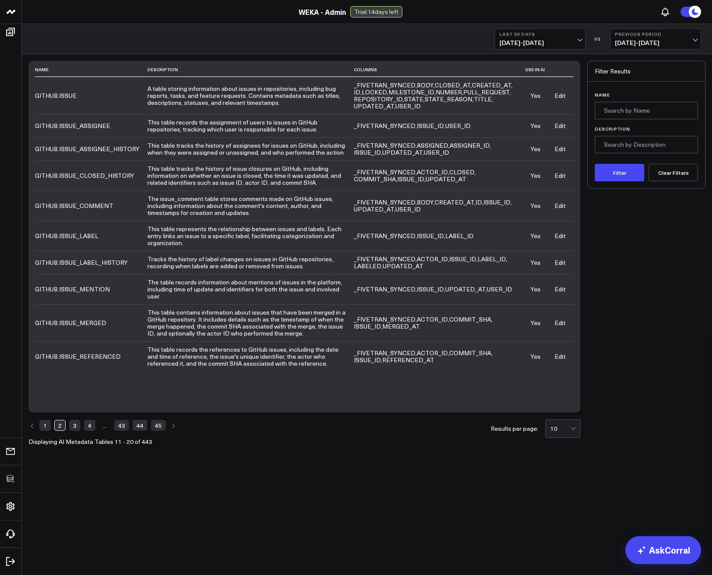
click at [307, 14] on link "WEKA - Admin" at bounding box center [322, 12] width 47 height 10
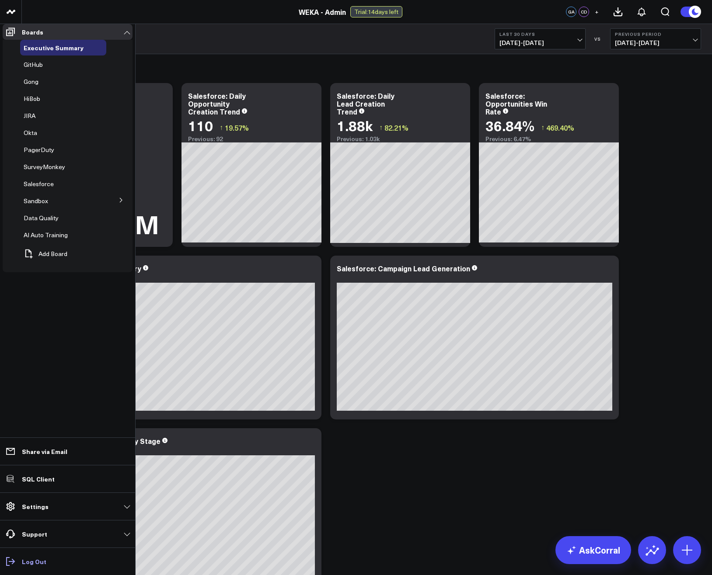
click at [10, 565] on icon at bounding box center [10, 562] width 10 height 10
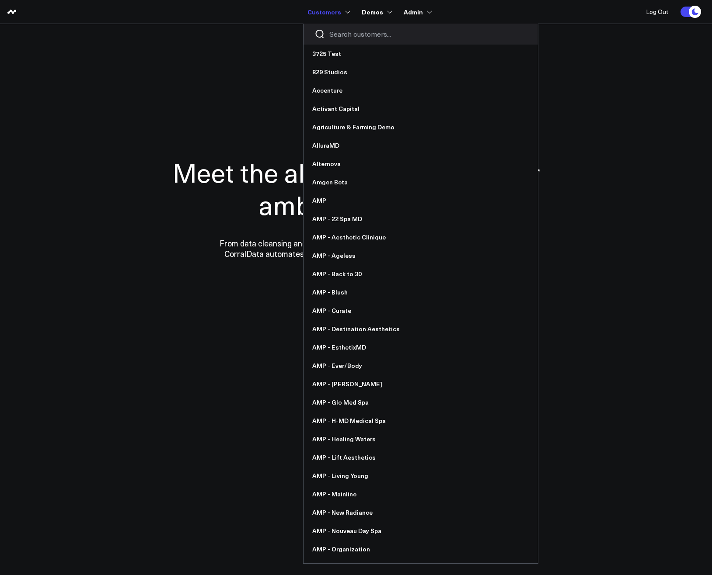
click at [339, 35] on input "Search customers input" at bounding box center [428, 34] width 198 height 10
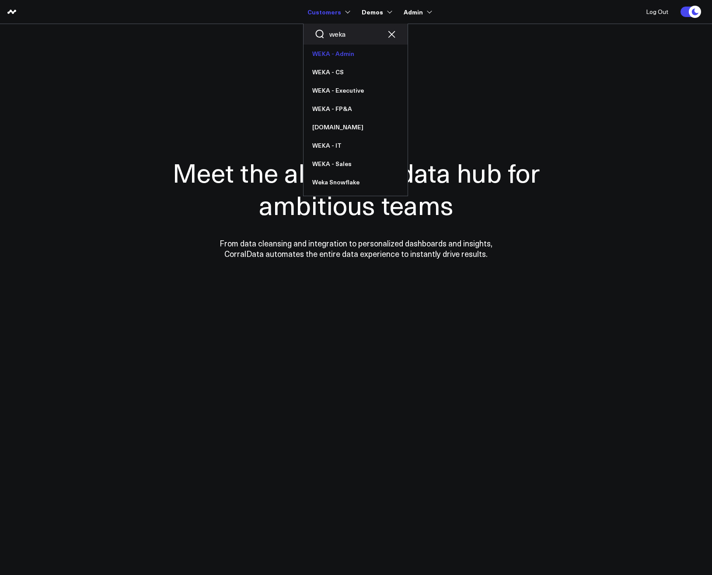
type input "weka"
click at [338, 54] on link "WEKA - Admin" at bounding box center [355, 54] width 104 height 18
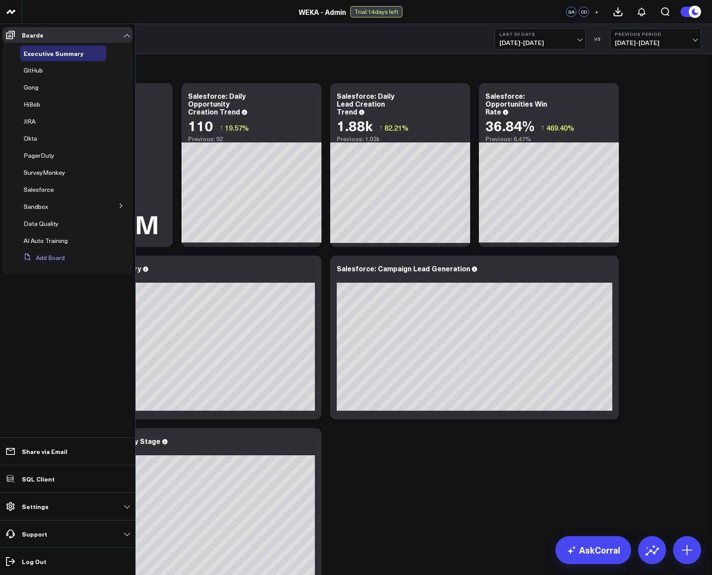
click at [44, 259] on button "Add Board" at bounding box center [42, 258] width 45 height 16
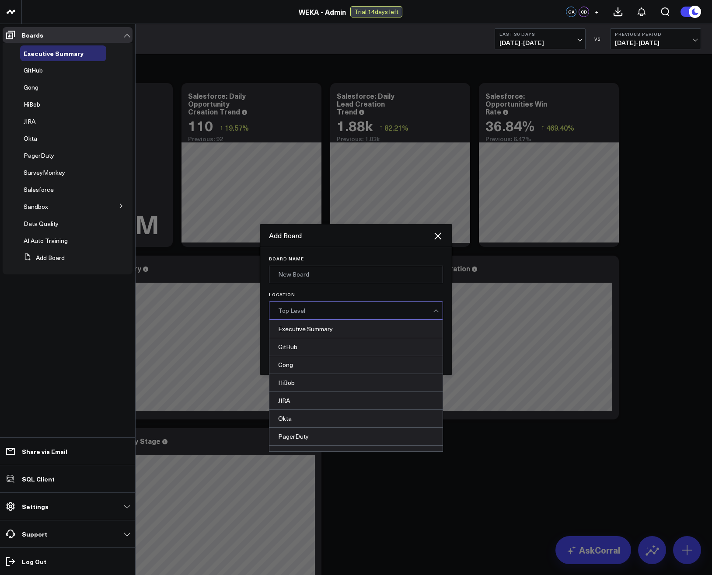
click at [300, 314] on div "Top Level" at bounding box center [355, 310] width 155 height 7
click at [321, 312] on div "Top Level" at bounding box center [355, 310] width 155 height 7
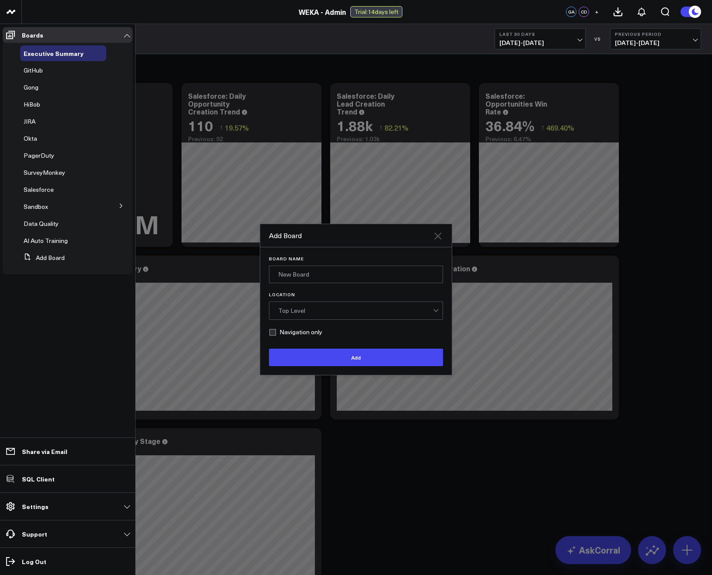
click at [440, 235] on icon "Close" at bounding box center [437, 236] width 7 height 7
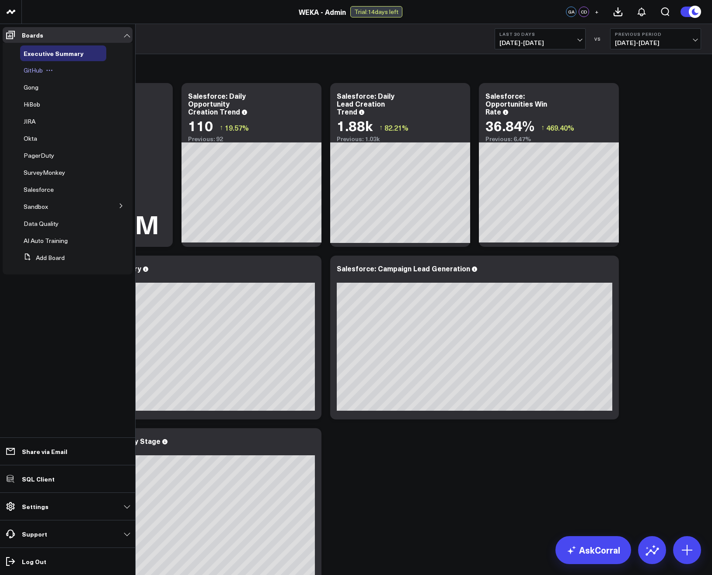
click at [51, 70] on icon at bounding box center [49, 70] width 7 height 7
click at [92, 103] on button "Edit Permissions" at bounding box center [90, 99] width 71 height 17
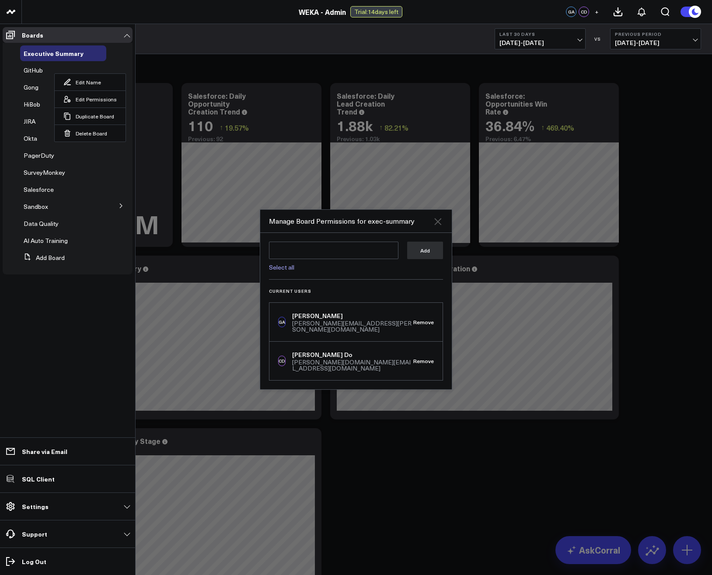
click at [437, 227] on icon "Close" at bounding box center [437, 221] width 10 height 10
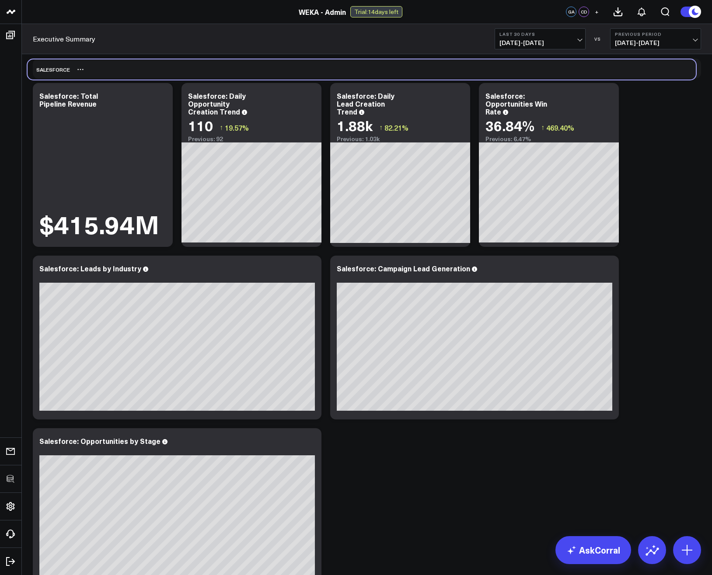
drag, startPoint x: 55, startPoint y: 69, endPoint x: 50, endPoint y: 70, distance: 5.3
click at [50, 70] on div "Salesforce" at bounding box center [49, 69] width 42 height 20
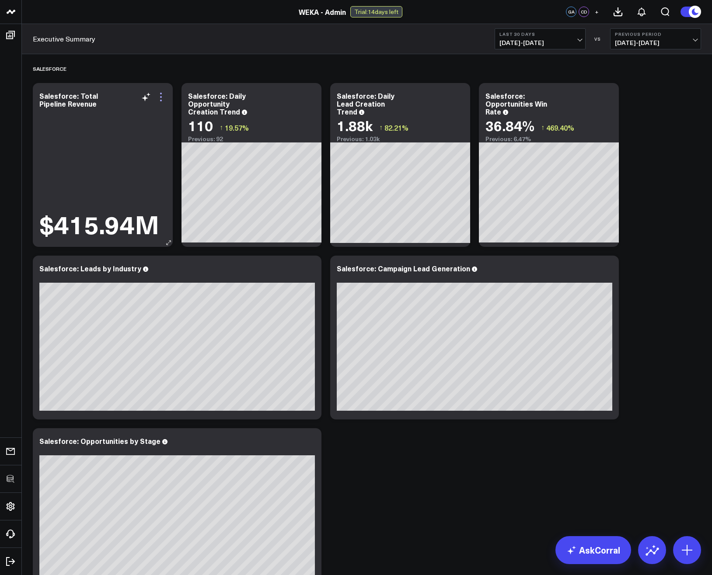
click at [158, 98] on icon at bounding box center [161, 97] width 10 height 10
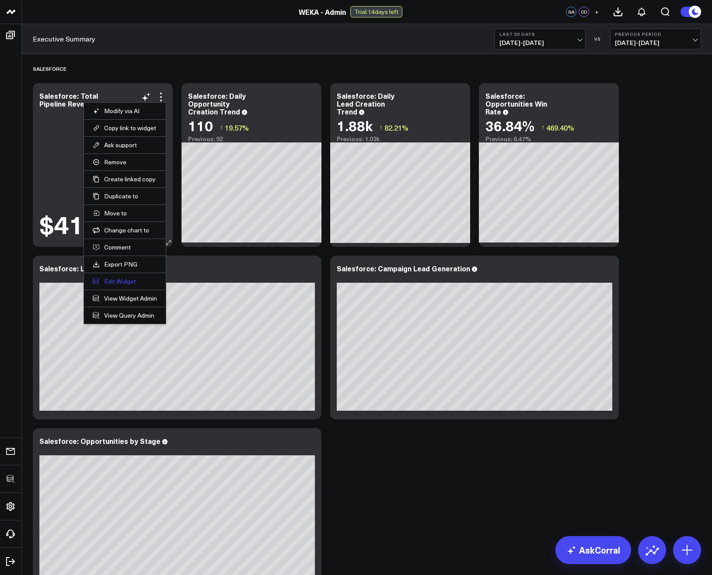
click at [129, 284] on button "Edit Widget" at bounding box center [125, 282] width 64 height 8
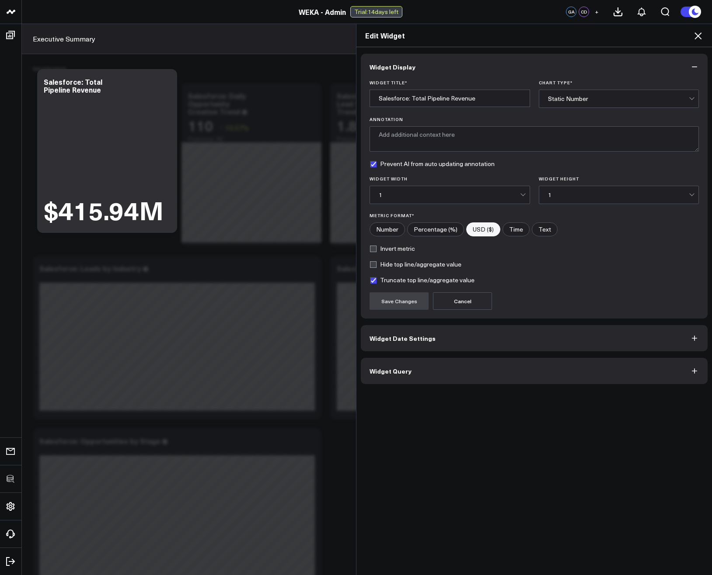
click at [405, 371] on span "Widget Query" at bounding box center [391, 371] width 42 height 7
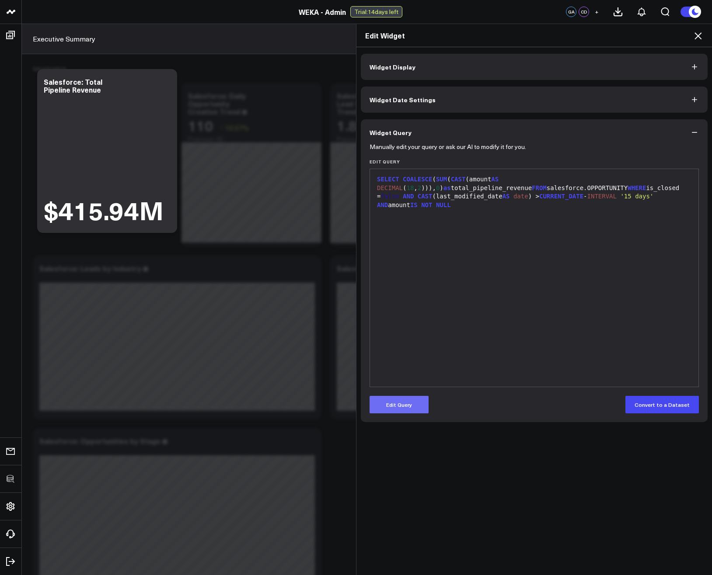
click at [407, 408] on button "Edit Query" at bounding box center [399, 404] width 59 height 17
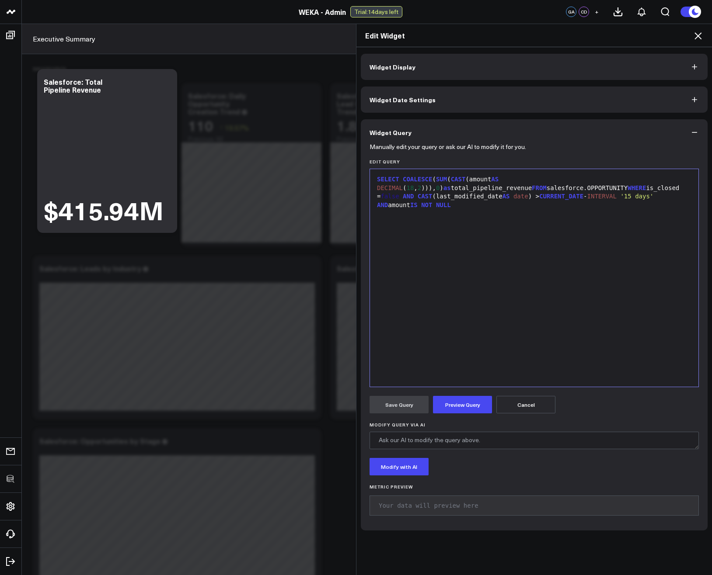
click at [562, 215] on div "SELECT COALESCE ( SUM ( CAST (amount AS DECIMAL ( 18 , 2 ))), 0 ) as total_pipe…" at bounding box center [534, 278] width 320 height 209
click at [454, 410] on button "Preview Query" at bounding box center [462, 404] width 59 height 17
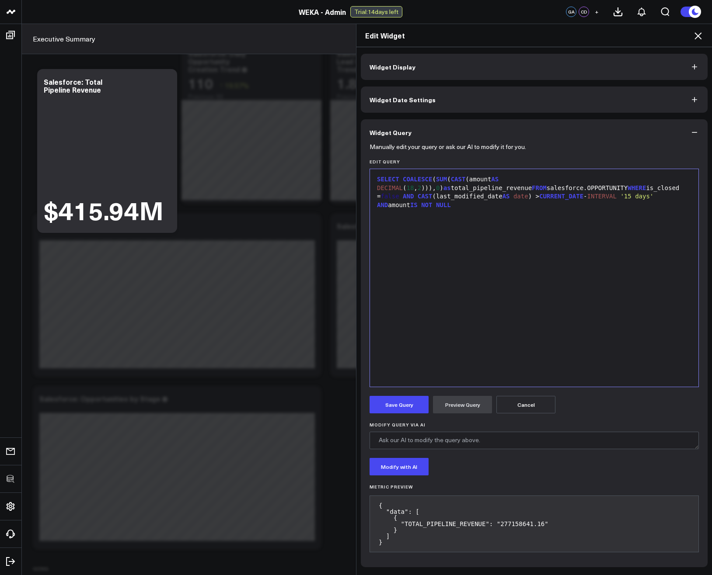
scroll to position [52, 0]
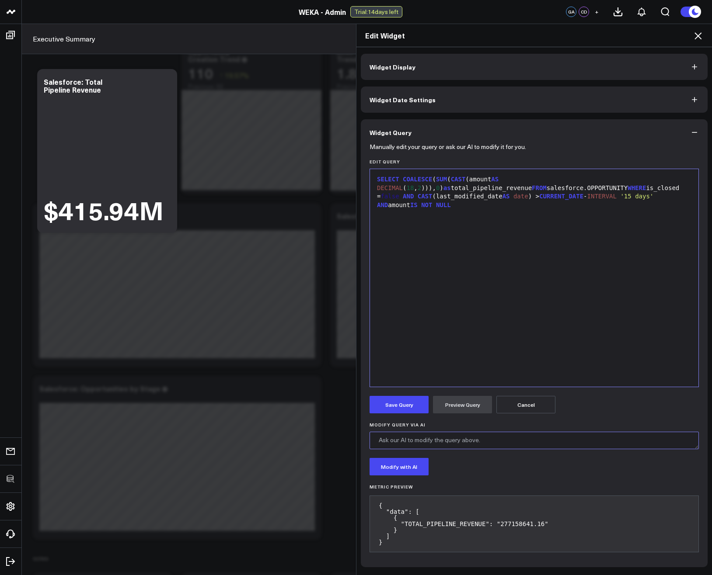
click at [435, 442] on textarea "Modify Query via AI" at bounding box center [534, 440] width 329 height 17
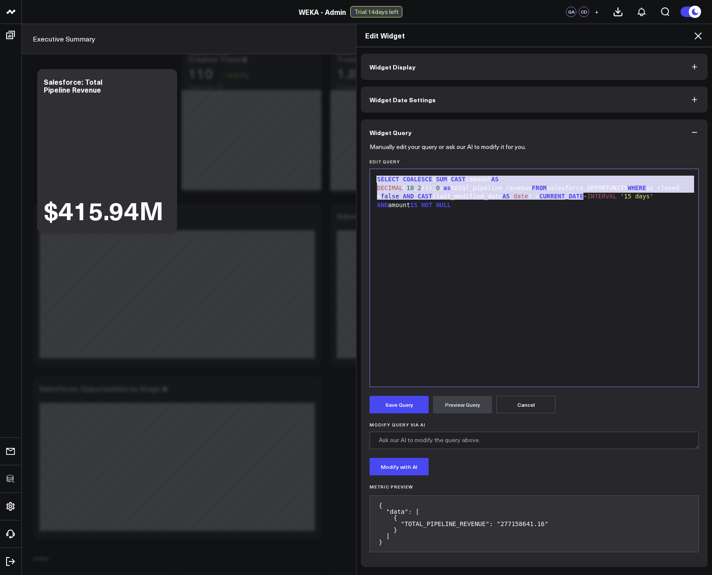
drag, startPoint x: 589, startPoint y: 221, endPoint x: 329, endPoint y: 176, distance: 264.5
click at [329, 176] on div "Edit Widget Widget Display Widget Date Settings Widget Query Manually edit your…" at bounding box center [356, 300] width 712 height 552
click at [575, 260] on div "SELECT COALESCE ( SUM ( CAST (amount AS DECIMAL ( 18 , 2 ))), 0 ) as total_pipe…" at bounding box center [534, 278] width 320 height 209
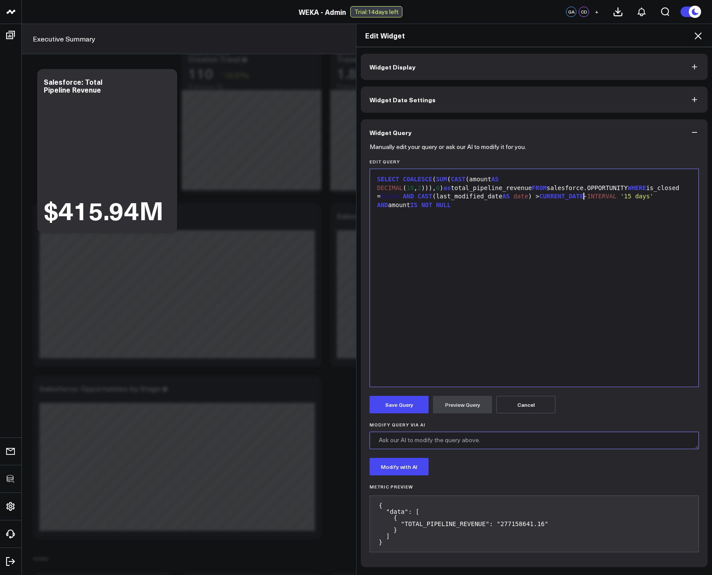
click at [536, 436] on textarea "Modify Query via AI" at bounding box center [534, 440] width 329 height 17
type textarea "Include closed opportunities too"
click at [408, 473] on button "Modify with AI" at bounding box center [399, 466] width 59 height 17
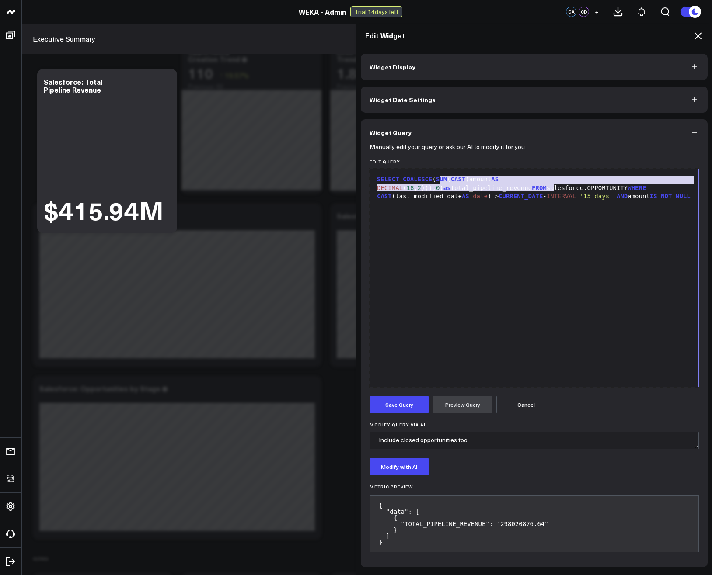
drag, startPoint x: 550, startPoint y: 188, endPoint x: 437, endPoint y: 180, distance: 113.1
click at [437, 180] on div "SELECT COALESCE ( SUM ( CAST (amount AS DECIMAL ( 18 , 2 ))), 0 ) as total_pipe…" at bounding box center [534, 188] width 320 height 26
click at [458, 199] on div "SELECT COALESCE ( SUM ( CAST (amount AS DECIMAL ( 18 , 2 ))), 0 ) as total_pipe…" at bounding box center [534, 188] width 320 height 26
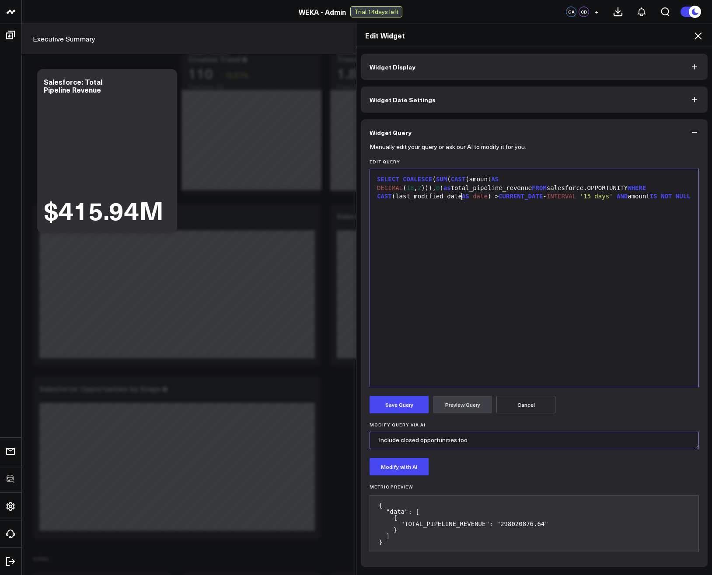
click at [491, 448] on textarea "Include closed opportunities too" at bounding box center [534, 440] width 329 height 17
click at [527, 408] on button "Cancel" at bounding box center [525, 404] width 59 height 17
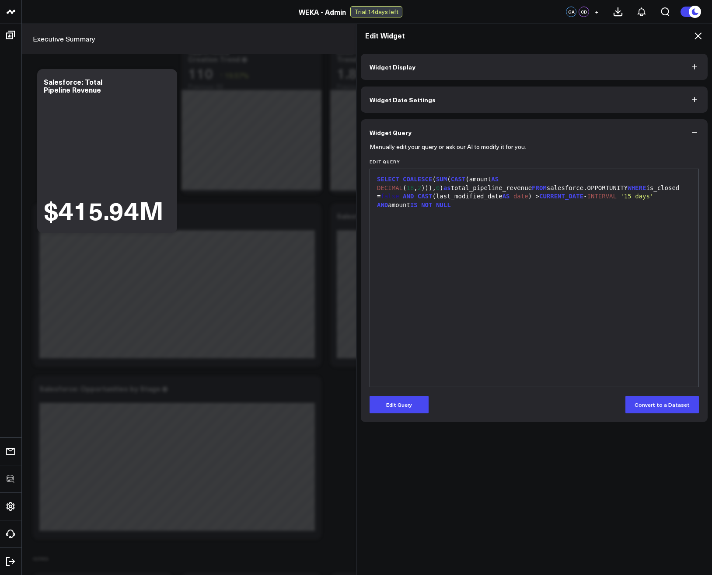
click at [700, 38] on icon at bounding box center [697, 35] width 7 height 7
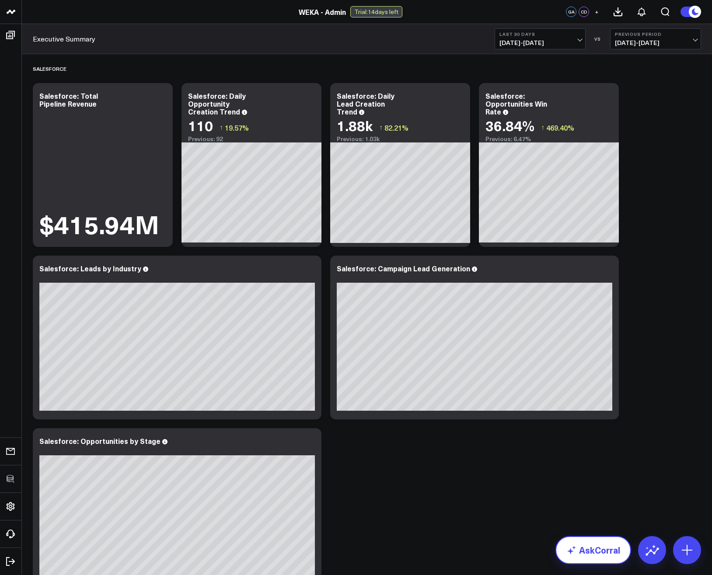
click at [606, 550] on link "AskCorral" at bounding box center [593, 551] width 76 height 28
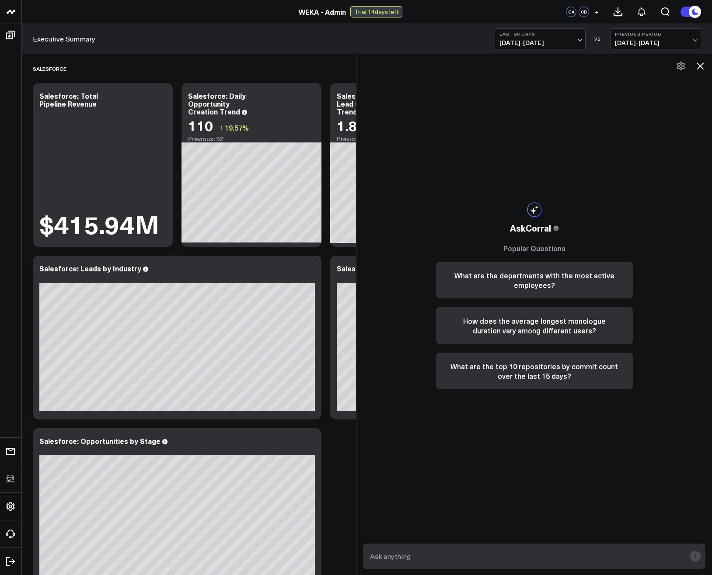
click at [581, 557] on textarea at bounding box center [527, 557] width 318 height 16
click at [438, 553] on textarea at bounding box center [527, 557] width 318 height 16
click at [562, 423] on div "AskCorral This feature is experimental, yet powerful. Always check your answers…" at bounding box center [534, 295] width 214 height 483
click at [522, 555] on textarea at bounding box center [527, 557] width 318 height 16
click at [410, 557] on textarea "what is our CARR, grouped by year?" at bounding box center [527, 557] width 318 height 16
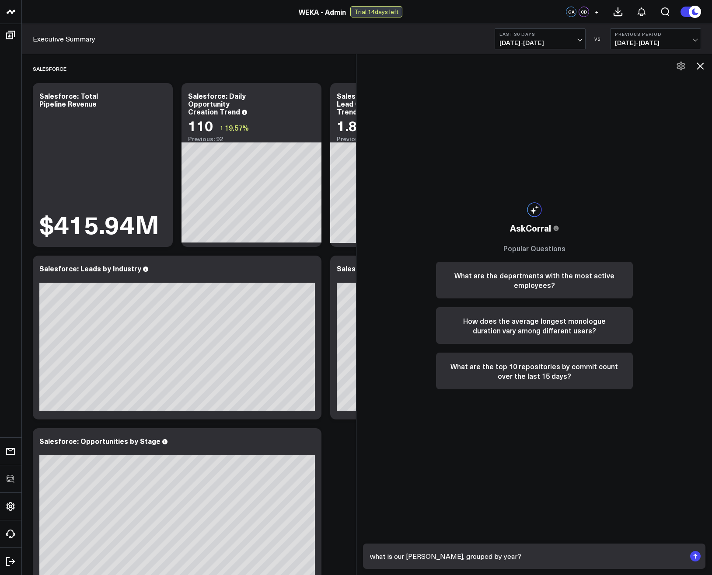
click at [521, 556] on textarea "what is our CARR, grouped by year?" at bounding box center [527, 557] width 318 height 16
click at [504, 556] on textarea "what is our CARR, grouped by year?" at bounding box center [527, 557] width 318 height 16
type textarea "what is our CARR, grouped by year"
click at [694, 557] on rect "submit" at bounding box center [695, 556] width 10 height 10
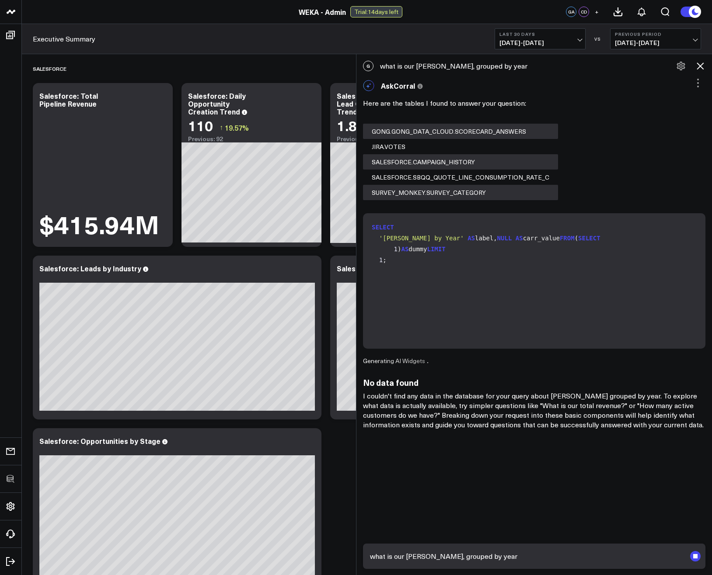
click at [521, 555] on textarea "what is our CARR, grouped by year" at bounding box center [527, 557] width 318 height 16
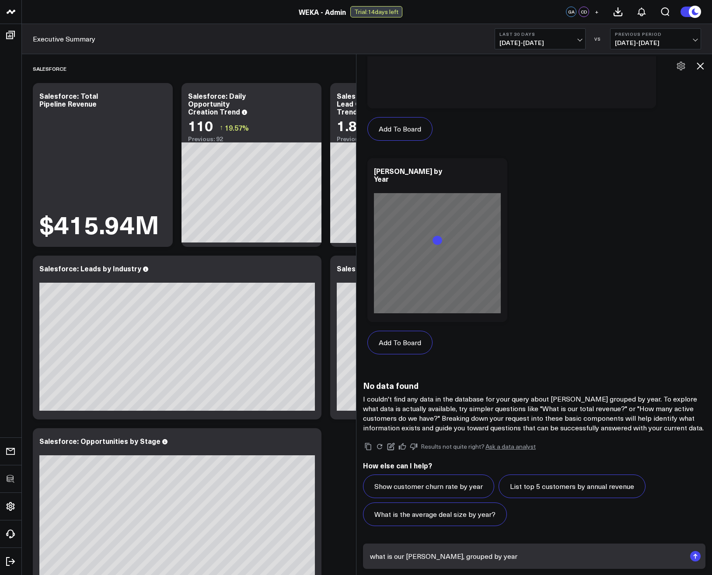
scroll to position [418, 0]
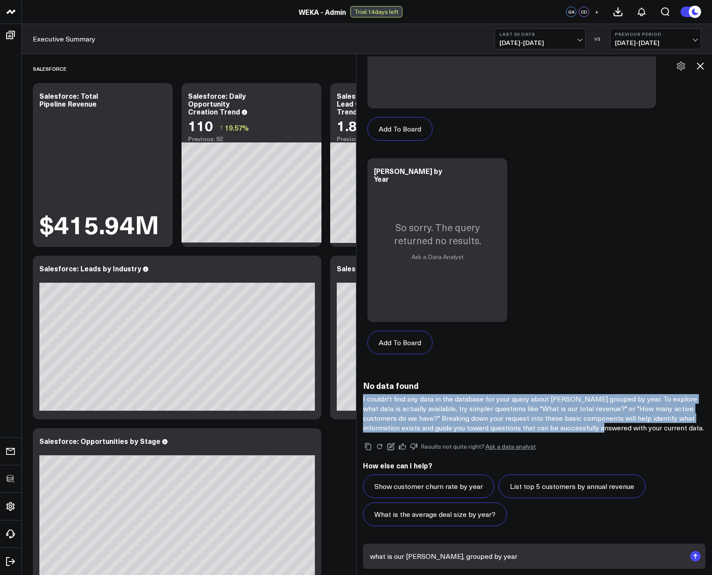
drag, startPoint x: 366, startPoint y: 398, endPoint x: 602, endPoint y: 425, distance: 237.7
click at [602, 425] on p "I couldn't find any data in the database for your query about CARR grouped by y…" at bounding box center [534, 413] width 342 height 38
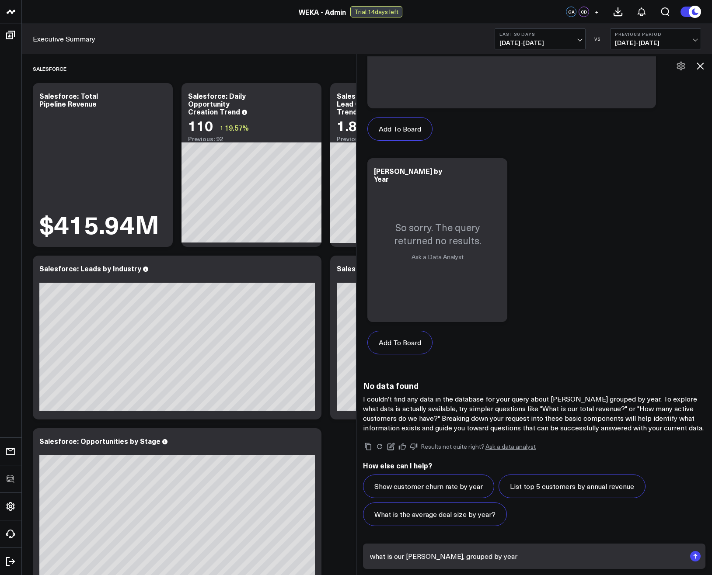
click at [608, 425] on p "I couldn't find any data in the database for your query about CARR grouped by y…" at bounding box center [534, 413] width 342 height 38
click at [504, 555] on textarea "what is our CARR, grouped by year" at bounding box center [527, 557] width 318 height 16
click at [523, 556] on textarea "what is our CARR, grouped by year" at bounding box center [527, 557] width 318 height 16
type textarea "What is the total CARR as of July 31 2025 from Salesforce Opportunity table?"
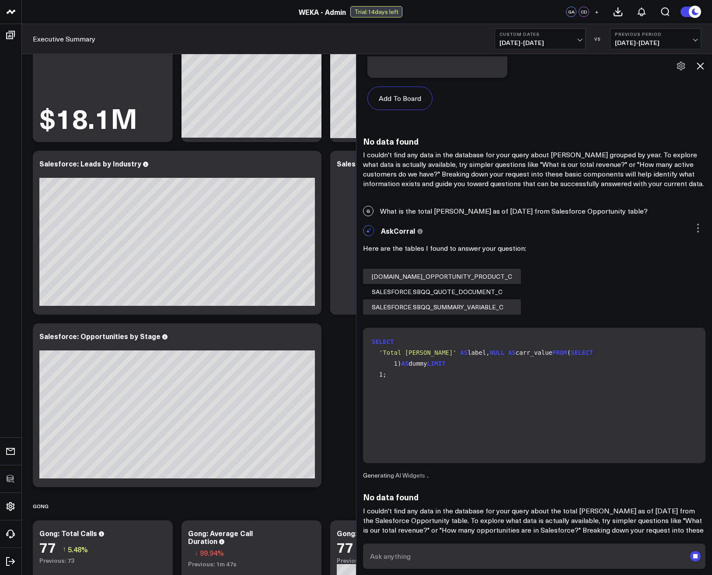
scroll to position [681, 0]
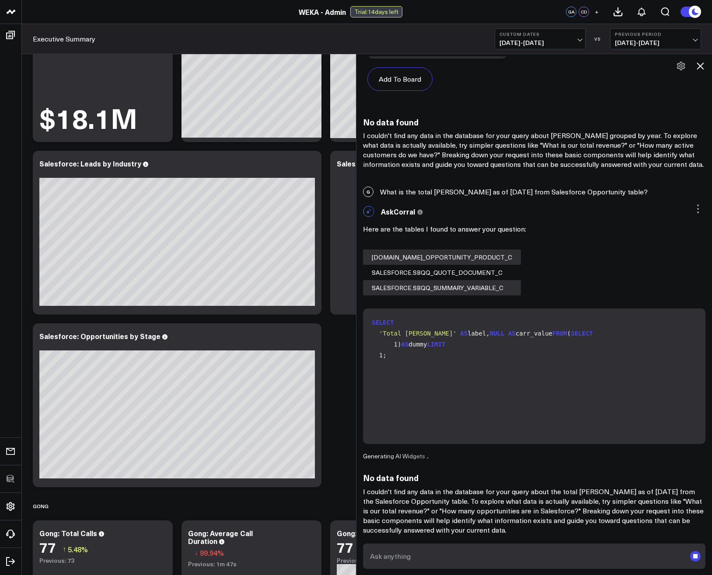
click at [520, 554] on textarea at bounding box center [527, 557] width 318 height 16
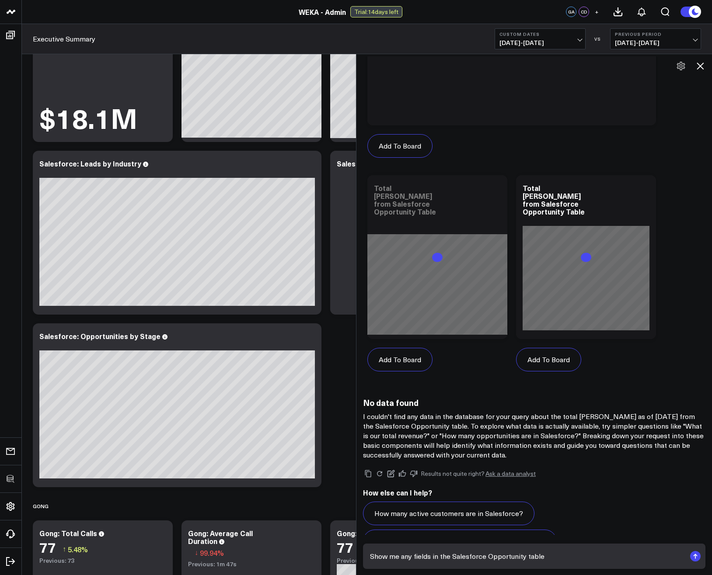
scroll to position [1232, 0]
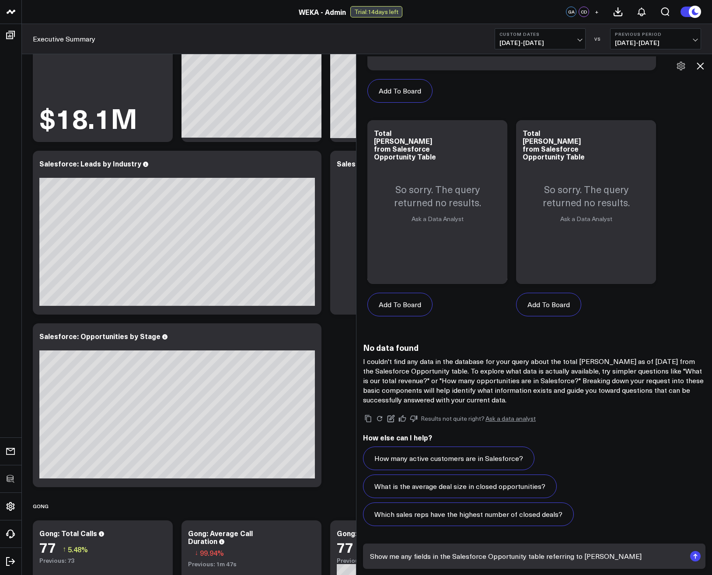
type textarea "Show me any fields in the Salesforce Opportunity table referring to CARR?"
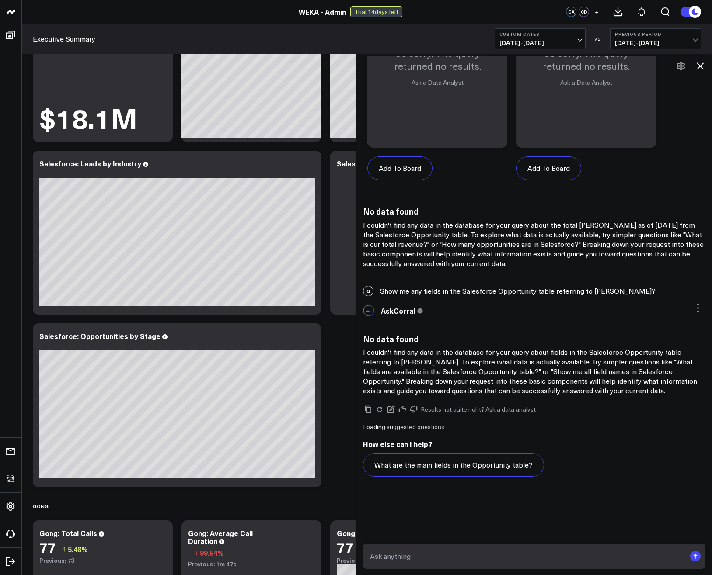
scroll to position [1360, 0]
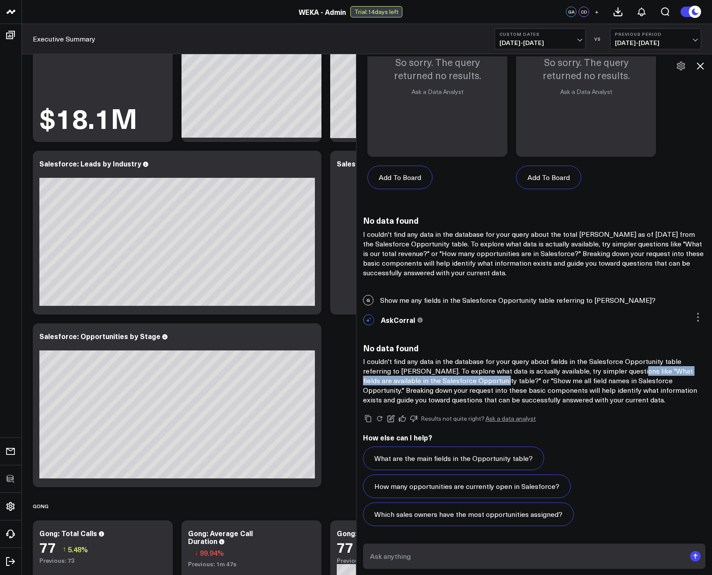
drag, startPoint x: 633, startPoint y: 371, endPoint x: 507, endPoint y: 382, distance: 126.9
click at [507, 382] on p "I couldn't find any data in the database for your query about fields in the Sal…" at bounding box center [534, 381] width 342 height 48
copy p ""What fields are available in the Salesforce Opportunity table?"
click at [499, 551] on textarea at bounding box center [527, 557] width 318 height 16
paste textarea ""What fields are available in the Salesforce Opportunity table?"
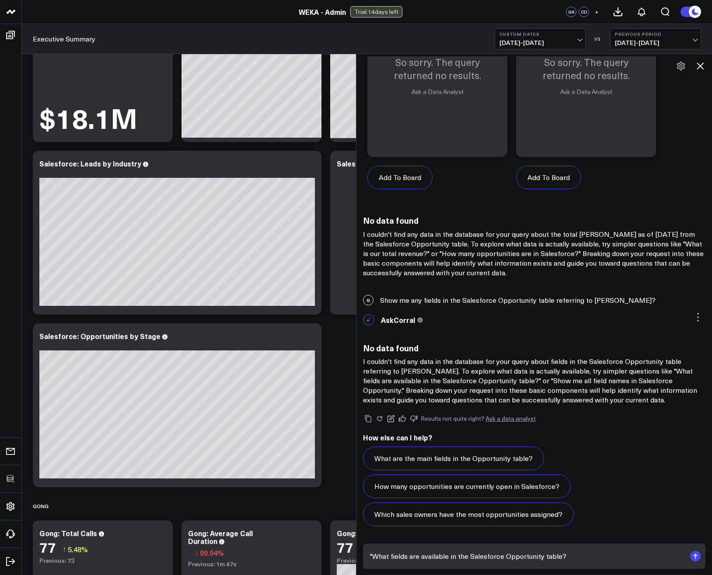
type textarea "What fields are available in the Salesforce Opportunity table?"
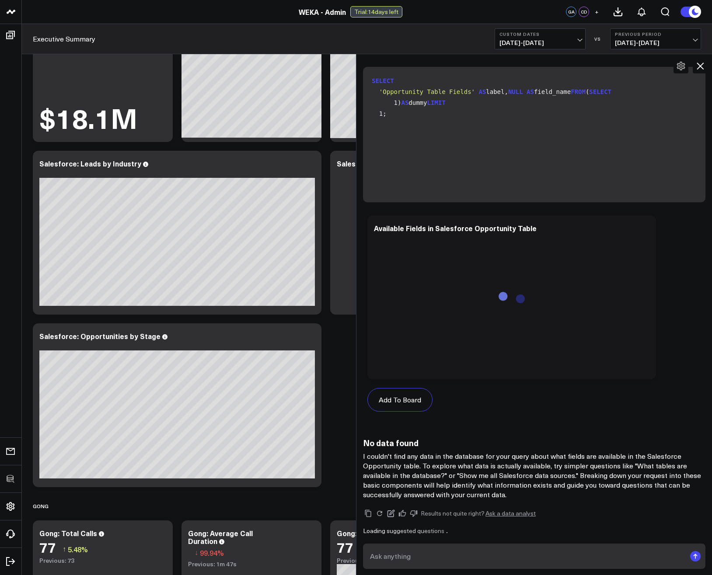
scroll to position [1935, 0]
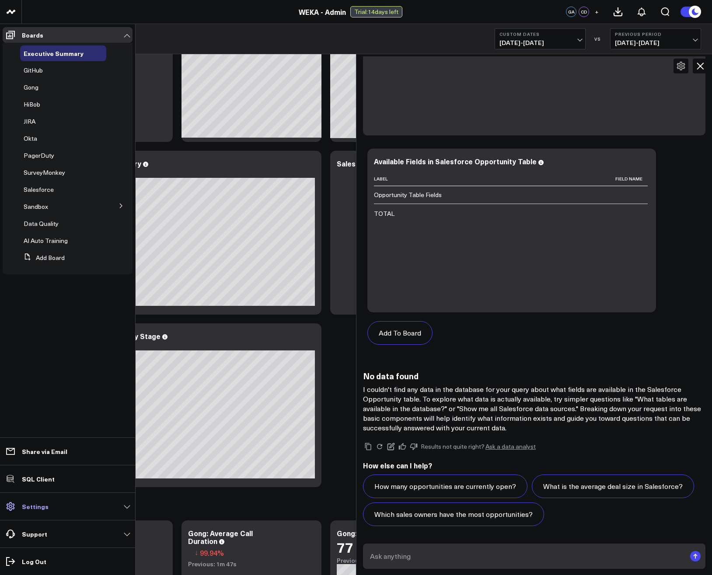
click at [36, 513] on link "Settings" at bounding box center [68, 507] width 130 height 16
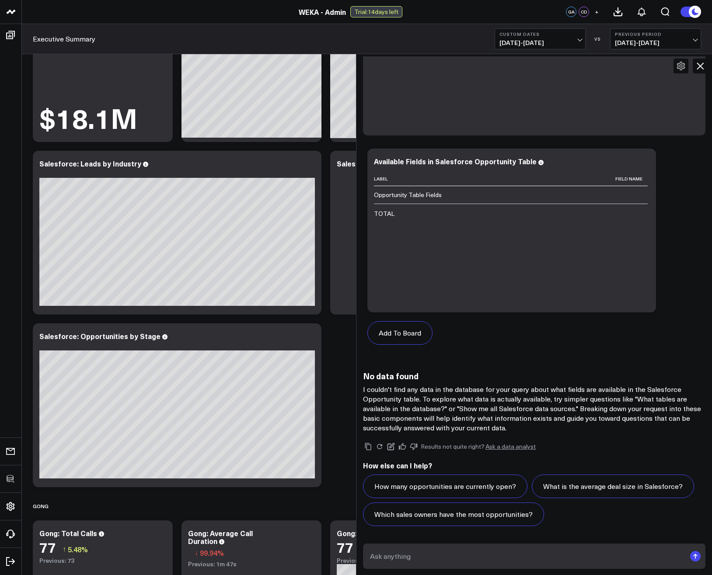
click at [605, 420] on p "I couldn't find any data in the database for your query about what fields are a…" at bounding box center [534, 409] width 342 height 48
click at [519, 448] on link "Ask a data analyst" at bounding box center [510, 447] width 50 height 6
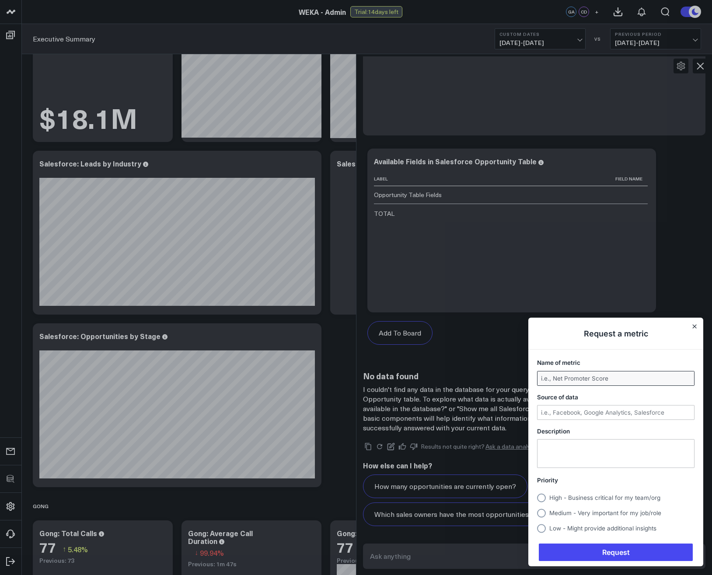
click at [574, 378] on input "Name of metric" at bounding box center [615, 379] width 157 height 14
type input "CARR"
type input "Salesforce"
type textarea "We'd like to add this!"
click at [574, 516] on span "Medium - Very important for my job/role" at bounding box center [605, 513] width 112 height 7
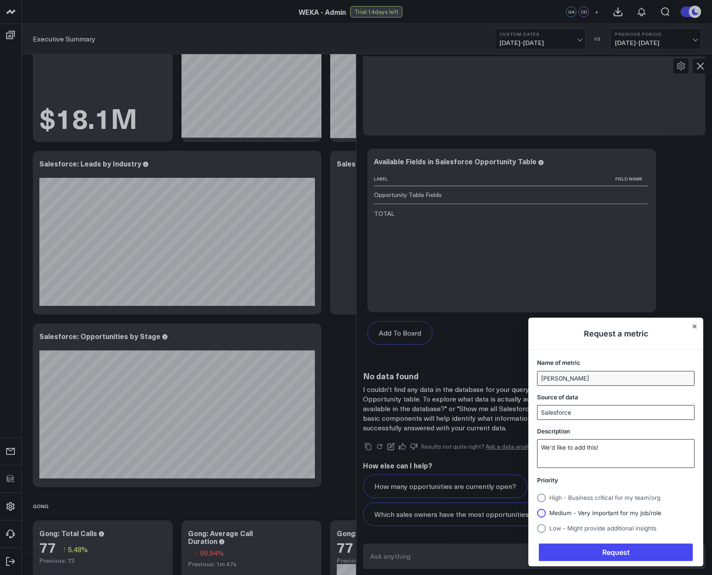
click at [537, 513] on input "Medium - Very important for my job/role" at bounding box center [537, 513] width 0 height 0
click at [585, 500] on span "High - Business critical for my team/org" at bounding box center [604, 498] width 111 height 7
click at [537, 498] on input "High - Business critical for my team/org" at bounding box center [537, 498] width 0 height 0
click at [620, 554] on span "Request" at bounding box center [616, 552] width 154 height 17
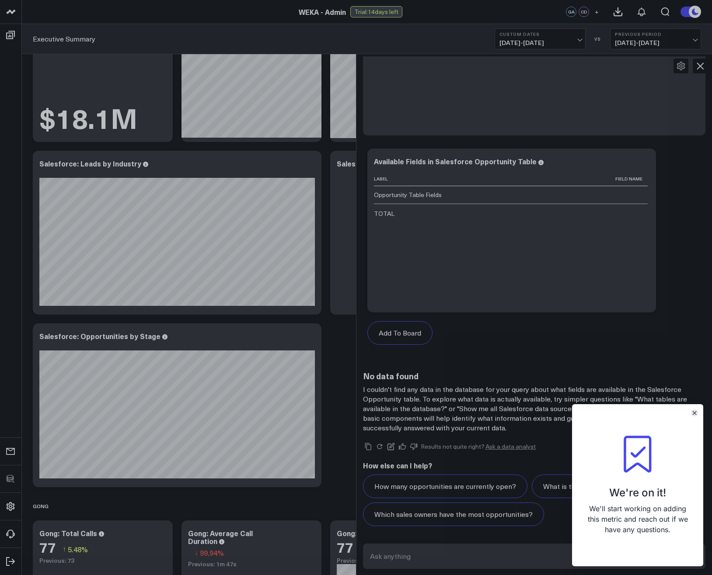
click at [692, 415] on button "Close" at bounding box center [694, 413] width 7 height 7
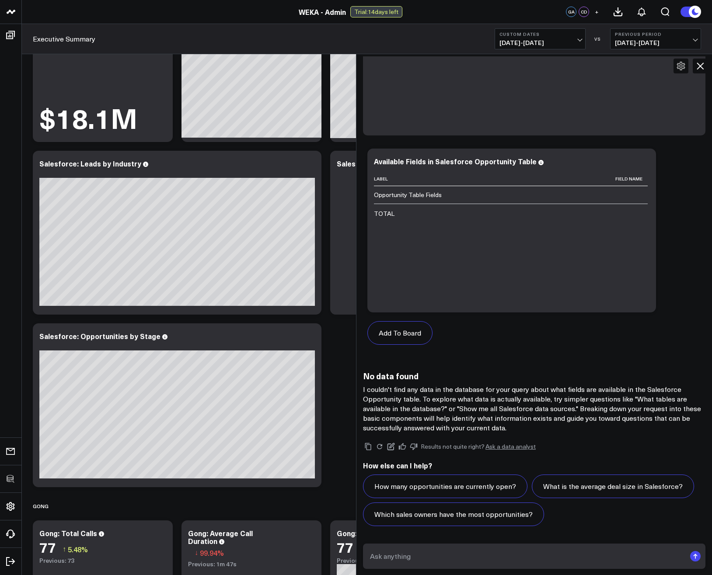
click at [593, 395] on p "I couldn't find any data in the database for your query about what fields are a…" at bounding box center [534, 409] width 342 height 48
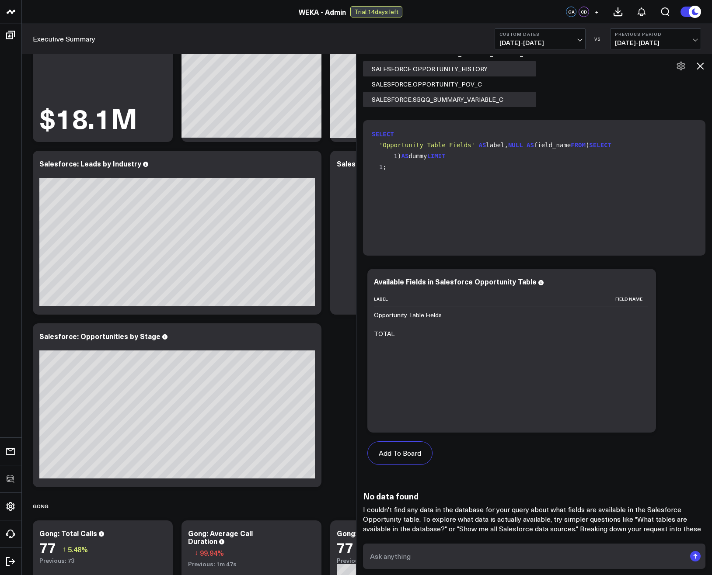
scroll to position [1935, 0]
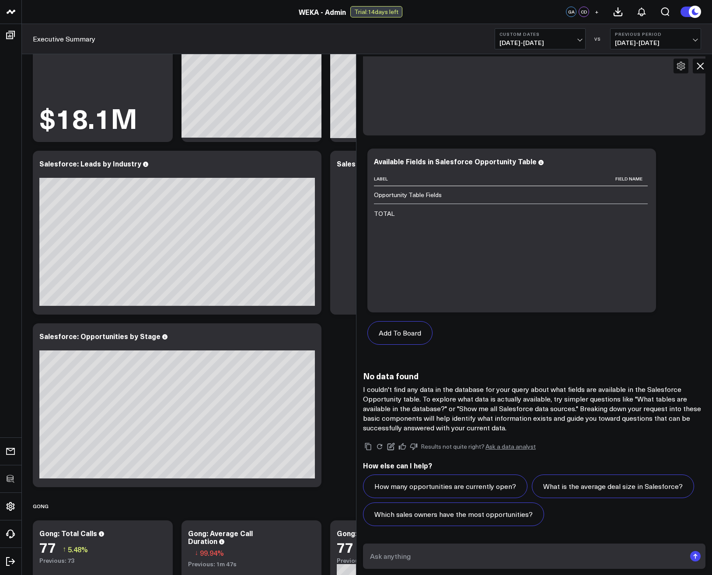
click at [698, 69] on icon at bounding box center [700, 66] width 7 height 7
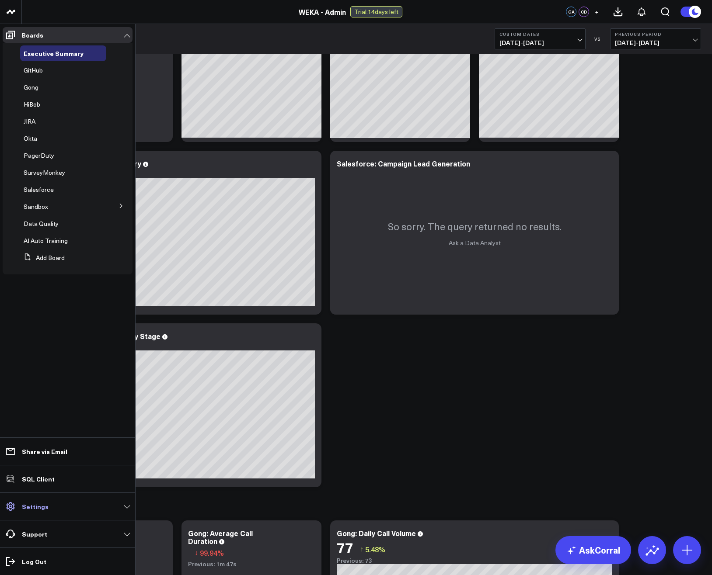
click at [19, 508] on link "Settings" at bounding box center [68, 507] width 130 height 16
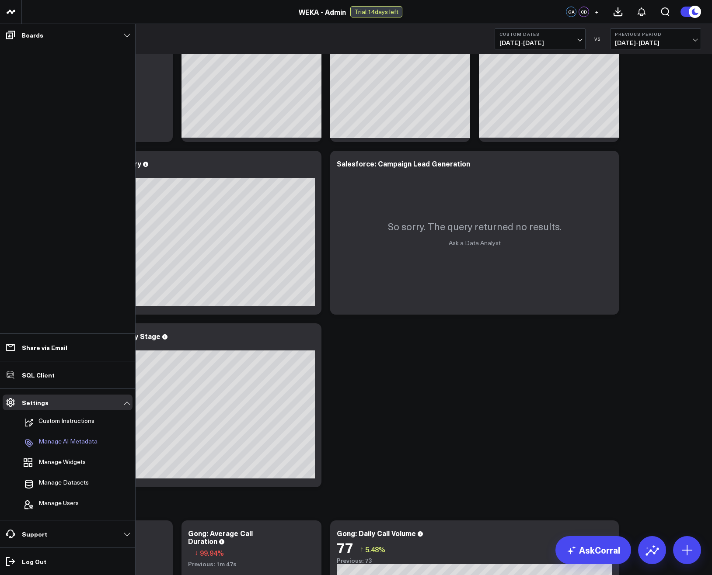
click at [56, 444] on p "Manage AI Metadata" at bounding box center [67, 443] width 59 height 10
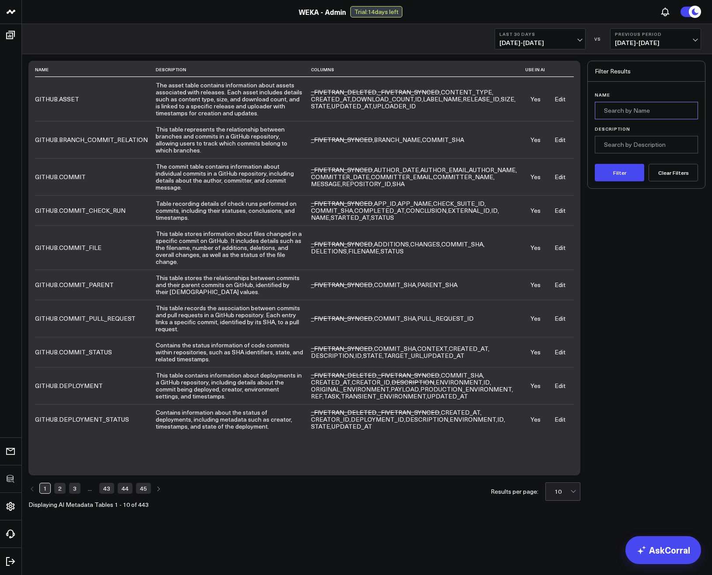
click at [617, 108] on input "Name" at bounding box center [646, 110] width 103 height 17
type input "opportunity"
click at [607, 175] on button "Filter" at bounding box center [619, 172] width 49 height 17
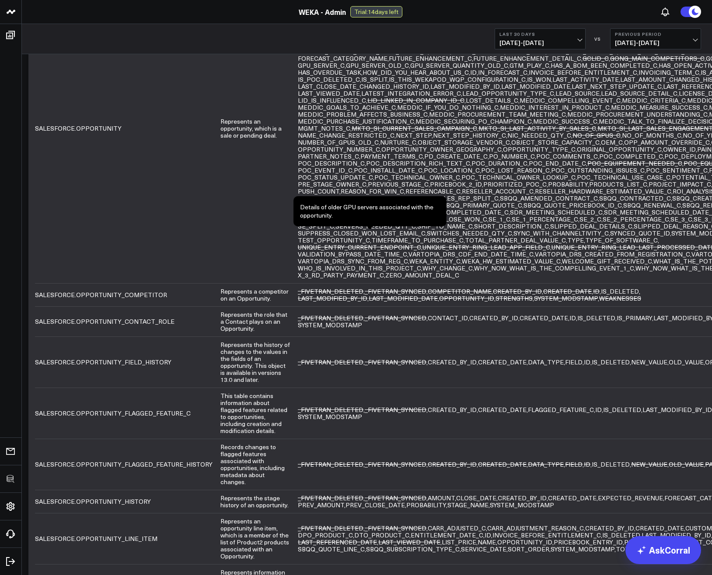
scroll to position [157, 0]
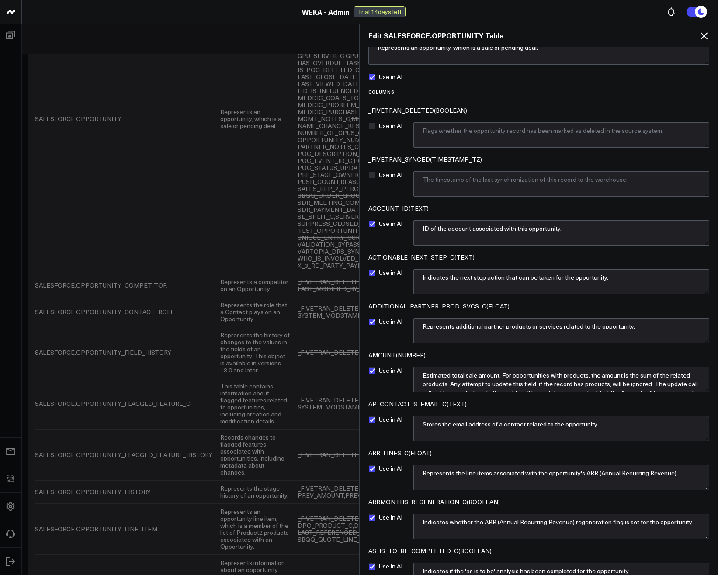
scroll to position [0, 0]
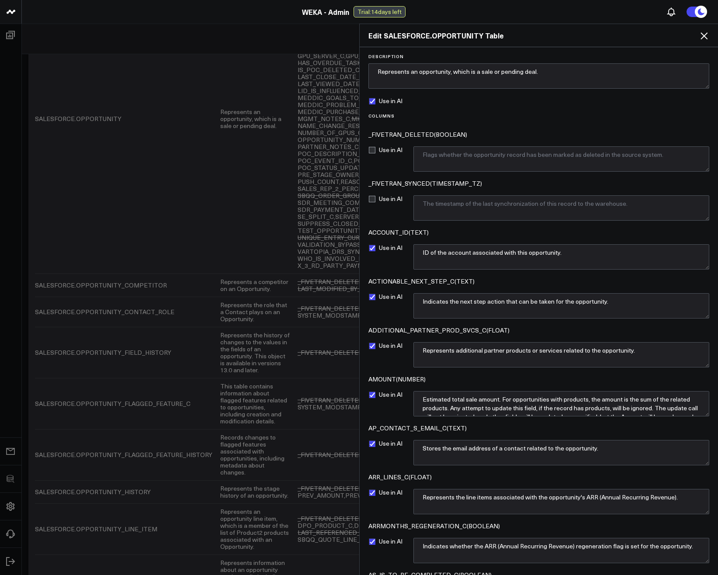
click at [374, 300] on label "Use in AI" at bounding box center [386, 296] width 34 height 7
click at [374, 300] on input "Use in AI" at bounding box center [372, 296] width 7 height 7
click at [370, 297] on label "Use in AI" at bounding box center [386, 296] width 34 height 7
click at [370, 297] on input "Use in AI" at bounding box center [372, 296] width 7 height 7
checkbox input "true"
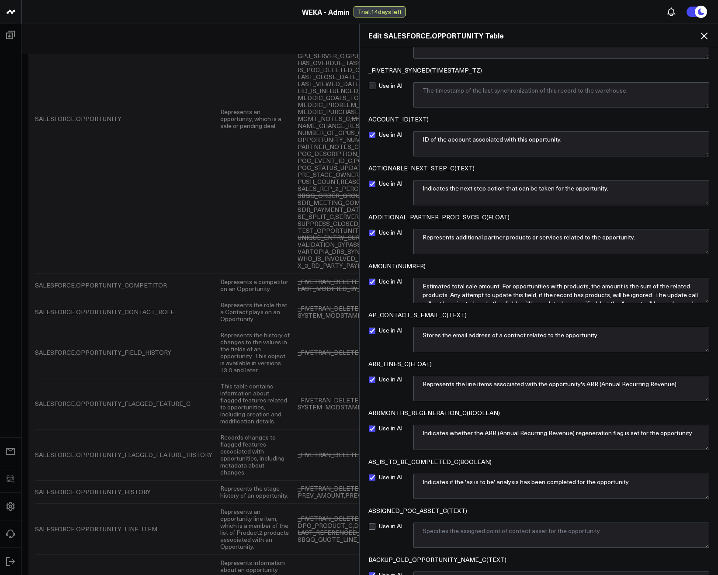
scroll to position [262, 0]
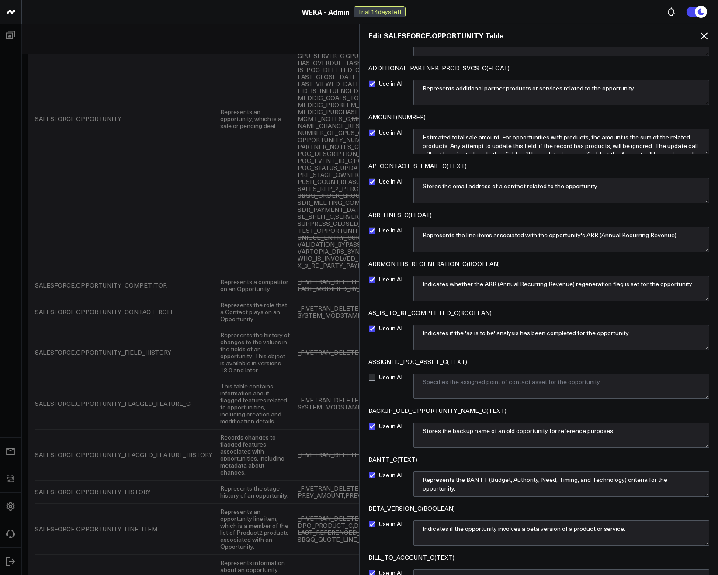
click at [376, 377] on label "Use in AI" at bounding box center [386, 377] width 34 height 7
click at [376, 377] on input "Use in AI" at bounding box center [372, 377] width 7 height 7
click at [376, 377] on label "Use in AI" at bounding box center [386, 377] width 34 height 7
click at [376, 377] on input "Use in AI" at bounding box center [372, 377] width 7 height 7
checkbox input "false"
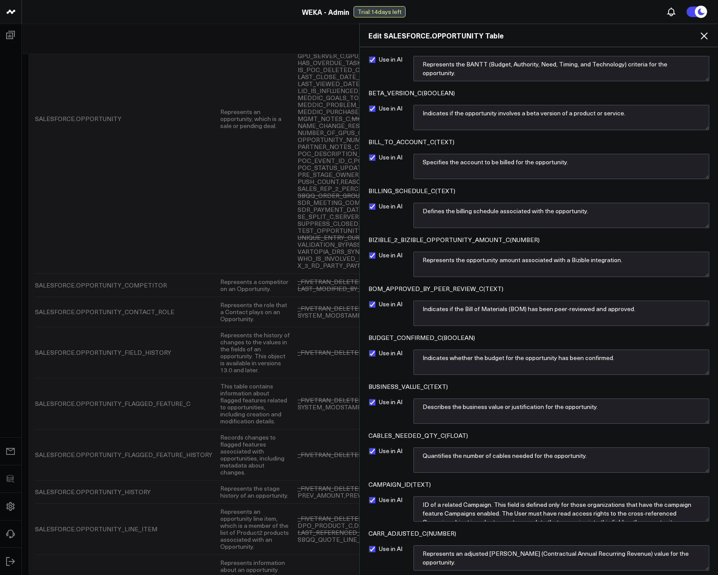
scroll to position [735, 0]
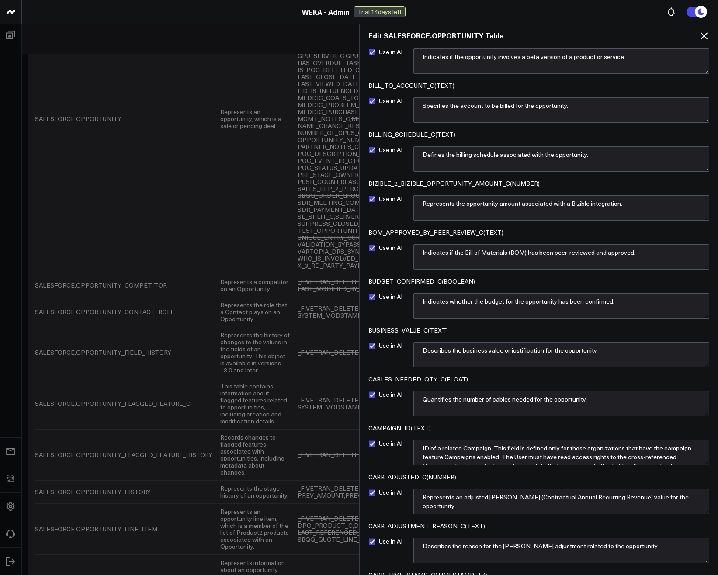
click at [477, 236] on div "BOM_APPROVED_BY_PEER_REVIEW_C ( TEXT )" at bounding box center [540, 233] width 342 height 6
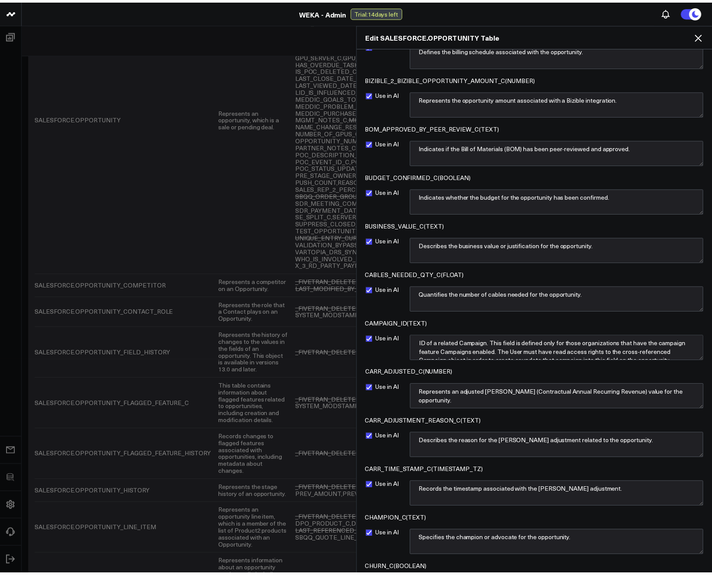
scroll to position [9, 0]
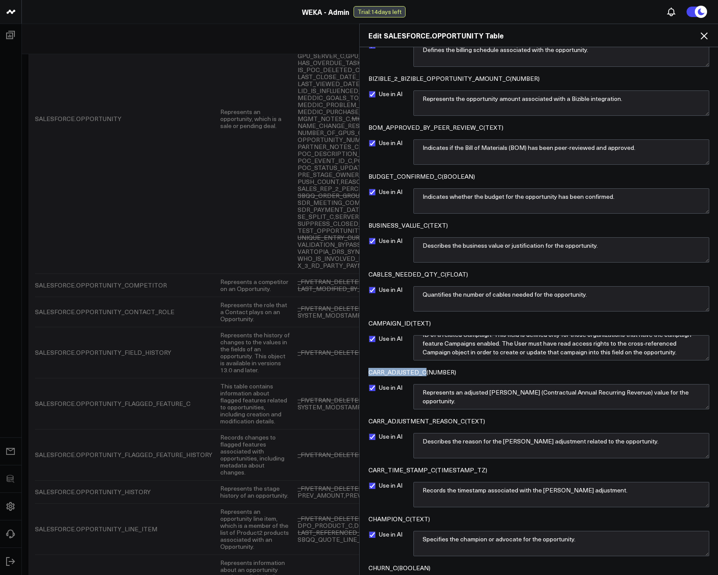
drag, startPoint x: 423, startPoint y: 372, endPoint x: 370, endPoint y: 374, distance: 53.4
click at [370, 374] on div "CARR_ADJUSTED_C ( NUMBER )" at bounding box center [540, 373] width 342 height 6
copy div "CARR_ADJUSTED_C"
click at [702, 40] on icon at bounding box center [704, 36] width 10 height 10
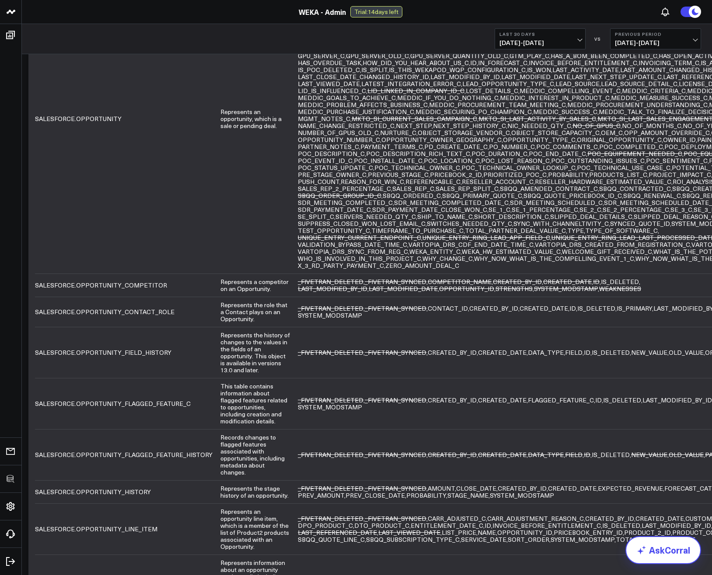
click at [662, 547] on link "AskCorral" at bounding box center [663, 551] width 76 height 28
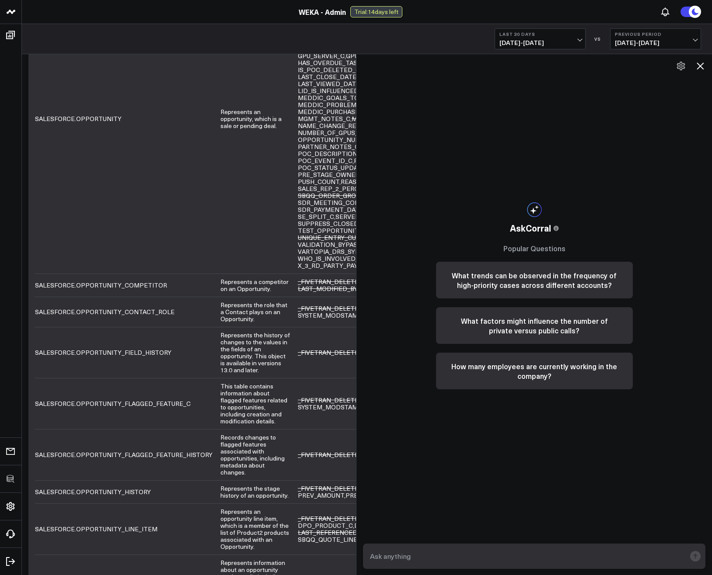
click at [492, 556] on textarea at bounding box center [527, 557] width 318 height 16
paste textarea "CARR_ADJUSTED_C"
type textarea "What distinct values are in SALESFORCE.OPPORTUNITY.CARR_ADJUSTED_C?"
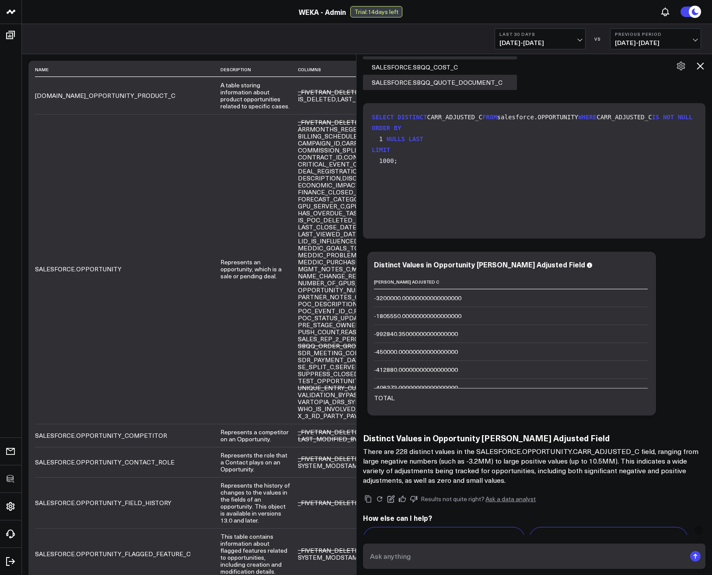
scroll to position [163, 0]
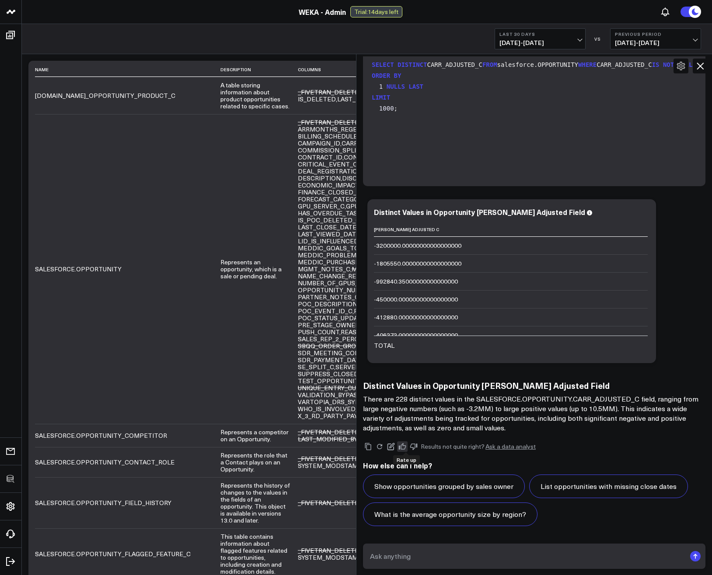
click at [405, 449] on icon at bounding box center [402, 447] width 8 height 8
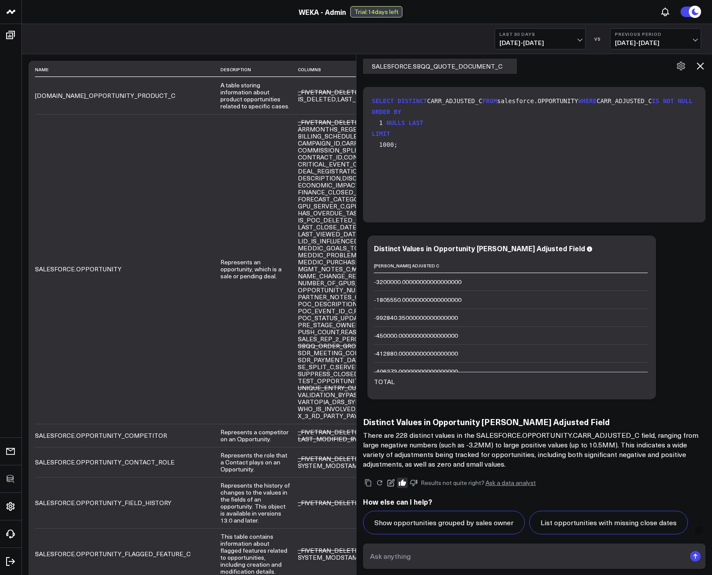
scroll to position [110, 0]
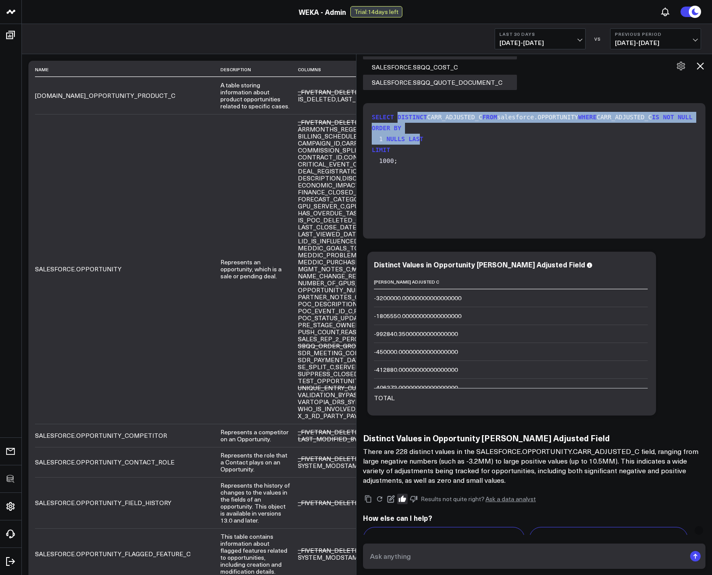
drag, startPoint x: 402, startPoint y: 121, endPoint x: 422, endPoint y: 199, distance: 81.4
click at [422, 167] on code "SELECT DISTINCT CARR_ADJUSTED_C FROM salesforce.OPPORTUNITY WHERE [PERSON_NAME]…" at bounding box center [536, 139] width 328 height 55
click at [476, 167] on code "SELECT DISTINCT CARR_ADJUSTED_C FROM salesforce.OPPORTUNITY WHERE [PERSON_NAME]…" at bounding box center [536, 139] width 328 height 55
click at [689, 412] on div "Add To Board Executive Summary GitHub Gong HiBob JIRA Okta PagerDuty SurveyMonk…" at bounding box center [534, 334] width 342 height 173
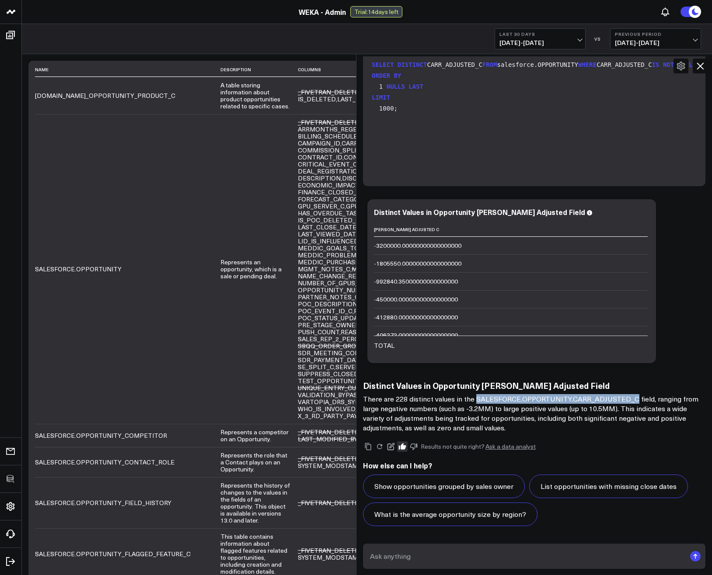
drag, startPoint x: 634, startPoint y: 399, endPoint x: 477, endPoint y: 398, distance: 156.6
click at [477, 398] on p "There are 228 distinct values in the SALESFORCE.OPPORTUNITY.CARR_ADJUSTED_C fie…" at bounding box center [534, 413] width 342 height 38
click at [593, 402] on p "There are 228 distinct values in the SALESFORCE.OPPORTUNITY.CARR_ADJUSTED_C fie…" at bounding box center [534, 413] width 342 height 38
click at [527, 556] on textarea at bounding box center [527, 557] width 318 height 16
click at [405, 559] on textarea "What is my [PERSON_NAME] total up to [DATE]" at bounding box center [527, 557] width 318 height 16
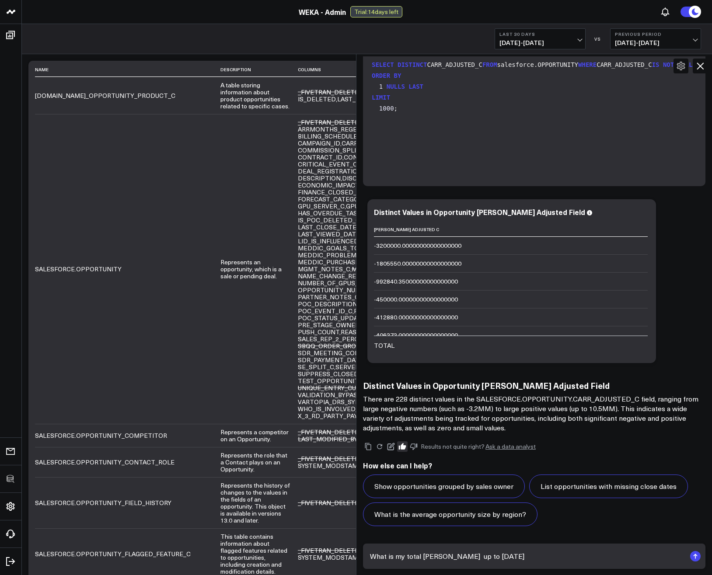
type textarea "What is my total [PERSON_NAME] up to [DATE]"
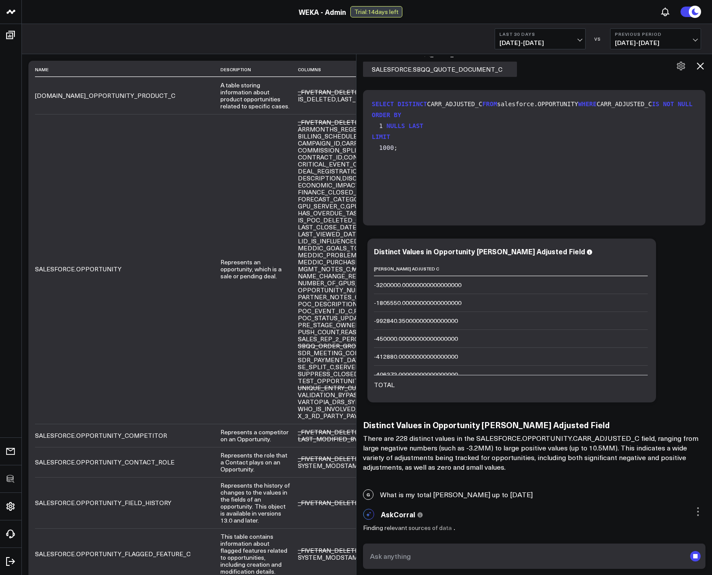
scroll to position [123, 0]
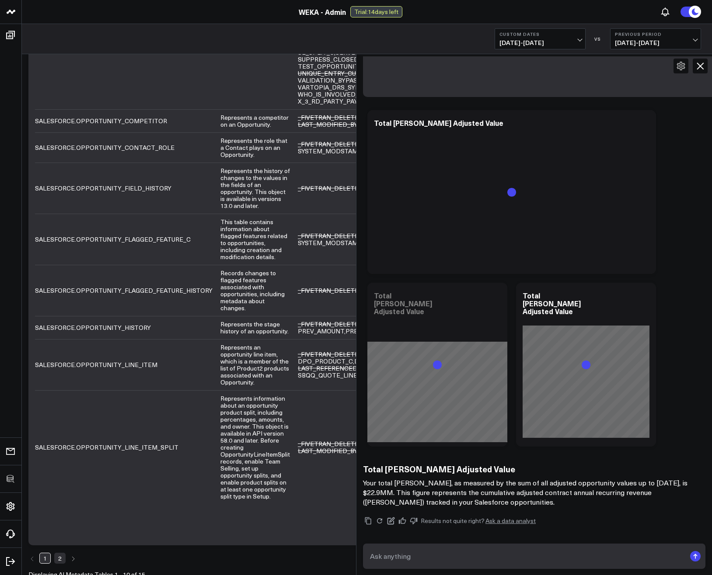
scroll to position [848, 0]
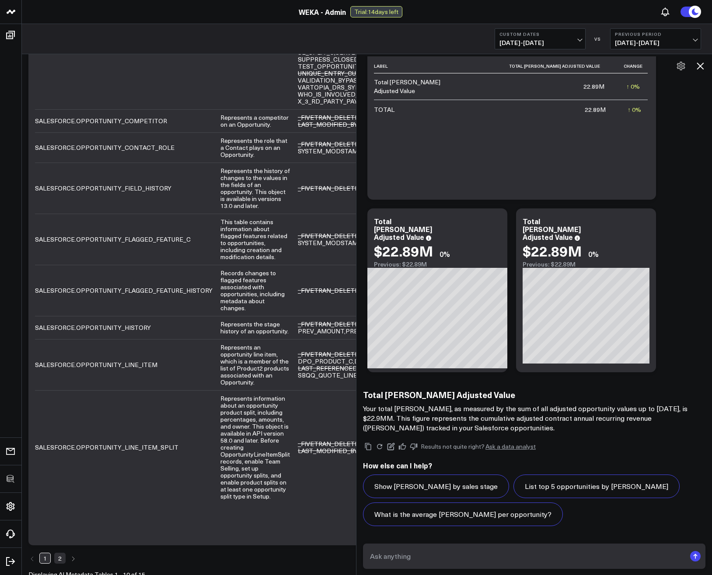
click at [491, 557] on textarea at bounding box center [527, 557] width 318 height 16
click at [574, 553] on textarea at bounding box center [527, 557] width 318 height 16
type textarea "Exclude deleted opportunities"
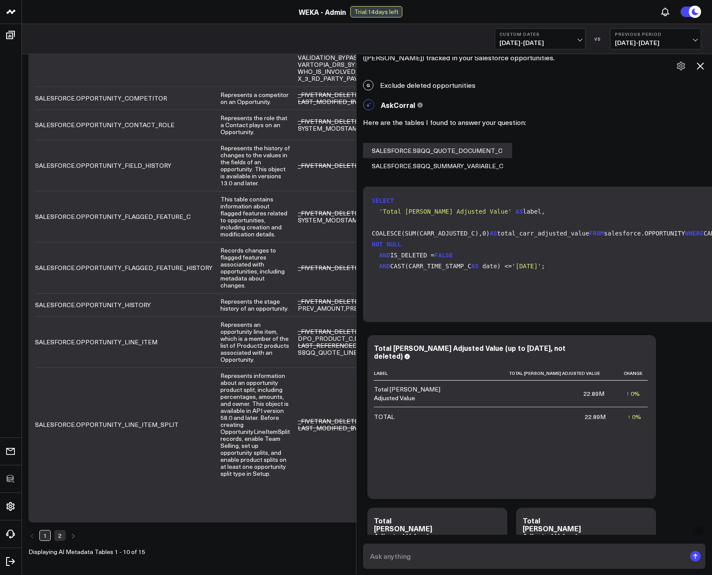
scroll to position [1221, 0]
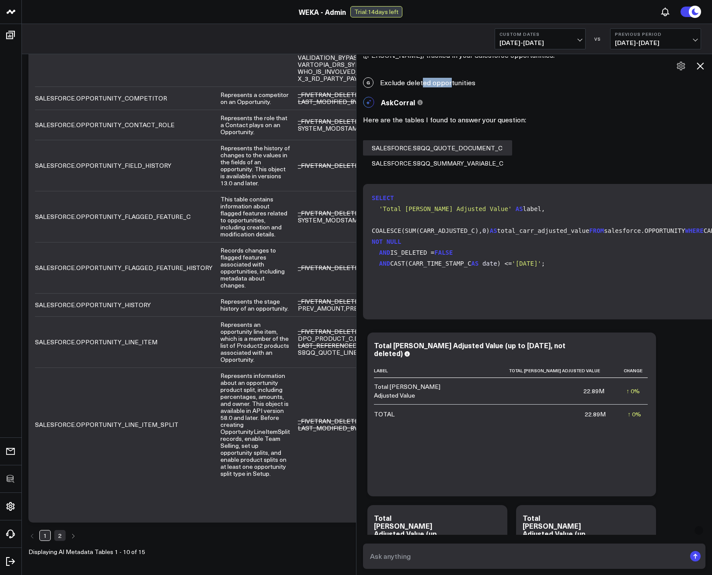
drag, startPoint x: 425, startPoint y: 83, endPoint x: 453, endPoint y: 82, distance: 28.0
click at [453, 82] on div "G Exclude deleted opportunities" at bounding box center [534, 82] width 356 height 19
click at [474, 83] on div "G Exclude deleted opportunities" at bounding box center [534, 82] width 356 height 19
click at [520, 558] on textarea at bounding box center [527, 557] width 318 height 16
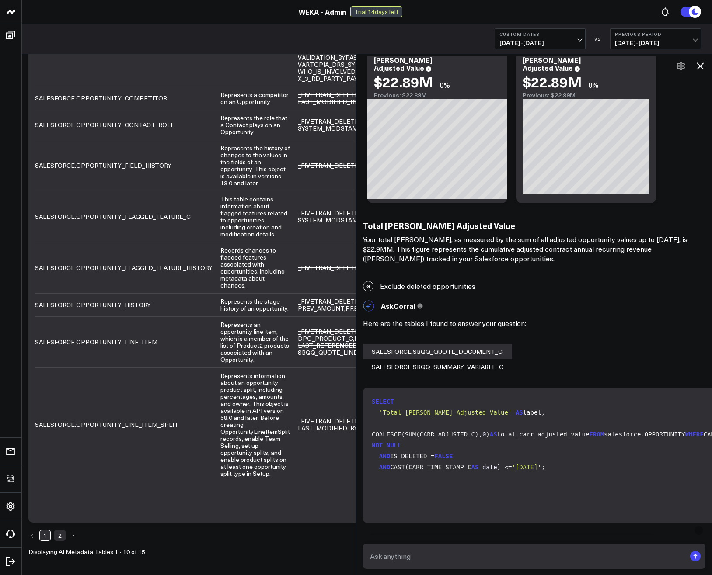
scroll to position [1011, 0]
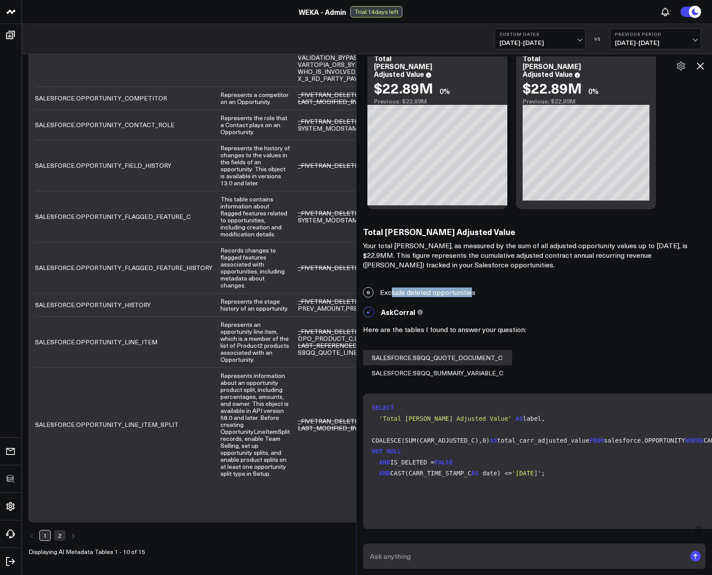
drag, startPoint x: 394, startPoint y: 293, endPoint x: 473, endPoint y: 294, distance: 79.2
click at [473, 294] on div "G Exclude deleted opportunities" at bounding box center [534, 292] width 356 height 19
click at [486, 295] on div "G Exclude deleted opportunities" at bounding box center [534, 292] width 356 height 19
drag, startPoint x: 486, startPoint y: 295, endPoint x: 435, endPoint y: 298, distance: 51.3
click at [435, 298] on div "G Exclude deleted opportunities" at bounding box center [534, 292] width 356 height 19
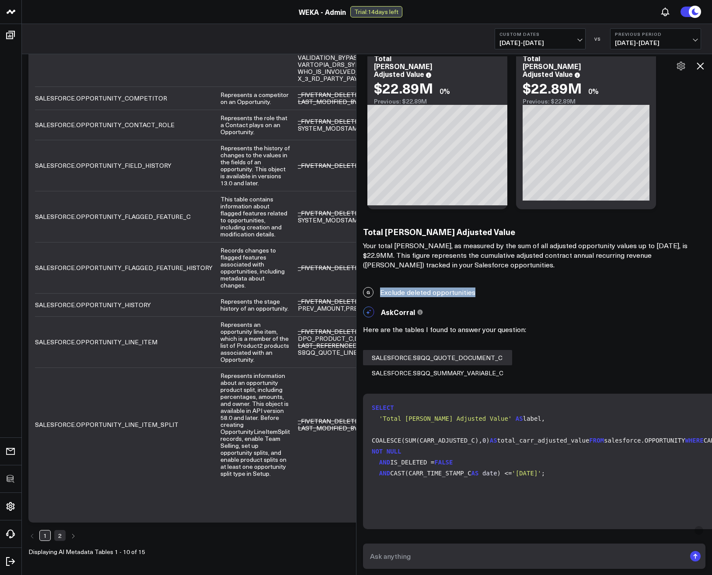
click at [400, 293] on div "G Exclude deleted opportunities" at bounding box center [534, 292] width 356 height 19
drag, startPoint x: 396, startPoint y: 293, endPoint x: 468, endPoint y: 291, distance: 72.2
click at [468, 291] on div "G Exclude deleted opportunities" at bounding box center [534, 292] width 356 height 19
click at [475, 294] on div "G Exclude deleted opportunities" at bounding box center [534, 292] width 356 height 19
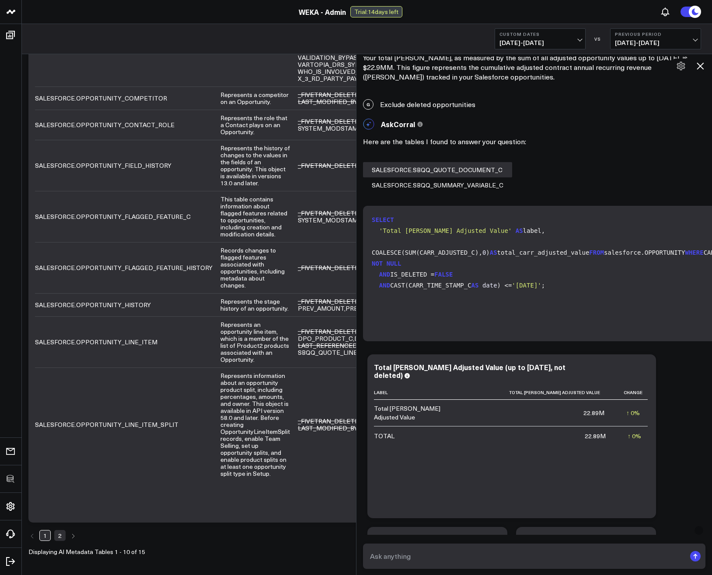
scroll to position [1221, 0]
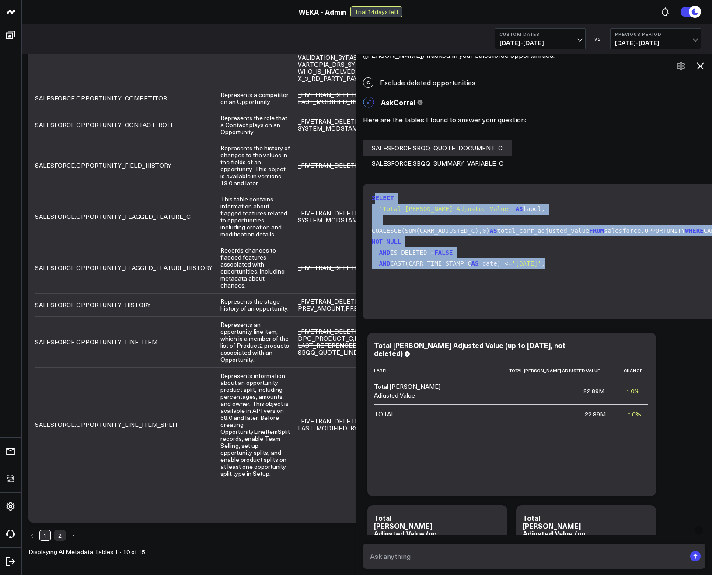
drag, startPoint x: 378, startPoint y: 198, endPoint x: 583, endPoint y: 282, distance: 222.0
click at [583, 269] on code "SELECT 'Total [PERSON_NAME] Adjusted Value' AS label, COALESCE(SUM(CARR_ADJUSTE…" at bounding box center [569, 231] width 394 height 77
click at [476, 252] on code "SELECT 'Total [PERSON_NAME] Adjusted Value' AS label, COALESCE(SUM(CARR_ADJUSTE…" at bounding box center [569, 231] width 394 height 77
click at [443, 269] on code "SELECT 'Total [PERSON_NAME] Adjusted Value' AS label, COALESCE(SUM(CARR_ADJUSTE…" at bounding box center [569, 231] width 394 height 77
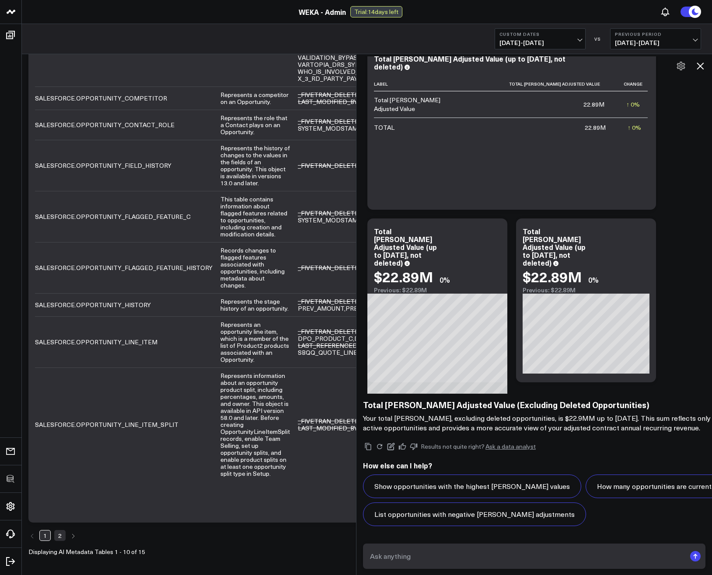
scroll to position [925, 0]
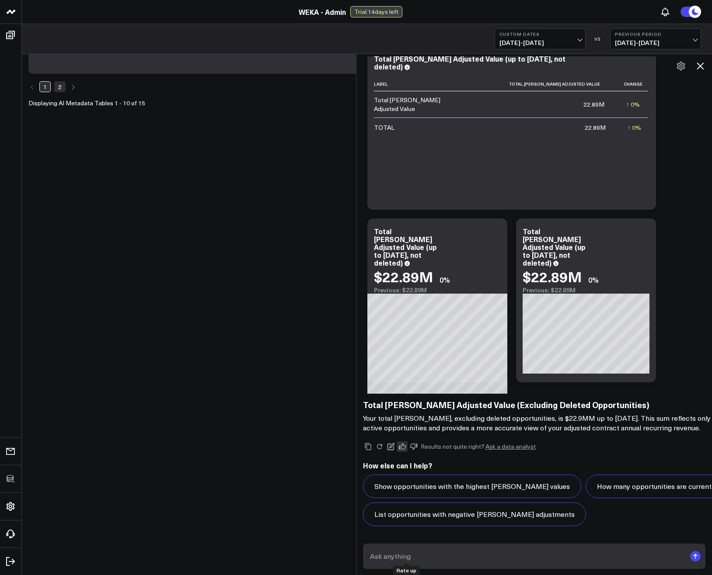
click at [405, 443] on icon at bounding box center [402, 446] width 7 height 7
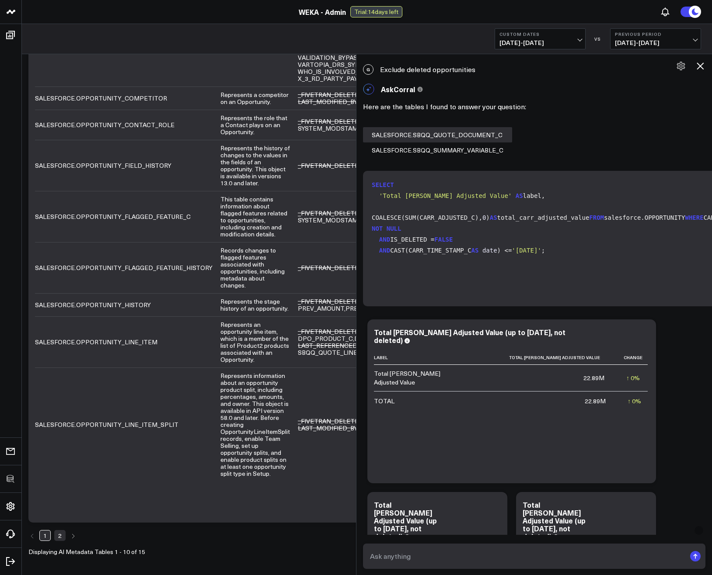
scroll to position [1221, 0]
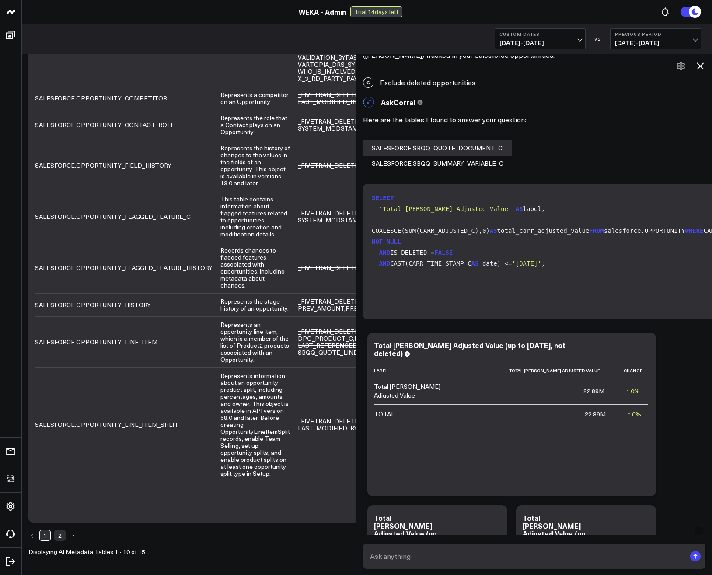
drag, startPoint x: 418, startPoint y: 202, endPoint x: 482, endPoint y: 291, distance: 109.3
click at [482, 269] on code "SELECT 'Total [PERSON_NAME] Adjusted Value' AS label, COALESCE(SUM(CARR_ADJUSTE…" at bounding box center [569, 231] width 394 height 77
click at [469, 247] on code "SELECT 'Total [PERSON_NAME] Adjusted Value' AS label, COALESCE(SUM(CARR_ADJUSTE…" at bounding box center [569, 231] width 394 height 77
drag, startPoint x: 414, startPoint y: 275, endPoint x: 463, endPoint y: 275, distance: 49.0
click at [463, 269] on code "SELECT 'Total [PERSON_NAME] Adjusted Value' AS label, COALESCE(SUM(CARR_ADJUSTE…" at bounding box center [569, 231] width 394 height 77
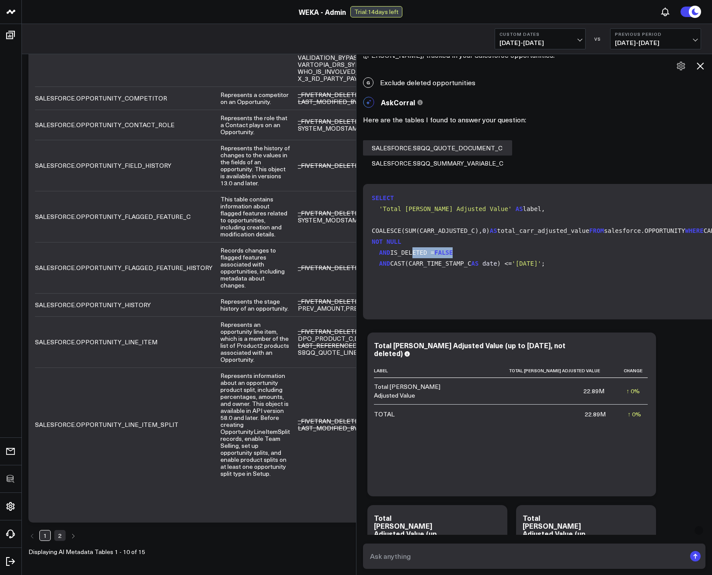
click at [471, 269] on code "SELECT 'Total [PERSON_NAME] Adjusted Value' AS label, COALESCE(SUM(CARR_ADJUSTE…" at bounding box center [569, 231] width 394 height 77
drag, startPoint x: 462, startPoint y: 273, endPoint x: 405, endPoint y: 271, distance: 56.9
click at [405, 269] on code "SELECT 'Total [PERSON_NAME] Adjusted Value' AS label, COALESCE(SUM(CARR_ADJUSTE…" at bounding box center [569, 231] width 394 height 77
click at [401, 245] on span "NULL" at bounding box center [394, 241] width 15 height 7
click at [676, 388] on div "Add To Board Executive Summary GitHub Gong HiBob JIRA Okta PagerDuty SurveyMonk…" at bounding box center [567, 500] width 408 height 345
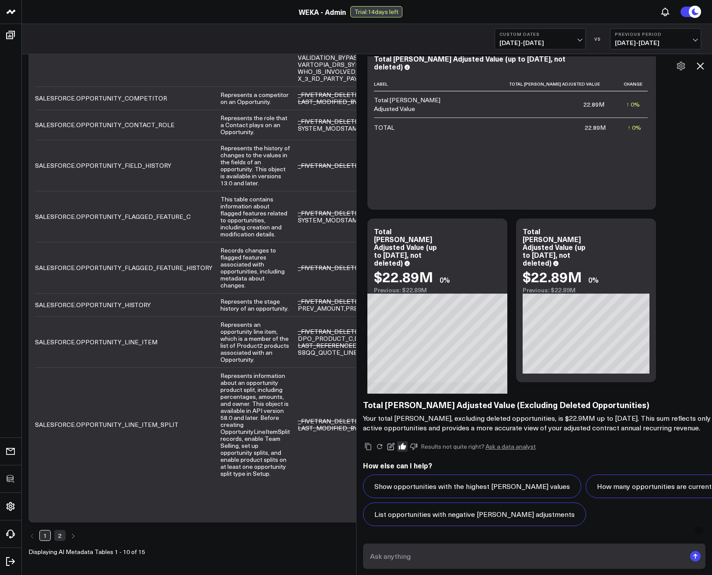
scroll to position [1536, 0]
click at [688, 414] on p "Your total [PERSON_NAME], excluding deleted opportunities, is $22.9MM up to [DA…" at bounding box center [538, 423] width 350 height 19
click at [675, 203] on div "Add To Board Executive Summary GitHub Gong HiBob JIRA Okta PagerDuty SurveyMonk…" at bounding box center [567, 214] width 408 height 345
drag, startPoint x: 386, startPoint y: 377, endPoint x: 606, endPoint y: 377, distance: 220.4
click at [606, 400] on h3 "Total [PERSON_NAME] Adjusted Value (Excluding Deleted Opportunities)" at bounding box center [538, 405] width 350 height 10
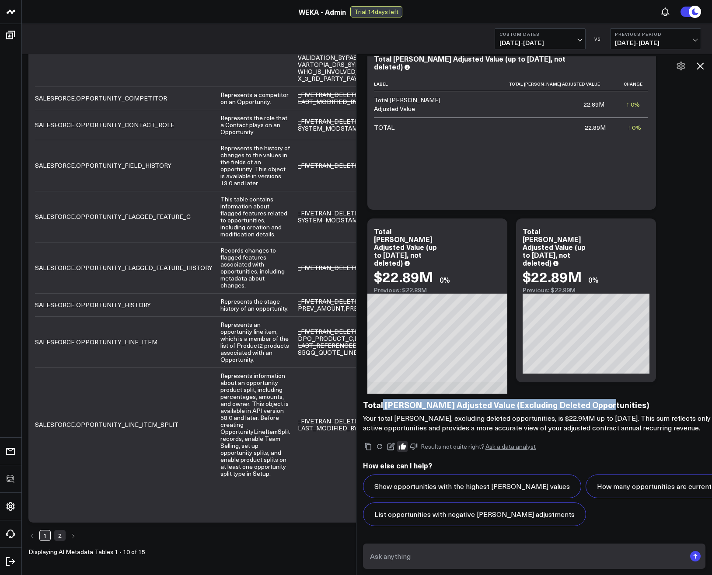
click at [614, 400] on h3 "Total [PERSON_NAME] Adjusted Value (Excluding Deleted Opportunities)" at bounding box center [538, 405] width 350 height 10
click at [697, 66] on icon at bounding box center [700, 66] width 10 height 10
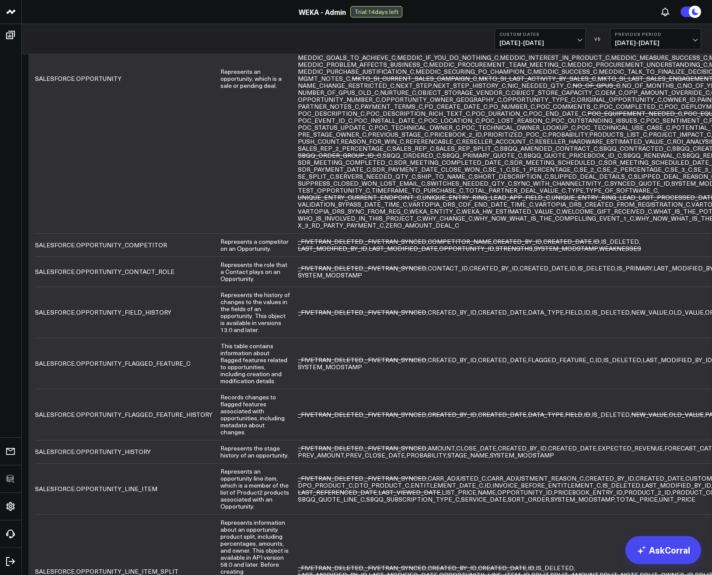
scroll to position [0, 0]
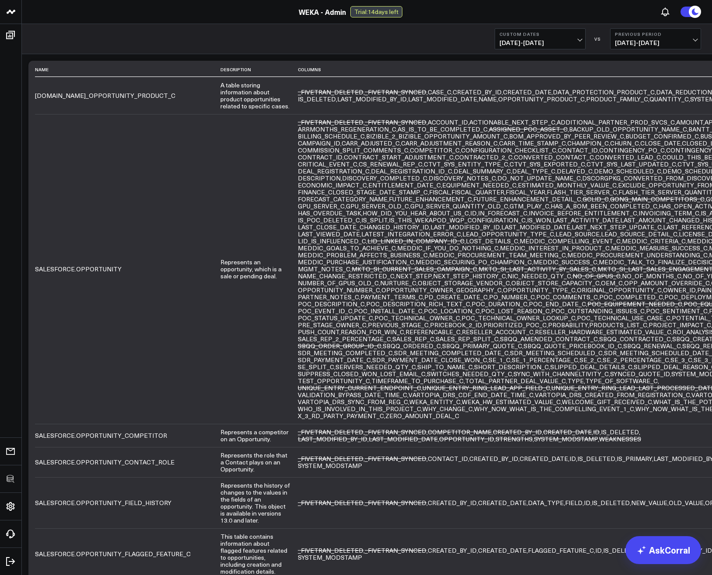
click at [569, 133] on span "BACKUP_OLD_OPPORTUNITY_NAME_C" at bounding box center [628, 129] width 118 height 8
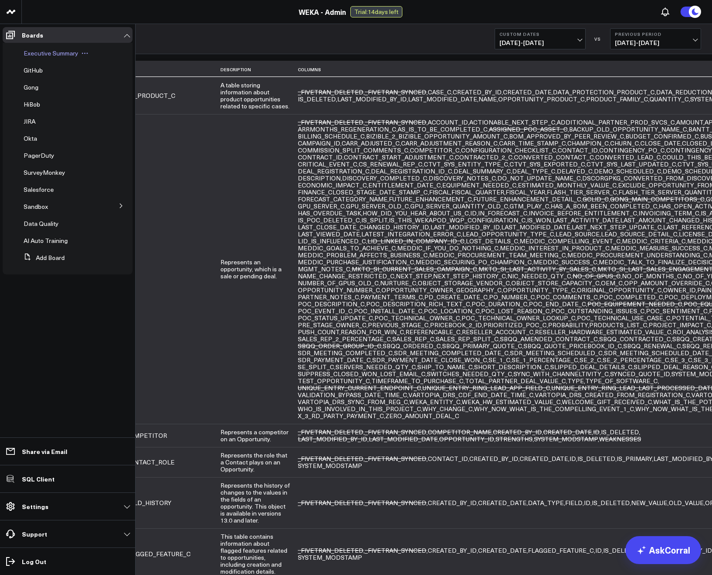
click at [39, 55] on span "Executive Summary" at bounding box center [51, 53] width 55 height 8
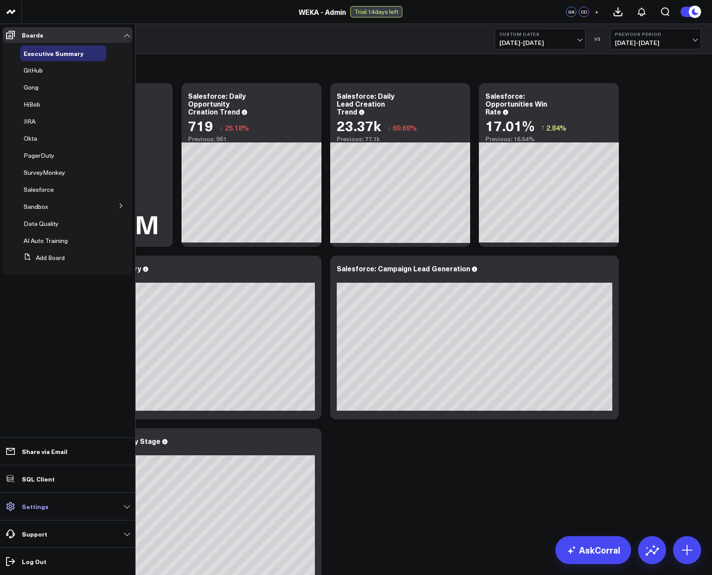
click at [39, 513] on link "Settings" at bounding box center [68, 507] width 130 height 16
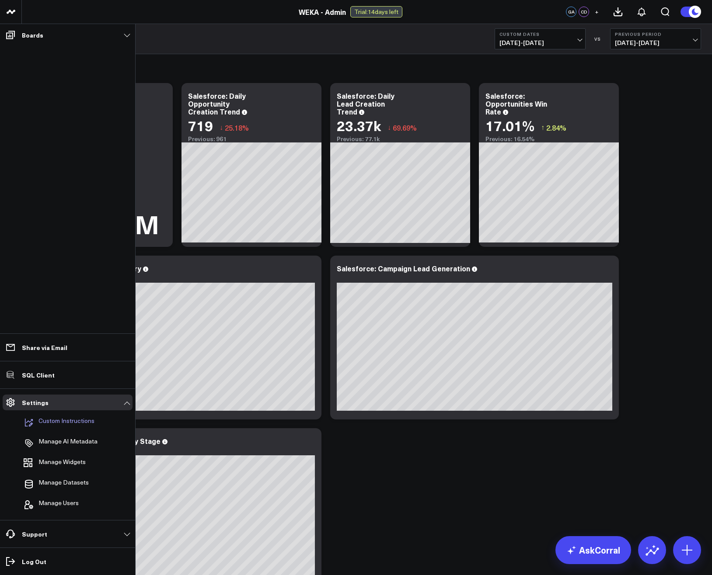
click at [61, 425] on p "Custom Instructions" at bounding box center [66, 423] width 56 height 10
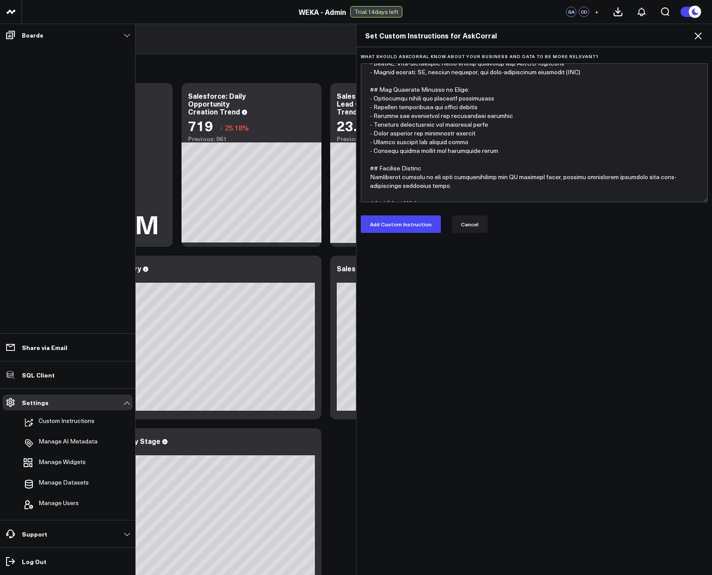
scroll to position [105, 0]
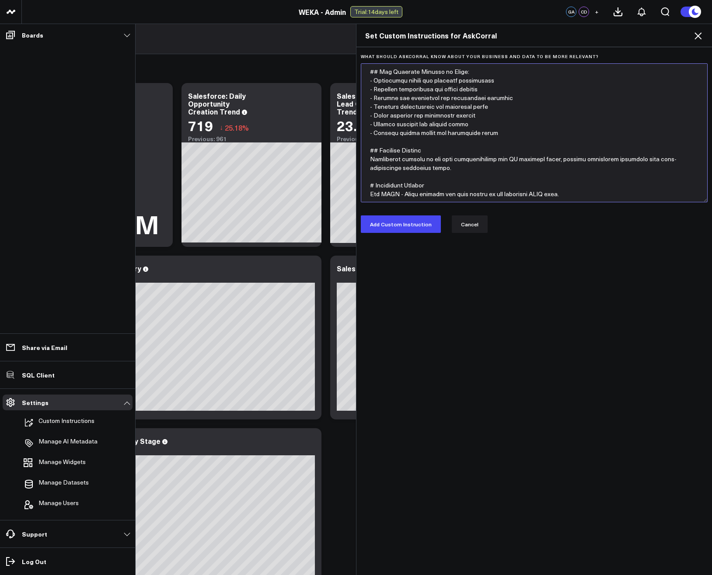
click at [578, 194] on textarea "What should AskCorral know about your business and data to be more relevant?" at bounding box center [534, 132] width 347 height 139
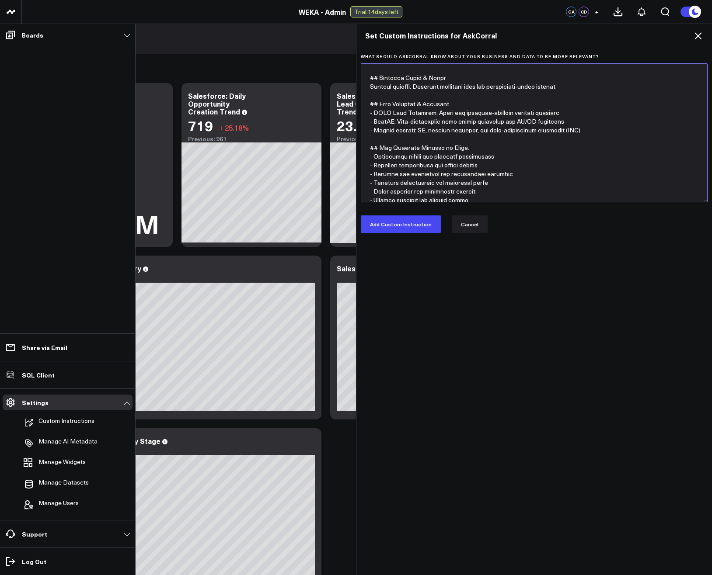
scroll to position [0, 0]
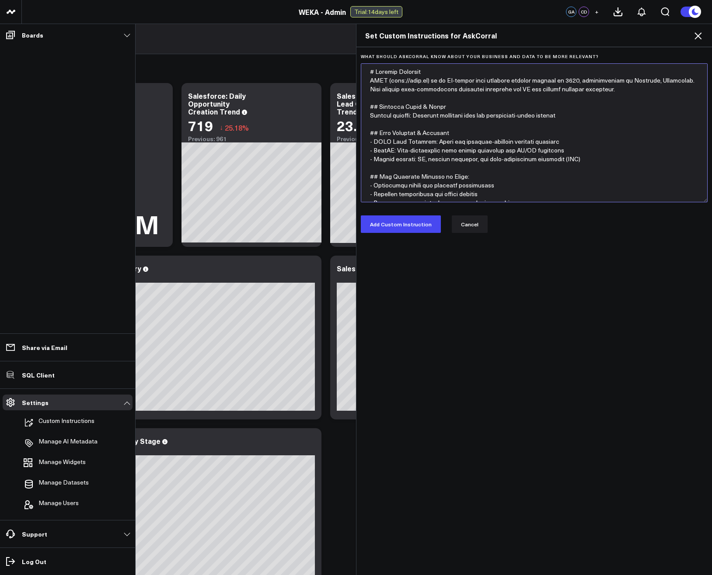
drag, startPoint x: 401, startPoint y: 198, endPoint x: 358, endPoint y: 59, distance: 145.2
click at [361, 59] on div "What should AskCorral know about your business and data to be more relevant?" at bounding box center [534, 128] width 347 height 149
click at [454, 120] on textarea "What should AskCorral know about your business and data to be more relevant?" at bounding box center [534, 132] width 347 height 139
click at [425, 119] on textarea "What should AskCorral know about your business and data to be more relevant?" at bounding box center [534, 132] width 347 height 139
click at [450, 145] on textarea "What should AskCorral know about your business and data to be more relevant?" at bounding box center [534, 132] width 347 height 139
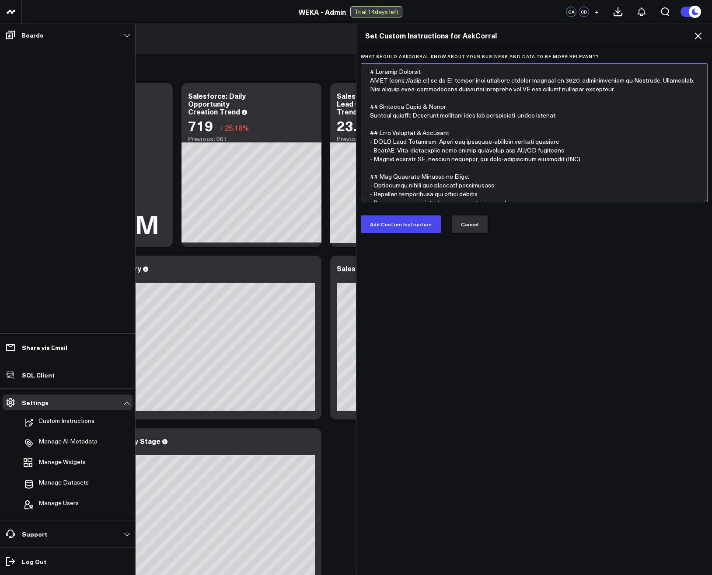
type textarea "# Company Overview WEKA ([URL][DOMAIN_NAME]) is an AI-native data platform comp…"
click at [472, 226] on button "Cancel" at bounding box center [470, 224] width 36 height 17
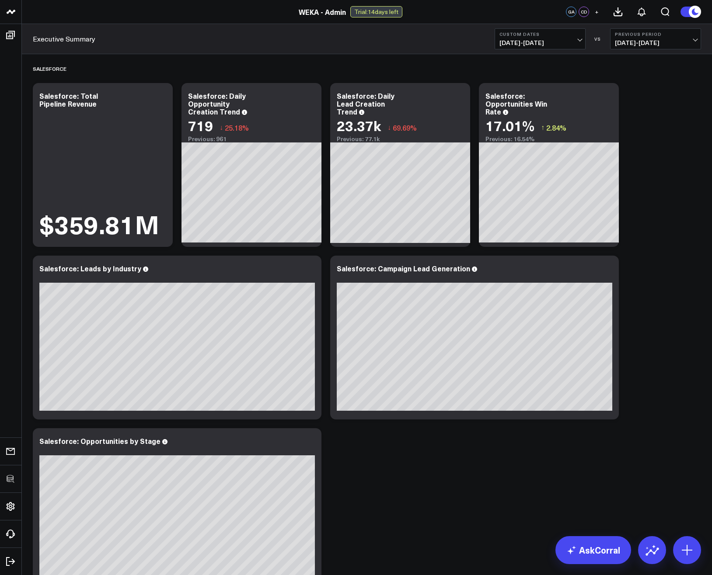
click at [262, 54] on div "Executive Summary Custom Dates [DATE] - [DATE] VS Previous Period [DATE] - [DAT…" at bounding box center [367, 39] width 690 height 30
